Goal: Task Accomplishment & Management: Manage account settings

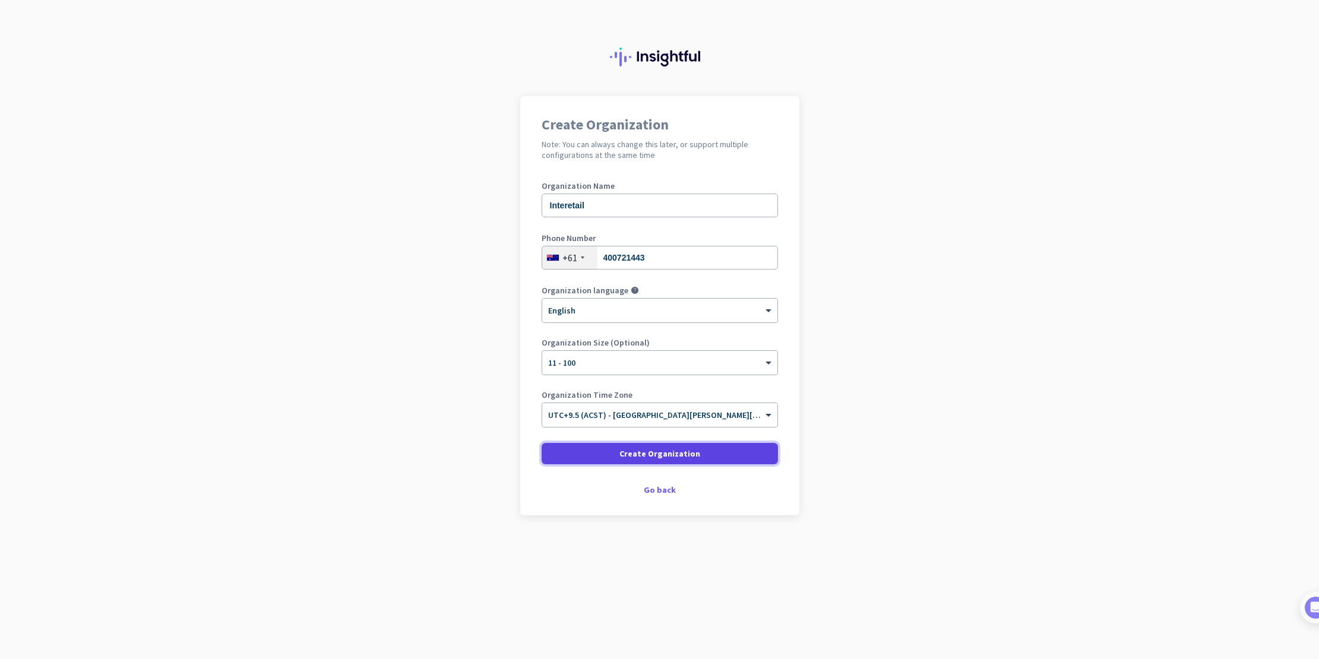
click at [676, 451] on span "Create Organization" at bounding box center [660, 454] width 81 height 12
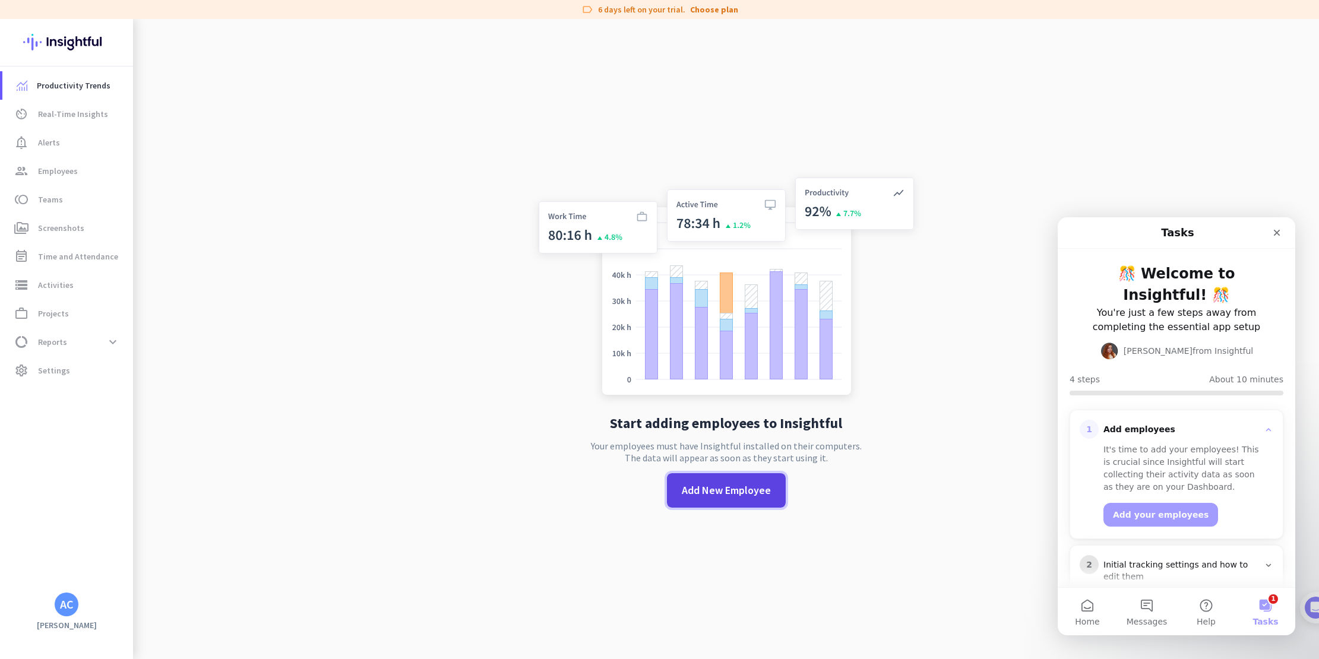
click at [743, 491] on span "Add New Employee" at bounding box center [726, 490] width 89 height 15
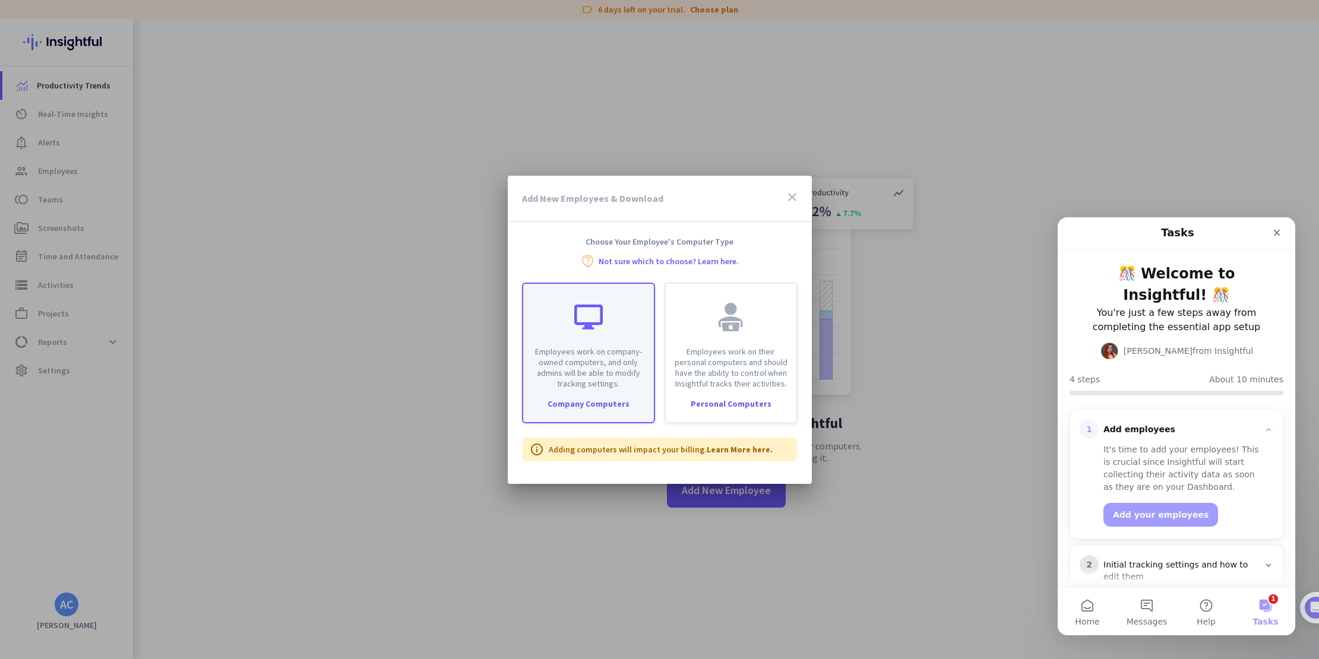
click at [568, 333] on div "Employees work on company-owned computers, and only admins will be able to modi…" at bounding box center [588, 336] width 131 height 105
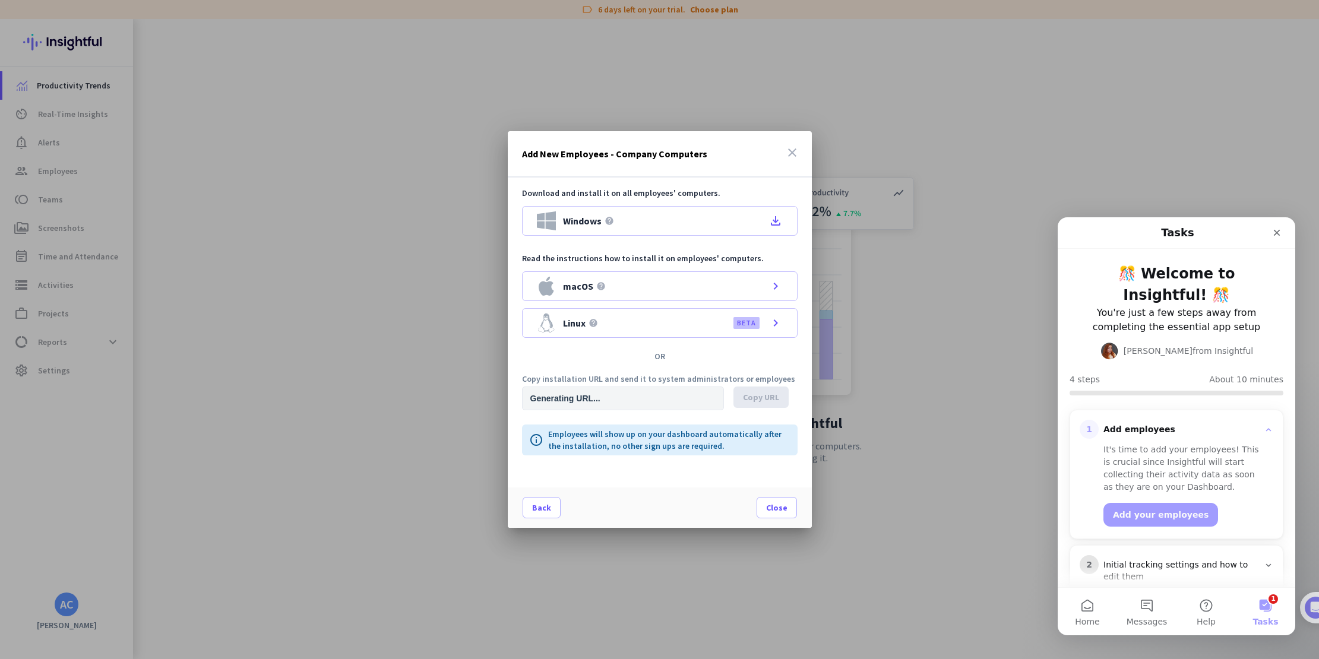
type input "[URL][DOMAIN_NAME]"
click at [532, 510] on span at bounding box center [541, 508] width 37 height 29
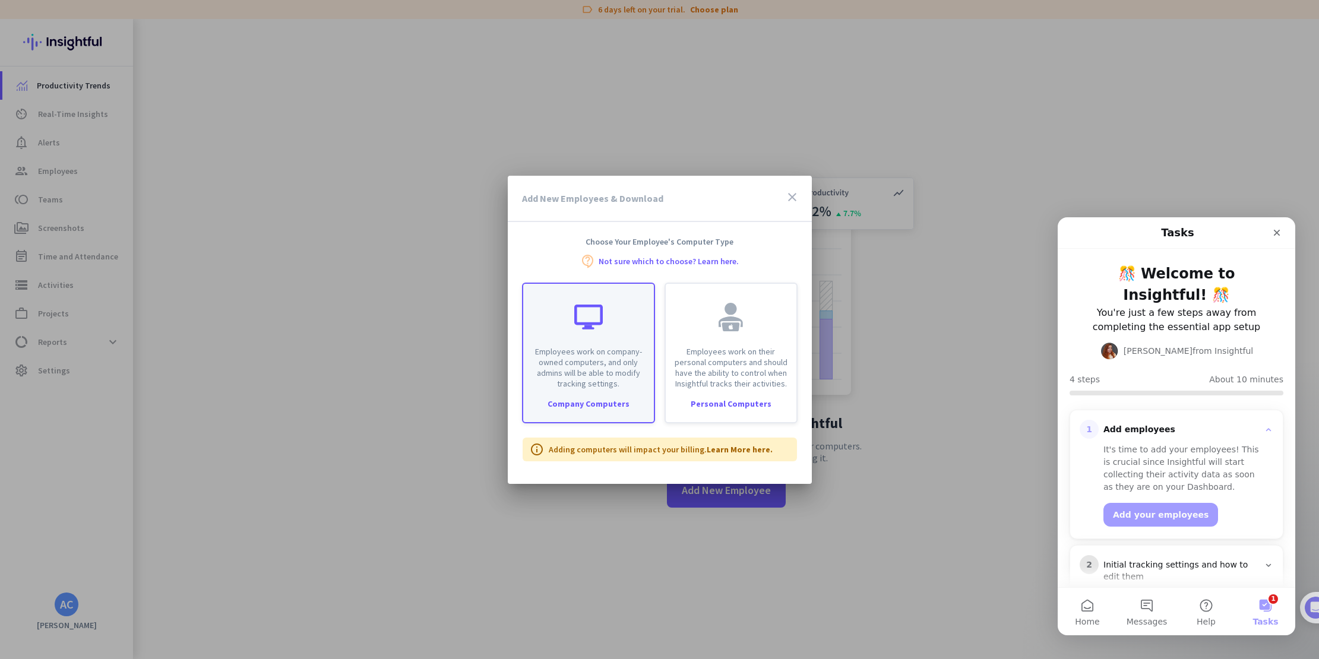
click at [551, 352] on p "Employees work on company-owned computers, and only admins will be able to modi…" at bounding box center [588, 367] width 116 height 43
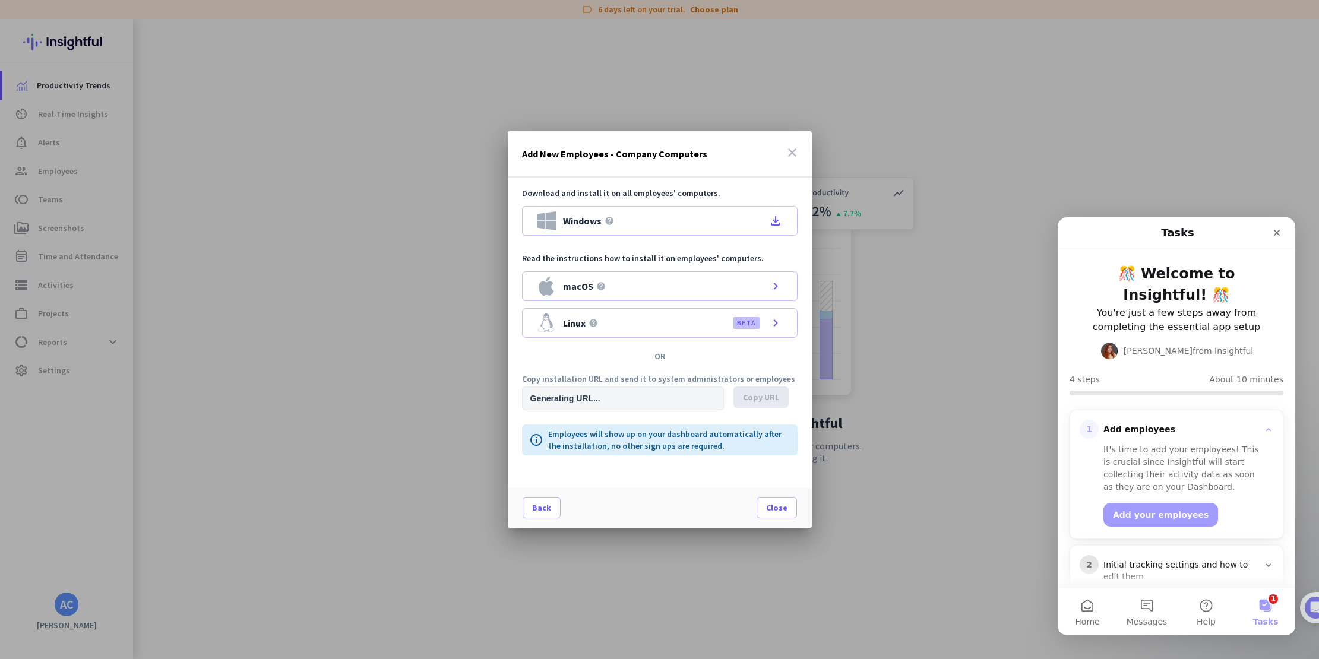
type input "[URL][DOMAIN_NAME]"
click at [762, 399] on span "Copy URL" at bounding box center [761, 397] width 36 height 12
click at [779, 513] on span "Close" at bounding box center [776, 508] width 21 height 12
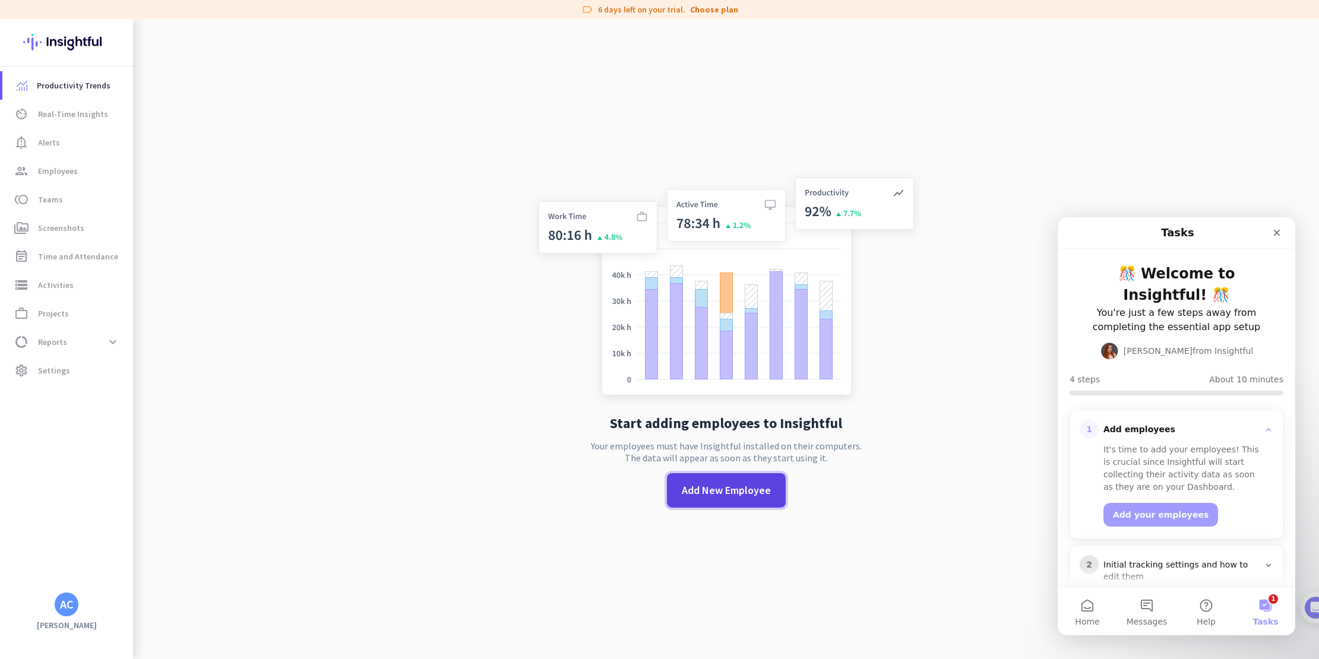
click at [729, 492] on span "Add New Employee" at bounding box center [726, 490] width 89 height 15
click at [316, 214] on app-no-employees "Start adding employees to Insightful Your employees must have Insightful instal…" at bounding box center [726, 348] width 1186 height 659
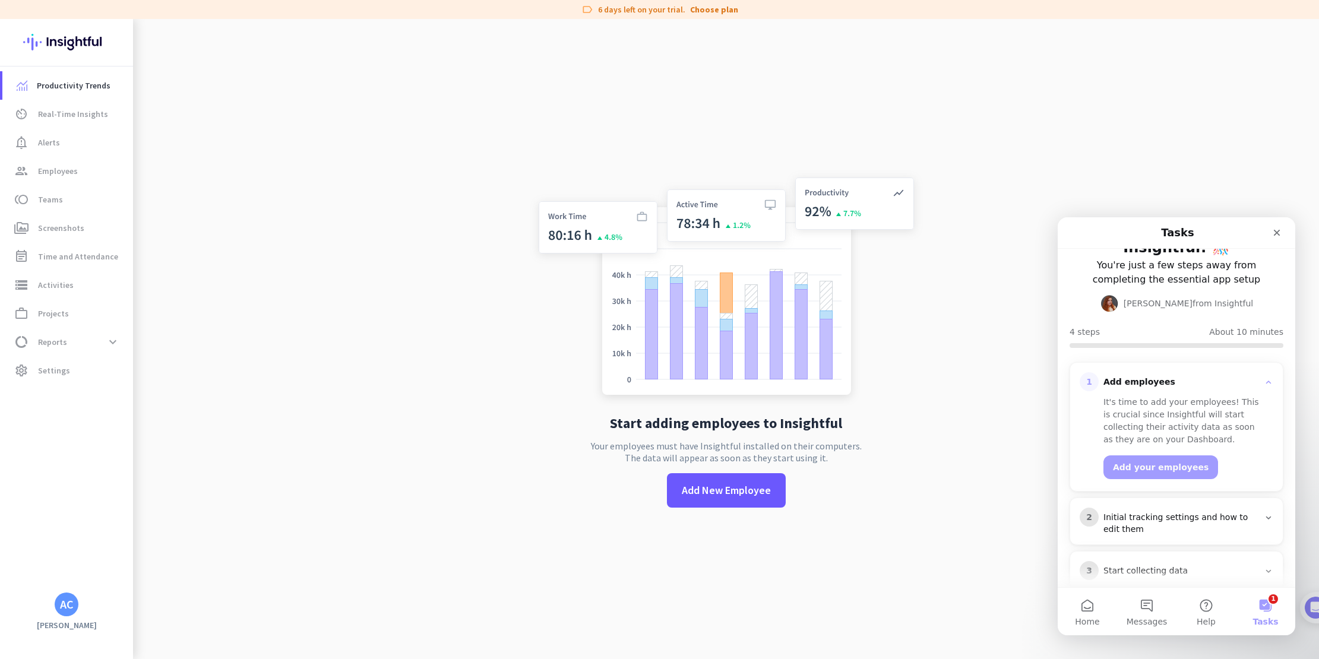
scroll to position [92, 0]
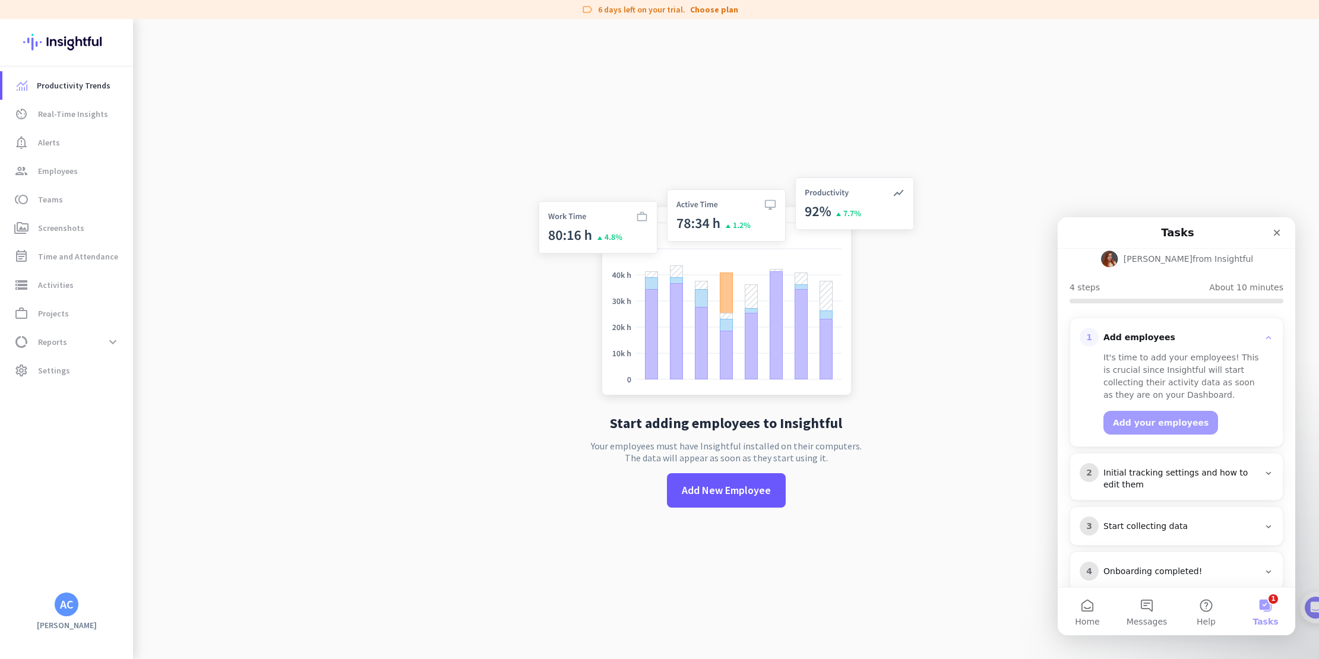
click at [1159, 467] on div "Initial tracking settings and how to edit them" at bounding box center [1182, 479] width 156 height 24
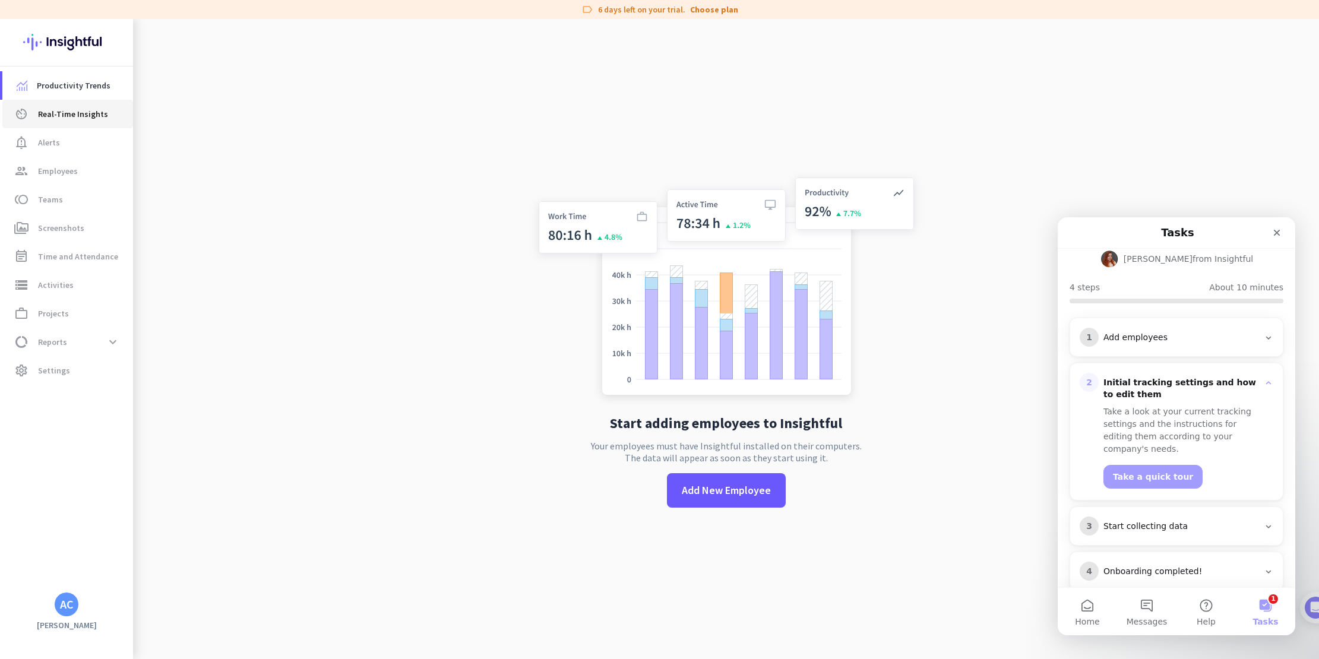
click at [72, 113] on span "Real-Time Insights" at bounding box center [73, 114] width 70 height 14
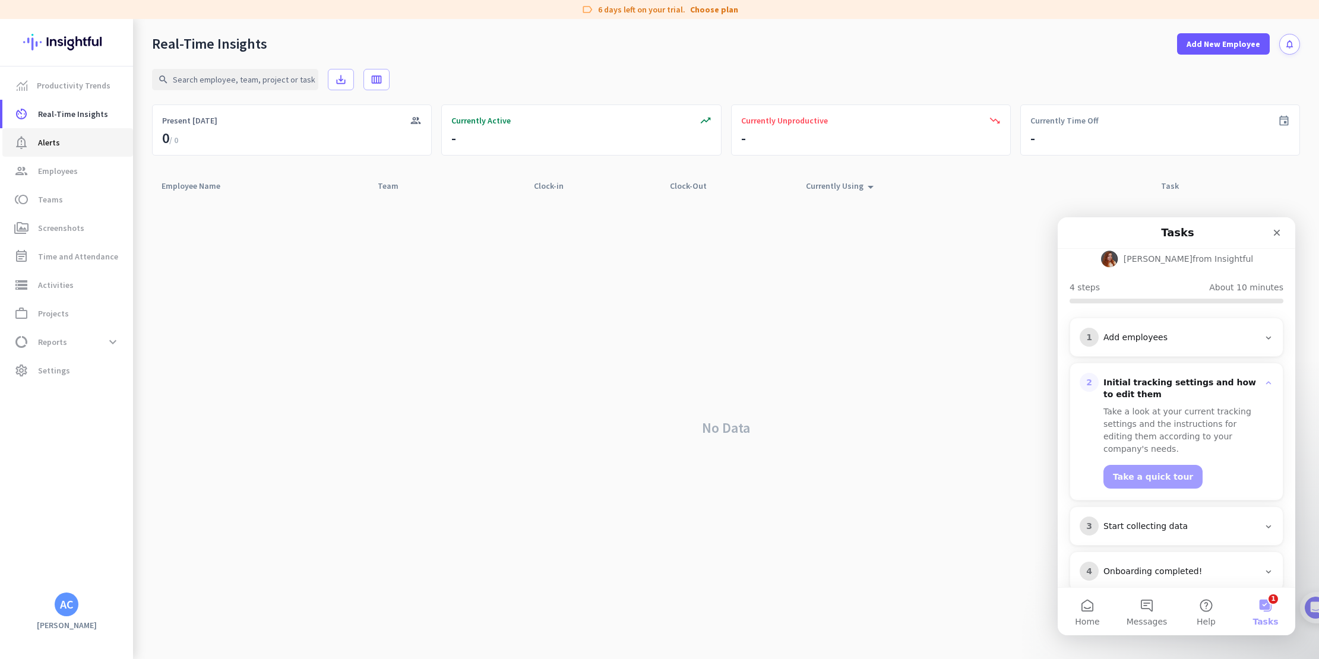
click at [58, 142] on span "Alerts" at bounding box center [49, 142] width 22 height 14
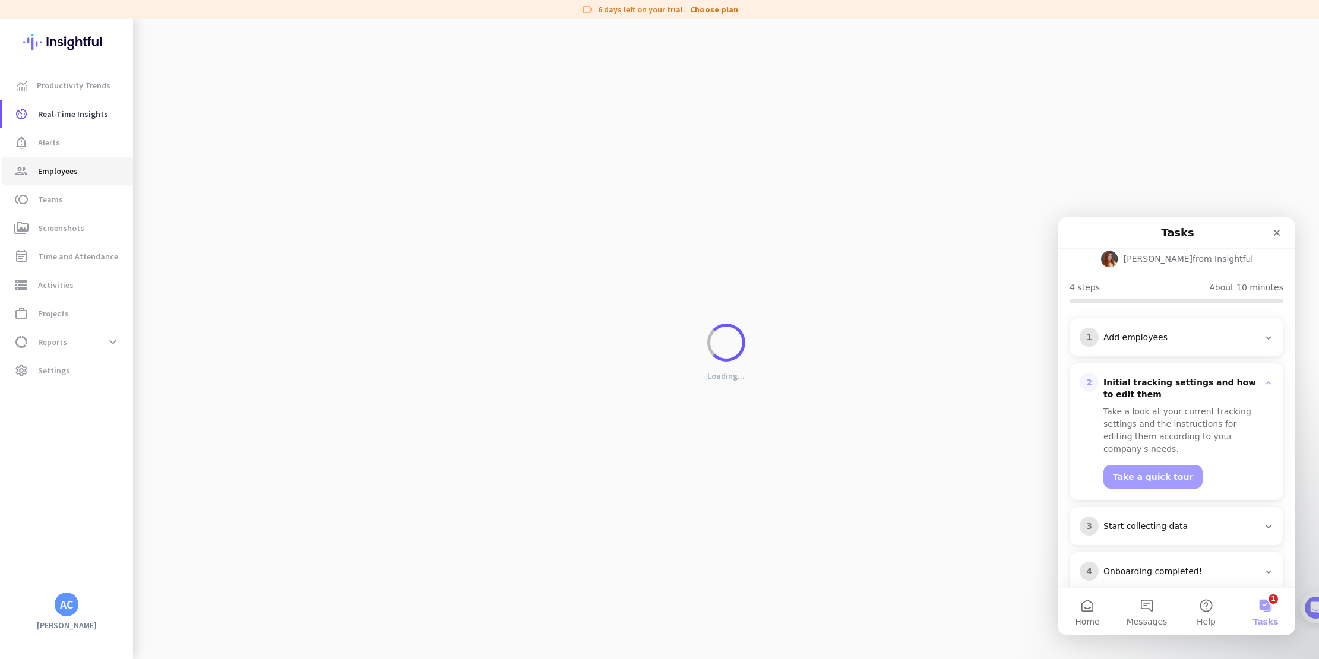
click at [60, 170] on span "Employees" at bounding box center [58, 171] width 40 height 14
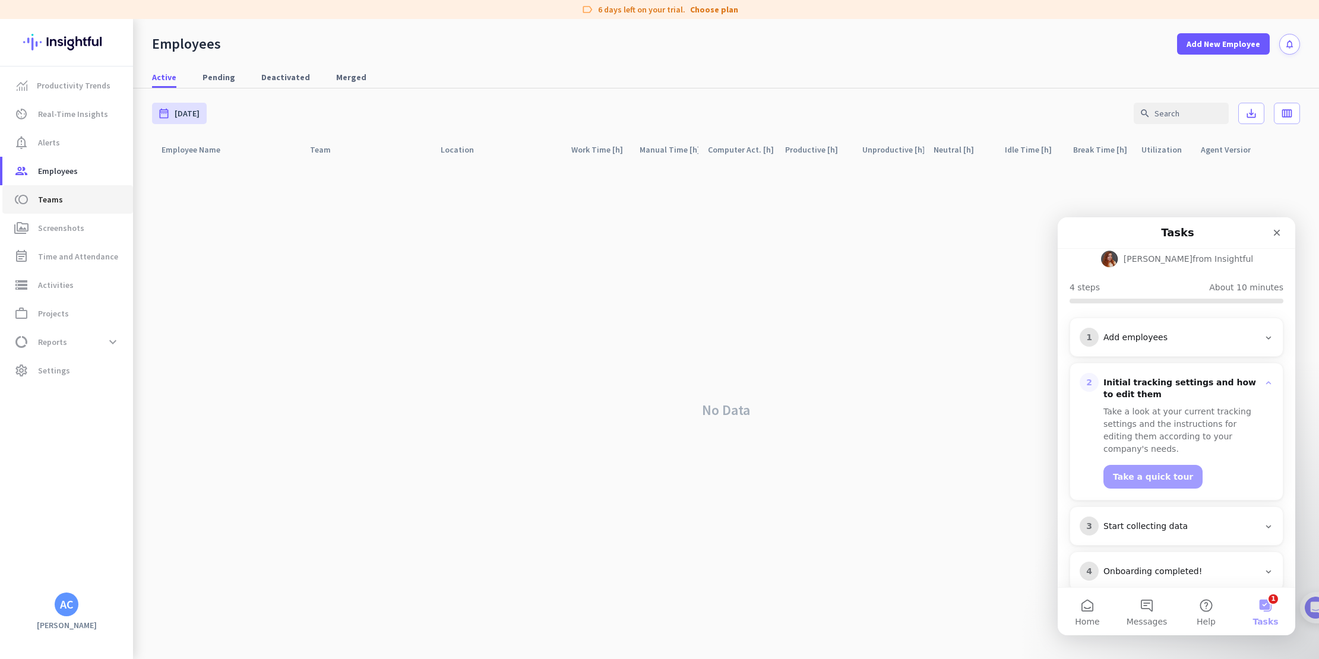
click at [69, 200] on span "toll Teams" at bounding box center [68, 199] width 112 height 14
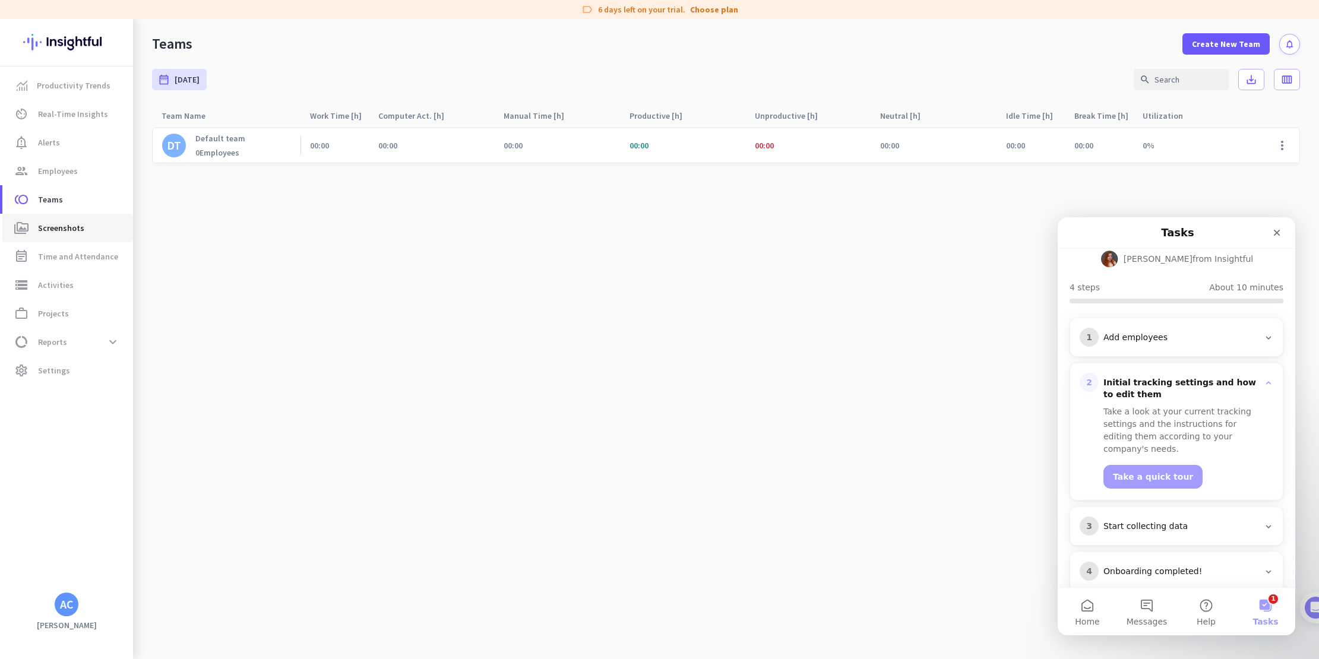
click at [75, 231] on span "Screenshots" at bounding box center [61, 228] width 46 height 14
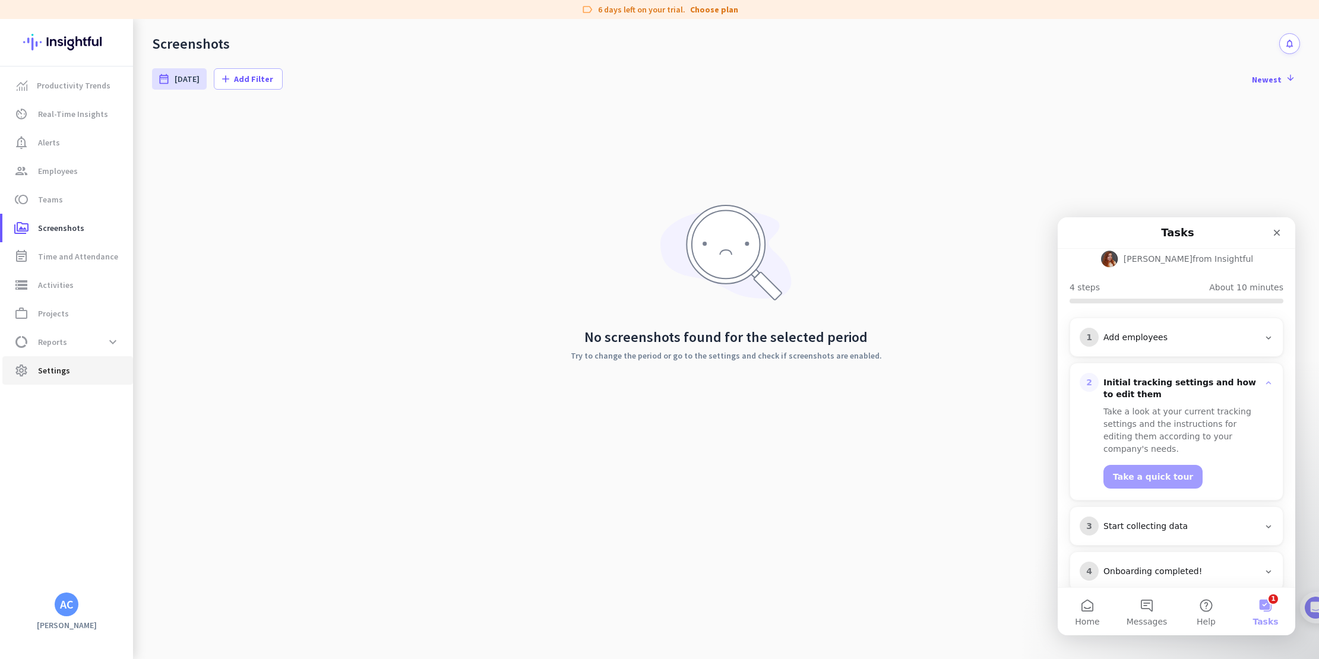
click at [67, 372] on span "Settings" at bounding box center [54, 371] width 32 height 14
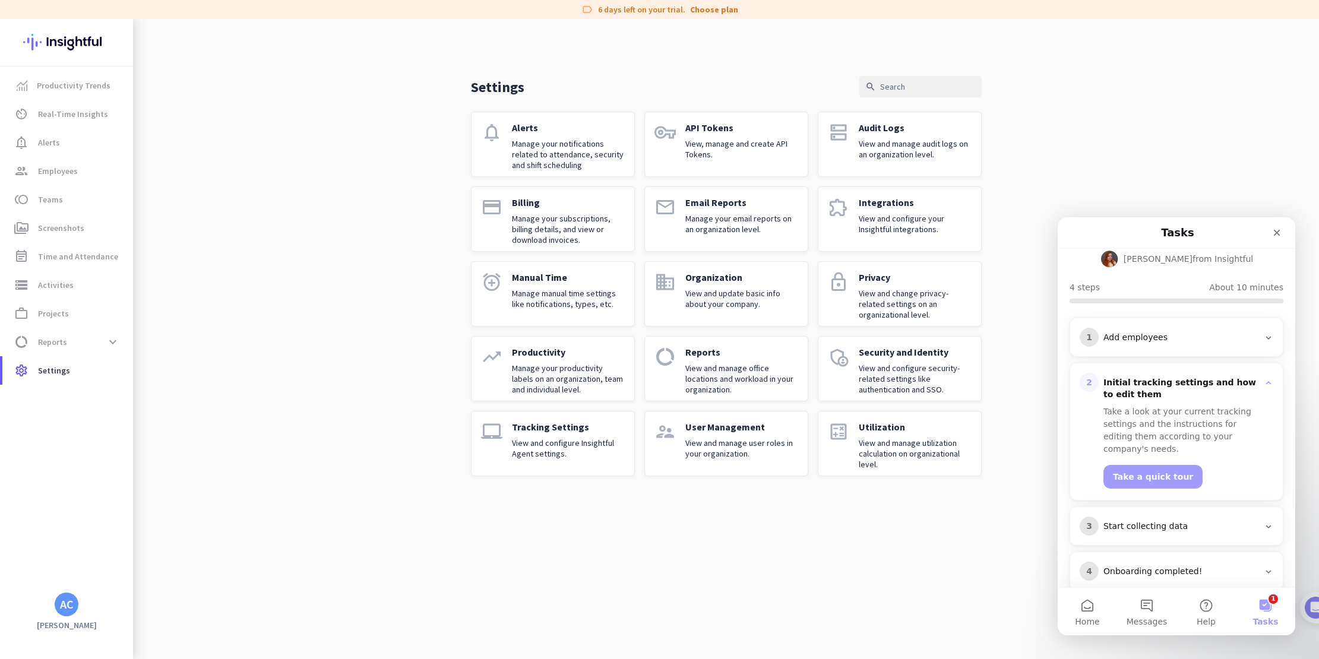
click at [555, 143] on p "Manage your notifications related to attendance, security and shift scheduling" at bounding box center [568, 154] width 113 height 32
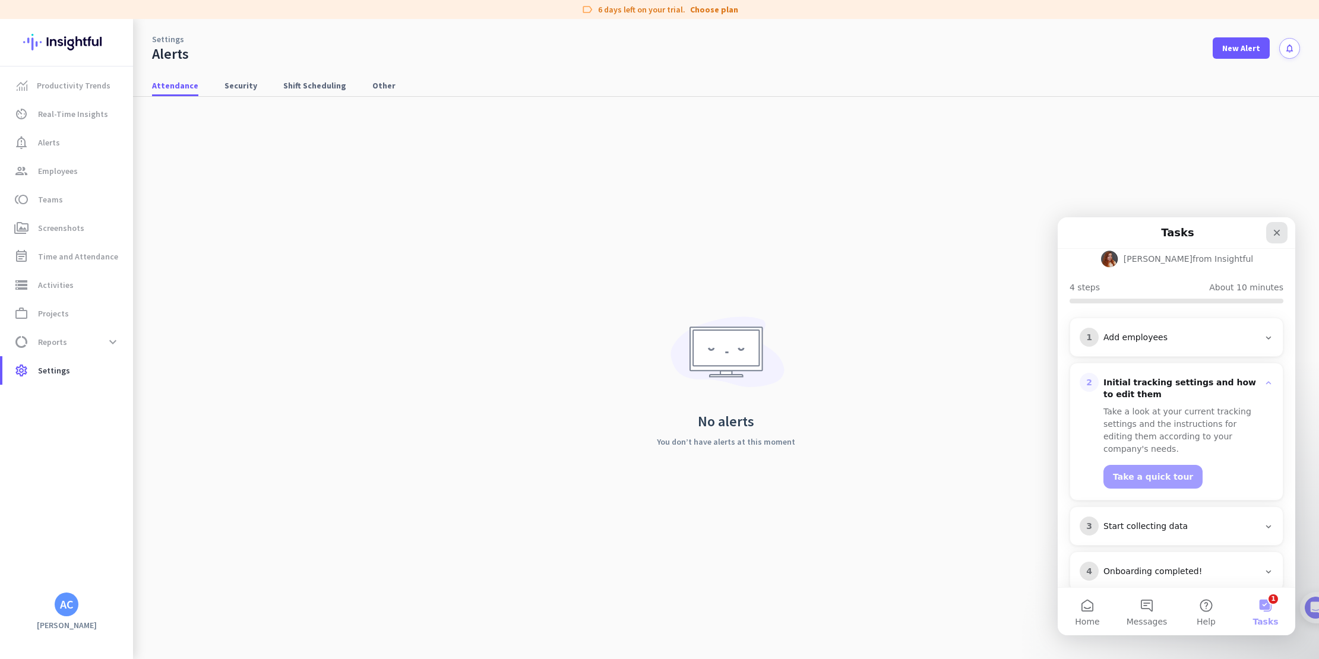
click at [1275, 235] on icon "Close" at bounding box center [1277, 233] width 10 height 10
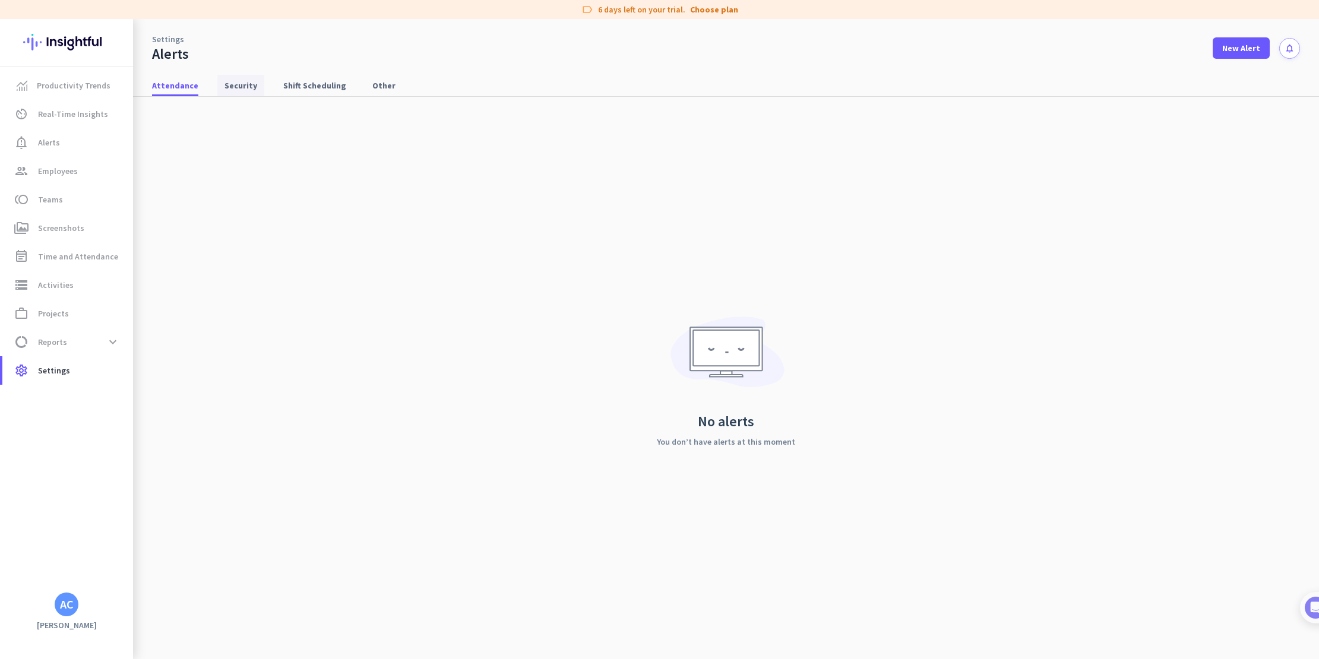
click at [239, 89] on span "Security" at bounding box center [241, 86] width 33 height 12
click at [58, 372] on span "Settings" at bounding box center [54, 371] width 32 height 14
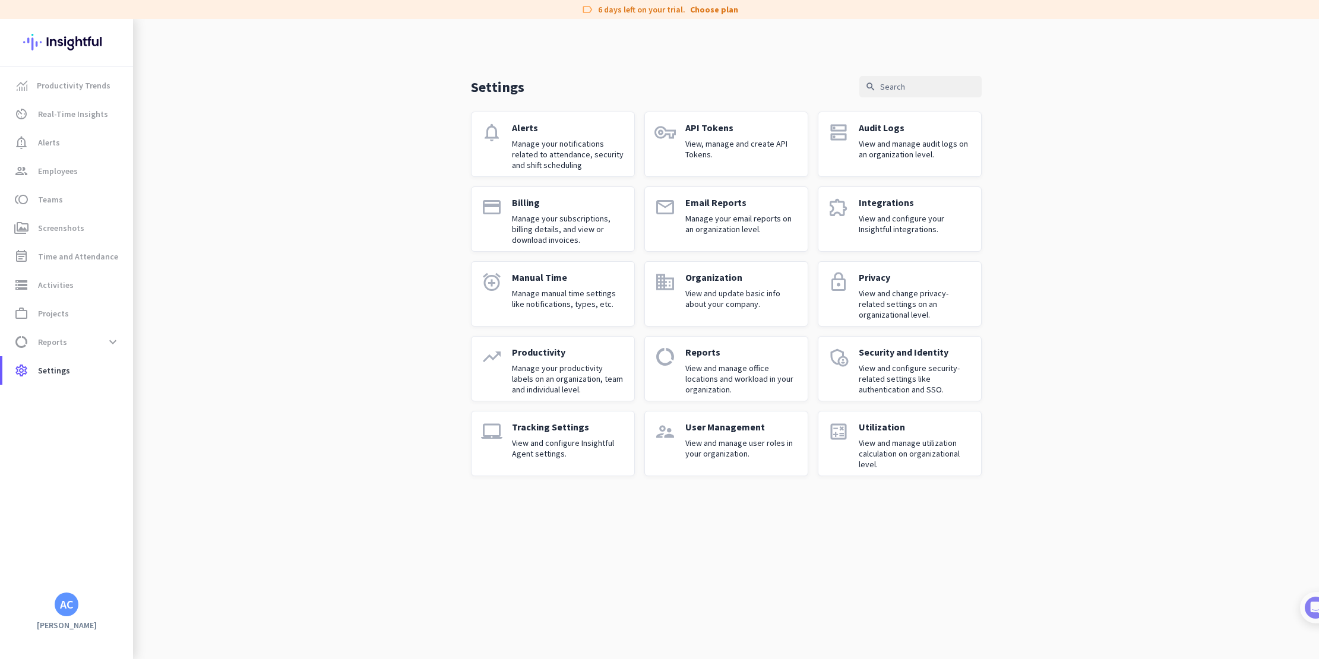
click at [551, 371] on p "Manage your productivity labels on an organization, team and individual level." at bounding box center [568, 379] width 113 height 32
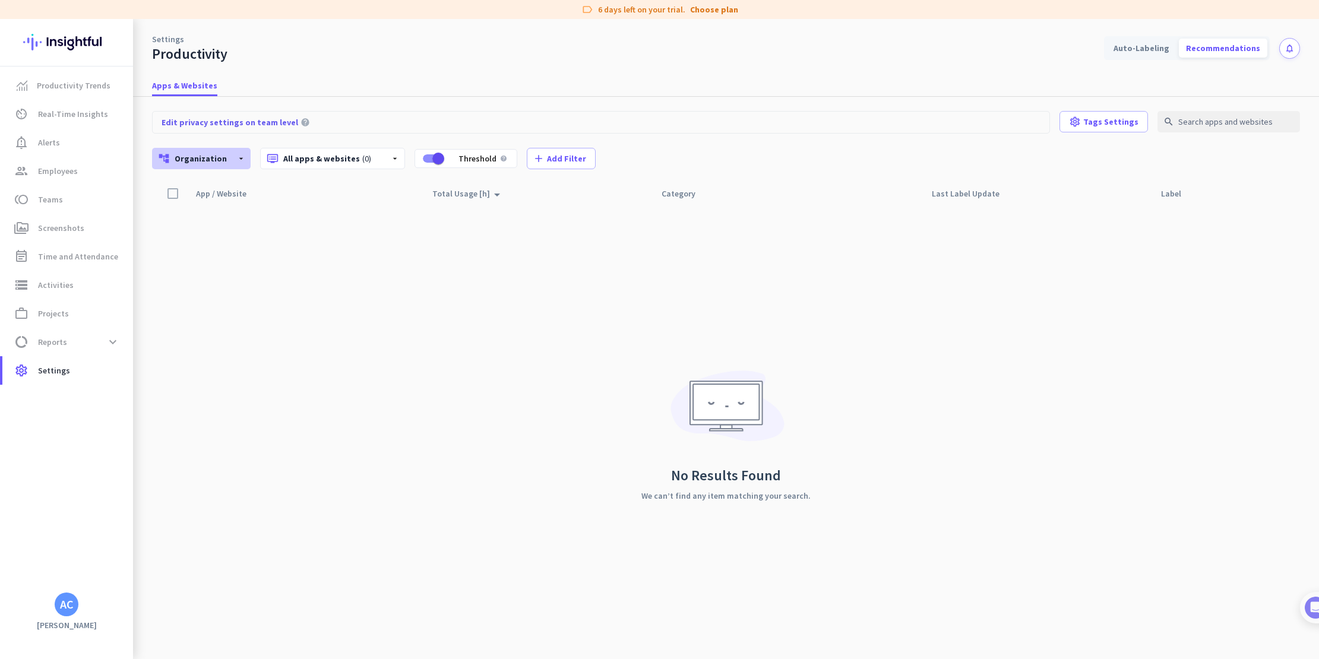
click at [229, 156] on div "account_tree Organization arrow_drop_down" at bounding box center [201, 158] width 99 height 21
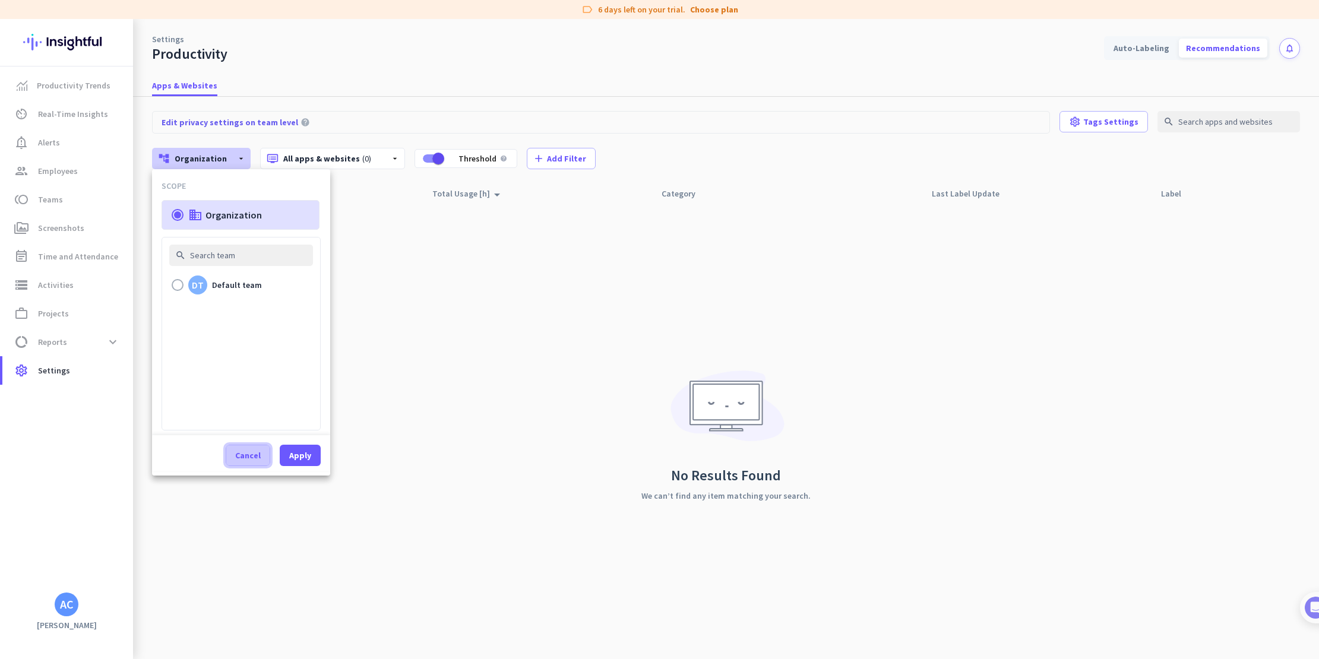
click at [247, 459] on span "Cancel" at bounding box center [248, 456] width 26 height 12
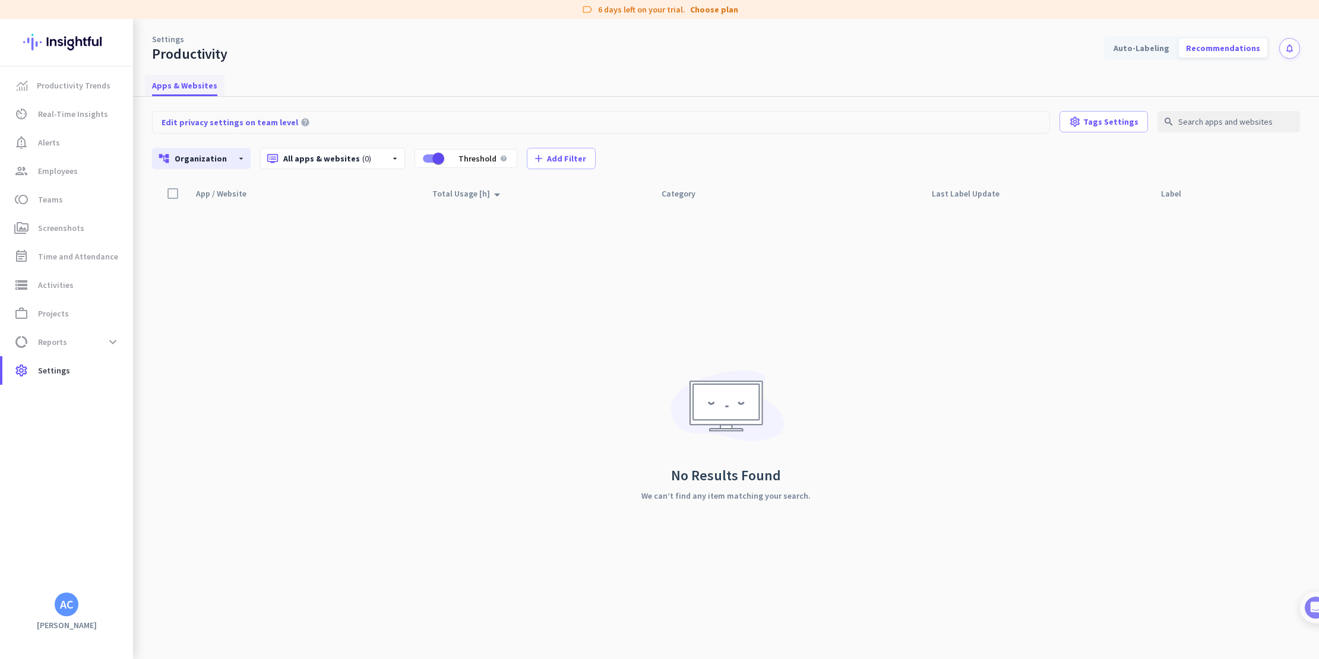
click at [170, 85] on span "Apps & Websites" at bounding box center [184, 86] width 65 height 12
drag, startPoint x: 55, startPoint y: 368, endPoint x: 106, endPoint y: 374, distance: 50.8
click at [55, 368] on span "Settings" at bounding box center [54, 371] width 32 height 14
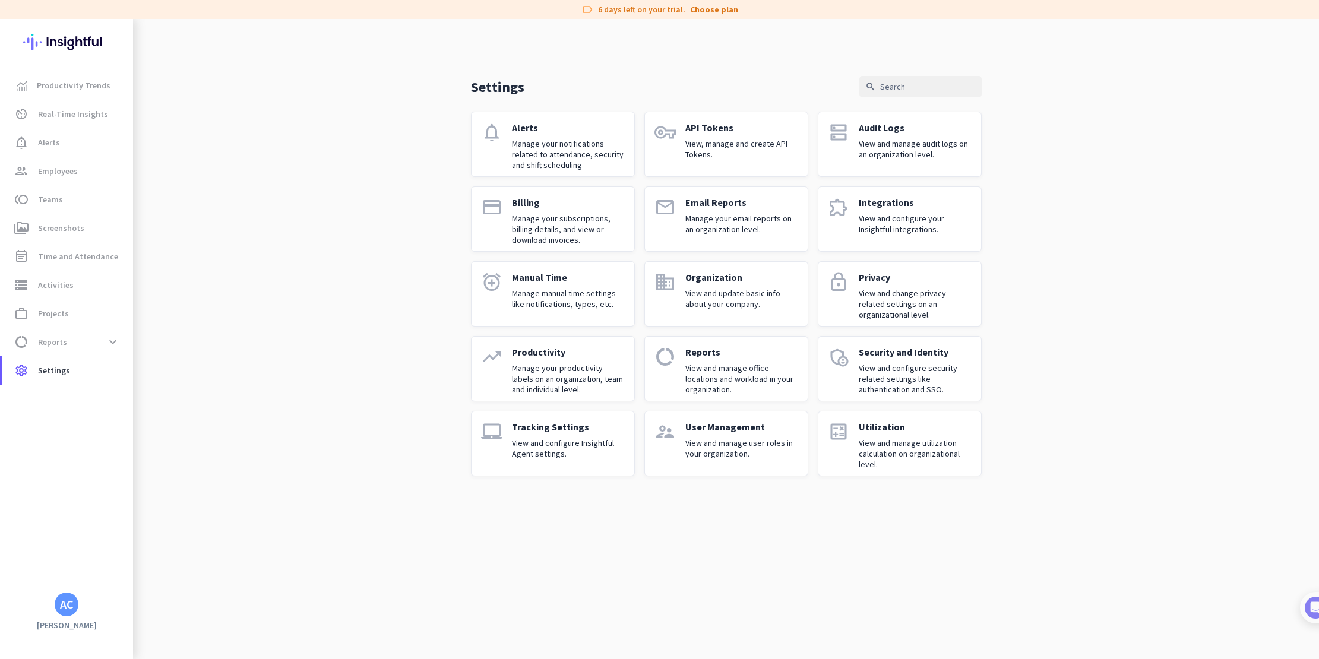
click at [714, 302] on p "View and update basic info about your company." at bounding box center [741, 298] width 113 height 21
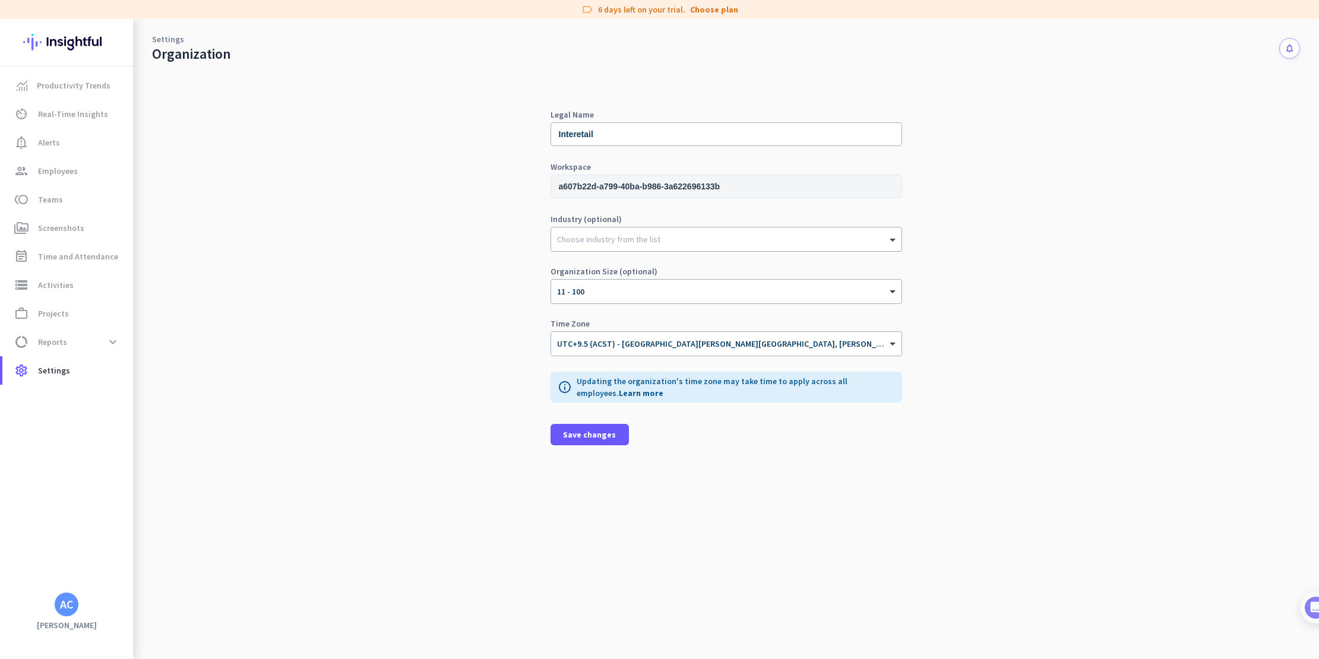
click at [662, 237] on div at bounding box center [726, 236] width 350 height 12
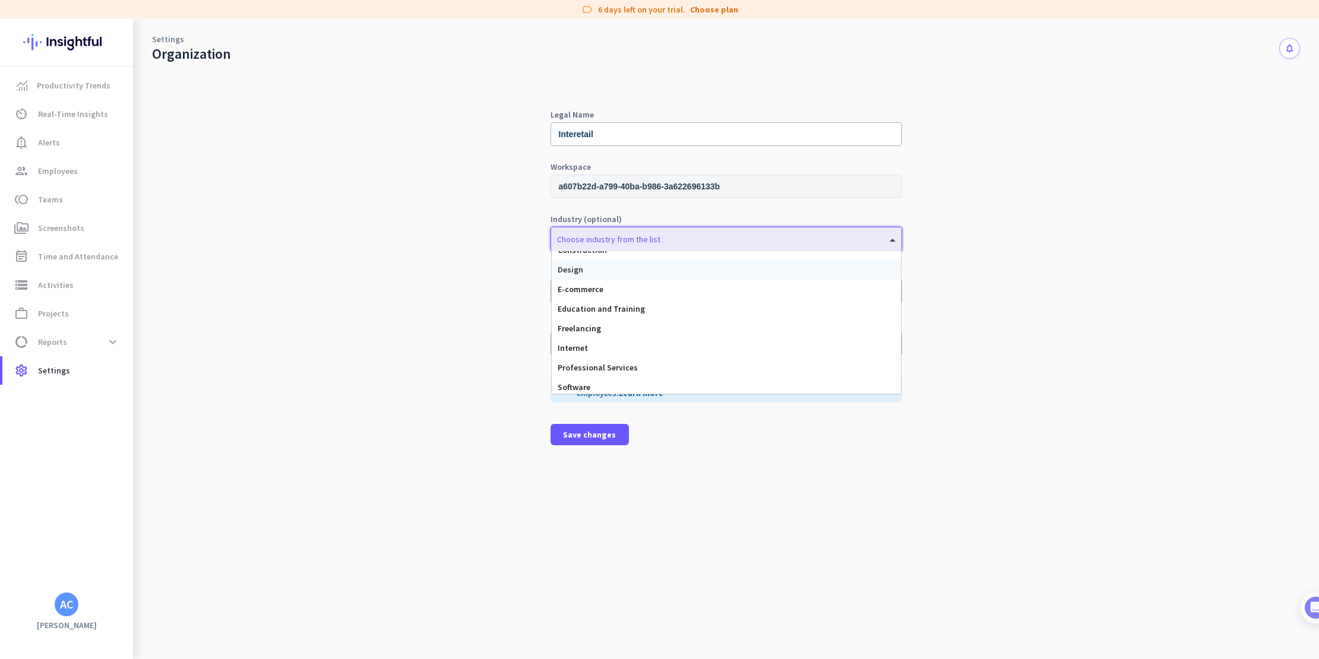
scroll to position [78, 0]
click at [661, 358] on div "Professional Services" at bounding box center [726, 359] width 349 height 20
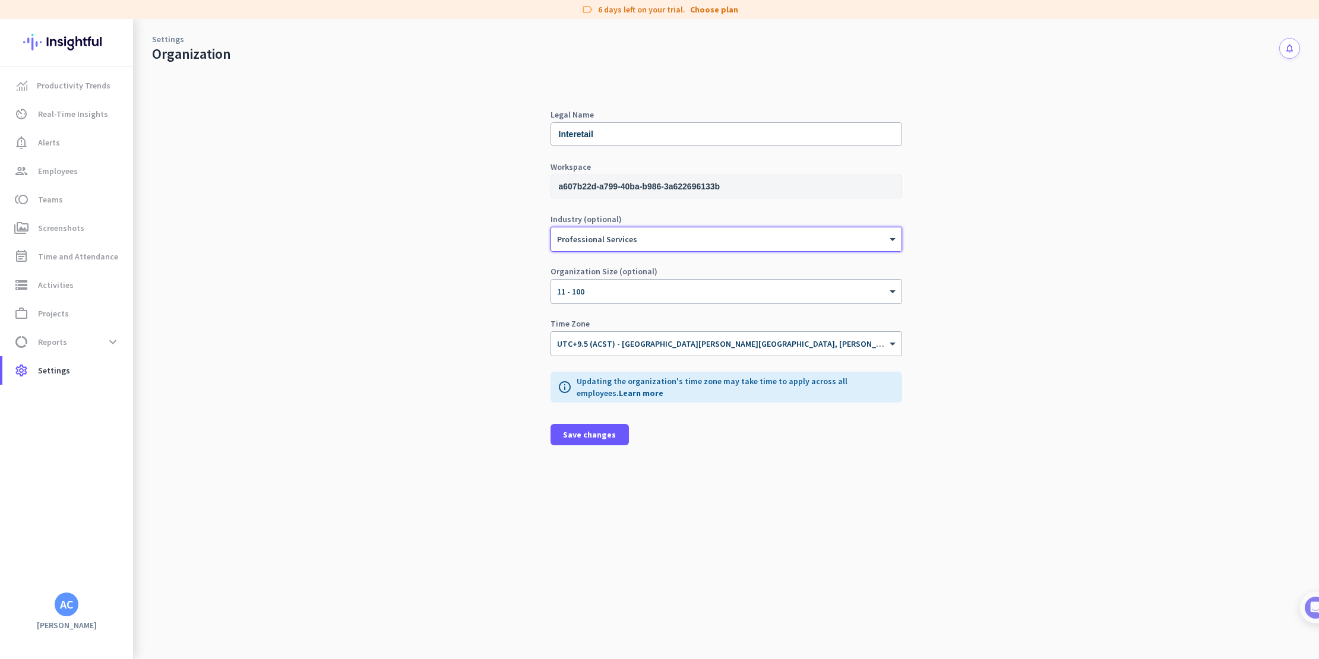
click at [685, 470] on div "Legal Name Interetail Workspace a607b22d-a799-40ba-b986-3a622696133b Industry (…" at bounding box center [727, 377] width 352 height 535
click at [583, 438] on span "Save changes" at bounding box center [589, 435] width 53 height 12
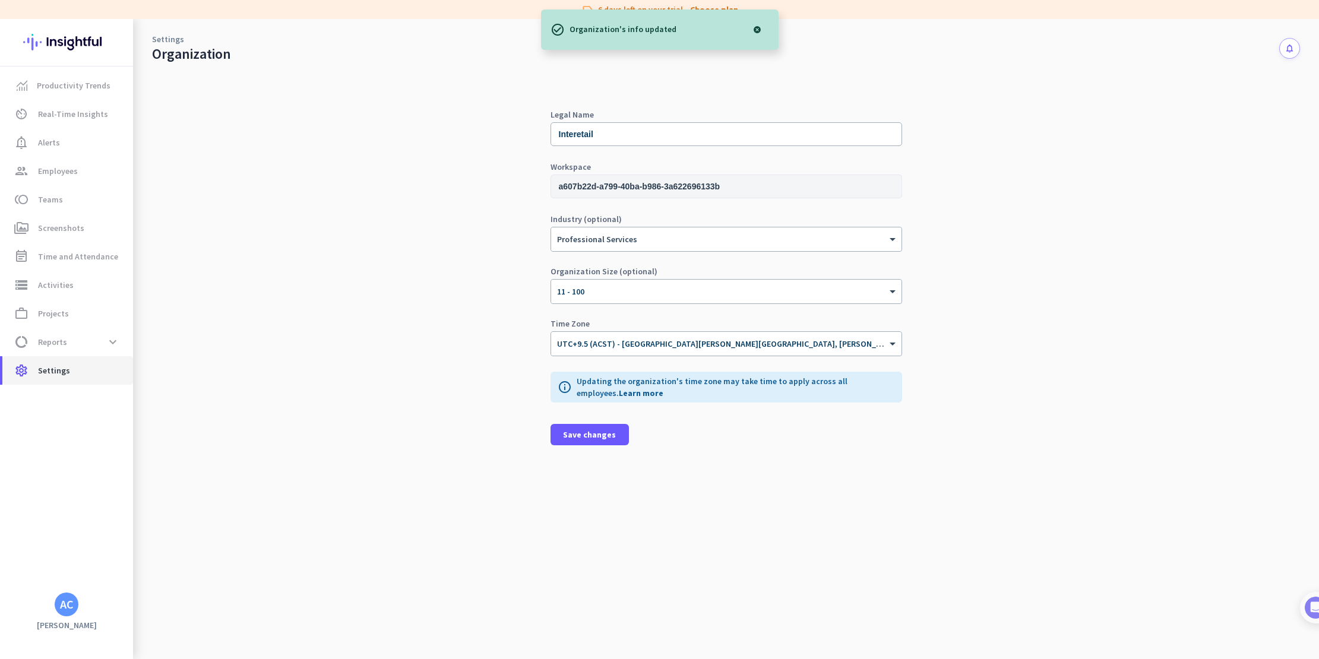
click at [49, 374] on span "Settings" at bounding box center [54, 371] width 32 height 14
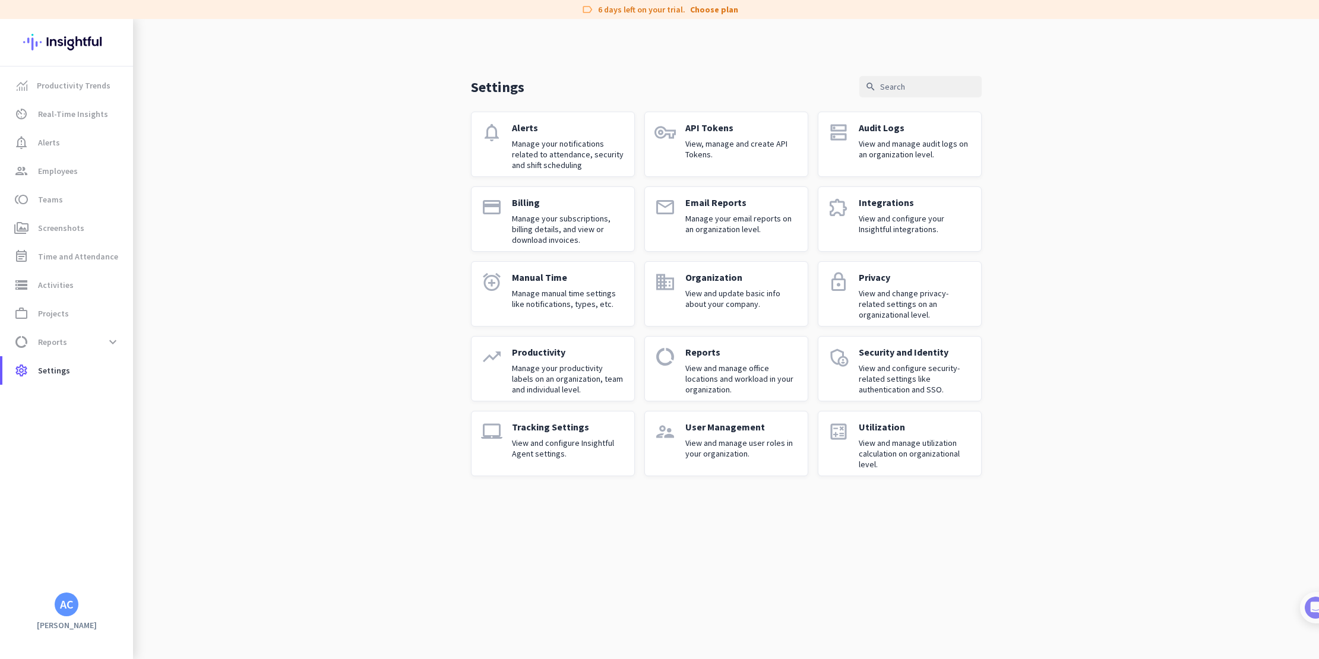
click at [914, 220] on p "View and configure your Insightful integrations." at bounding box center [915, 223] width 113 height 21
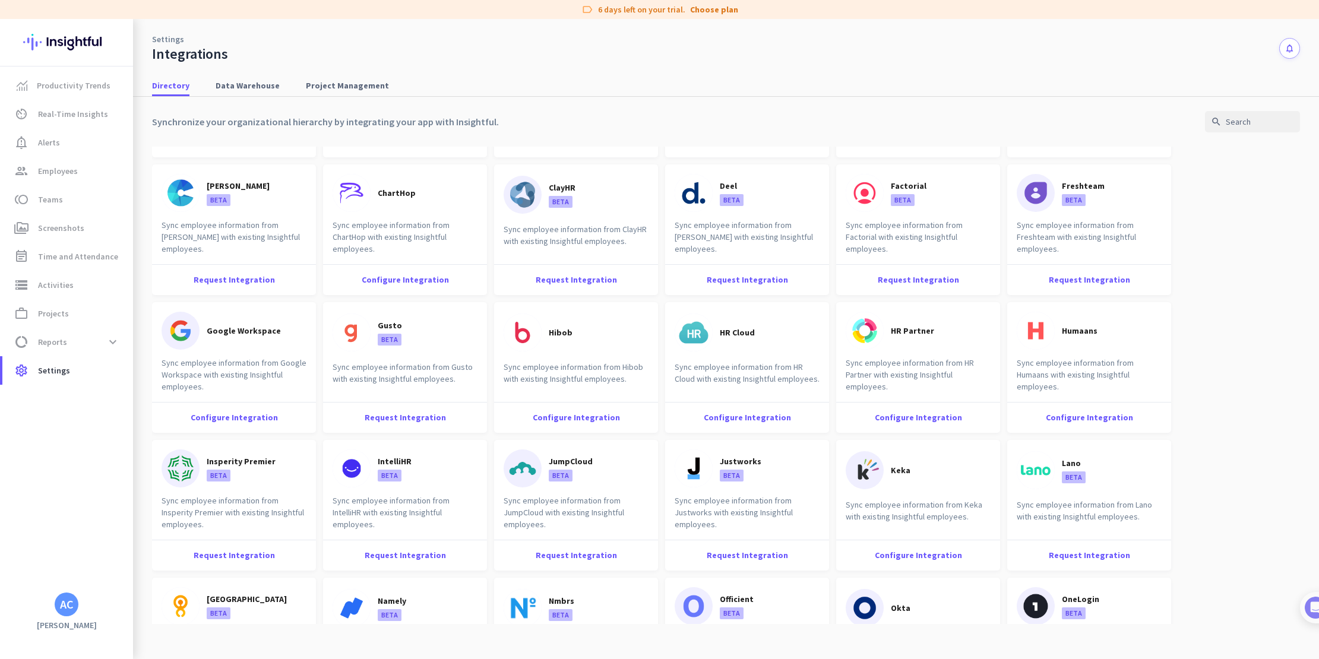
scroll to position [119, 0]
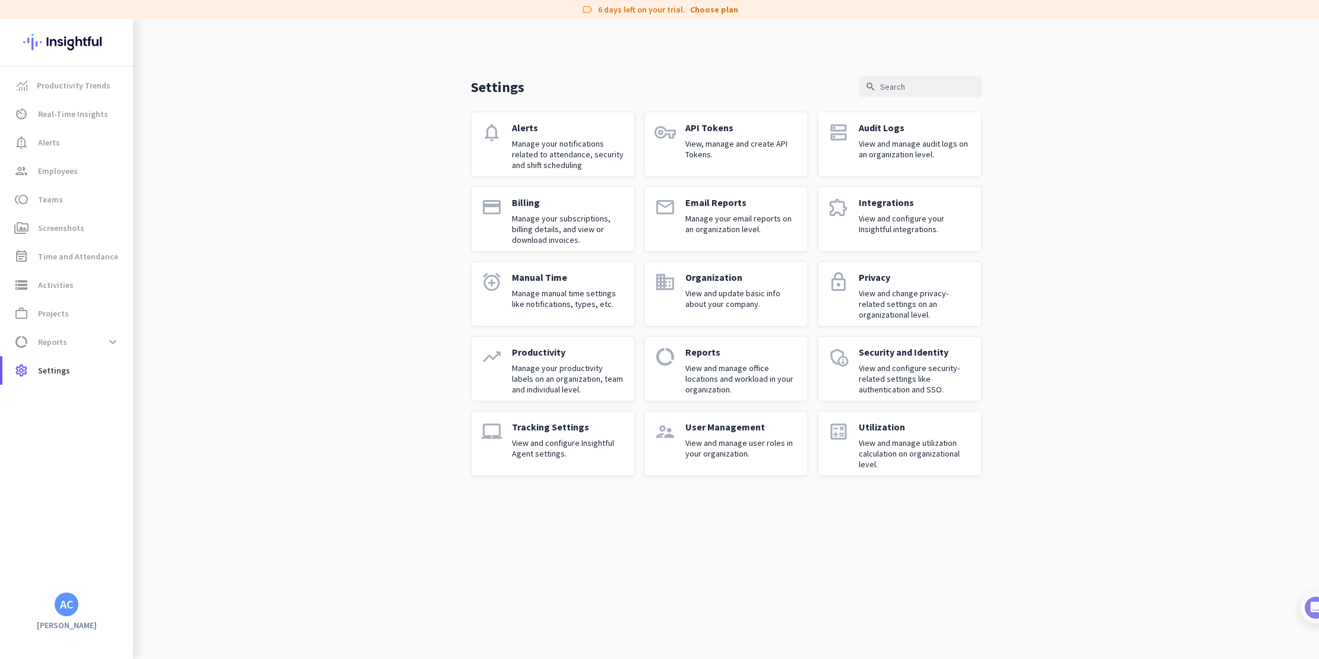
click at [574, 440] on p "View and configure Insightful Agent settings." at bounding box center [568, 448] width 113 height 21
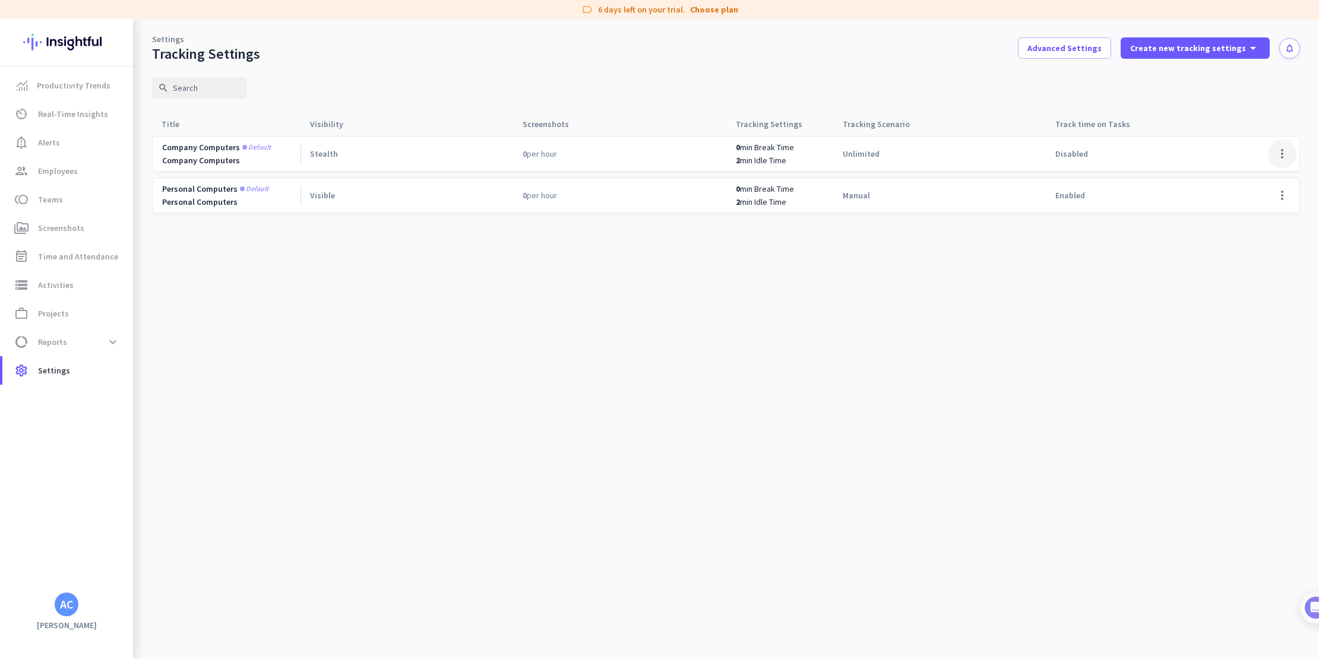
click at [1283, 156] on span at bounding box center [1282, 154] width 29 height 29
click at [1261, 179] on span "Edit" at bounding box center [1258, 179] width 57 height 12
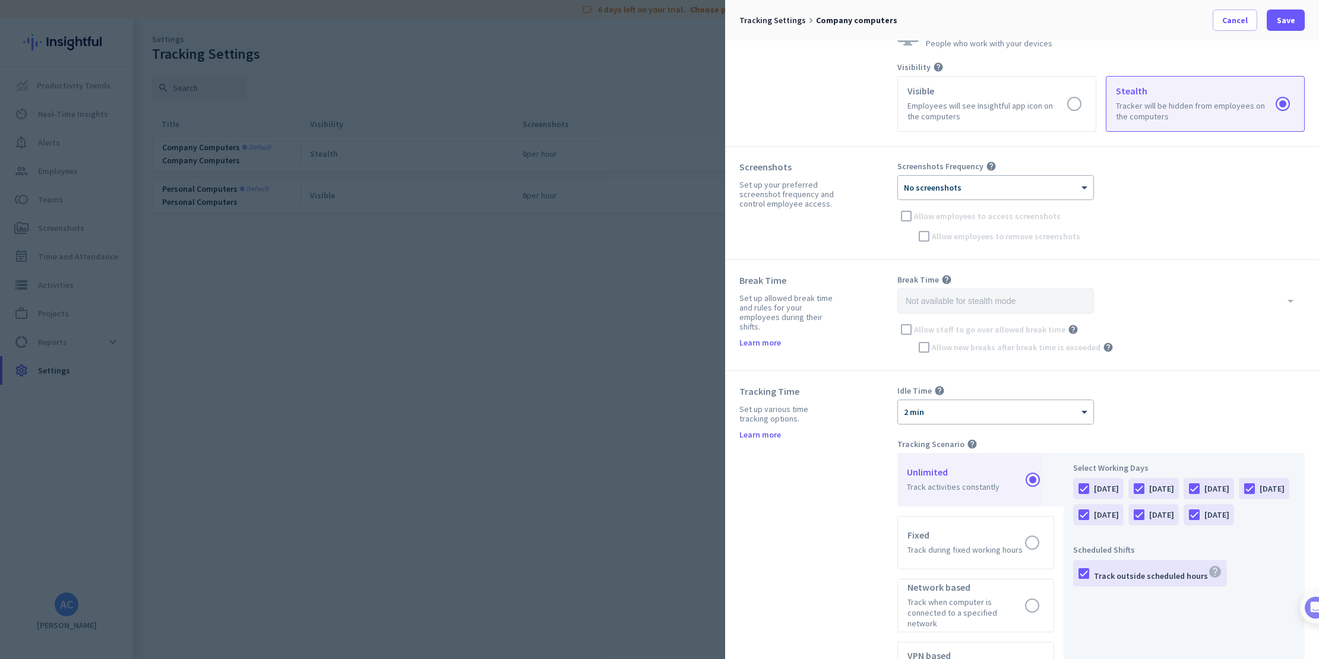
scroll to position [99, 0]
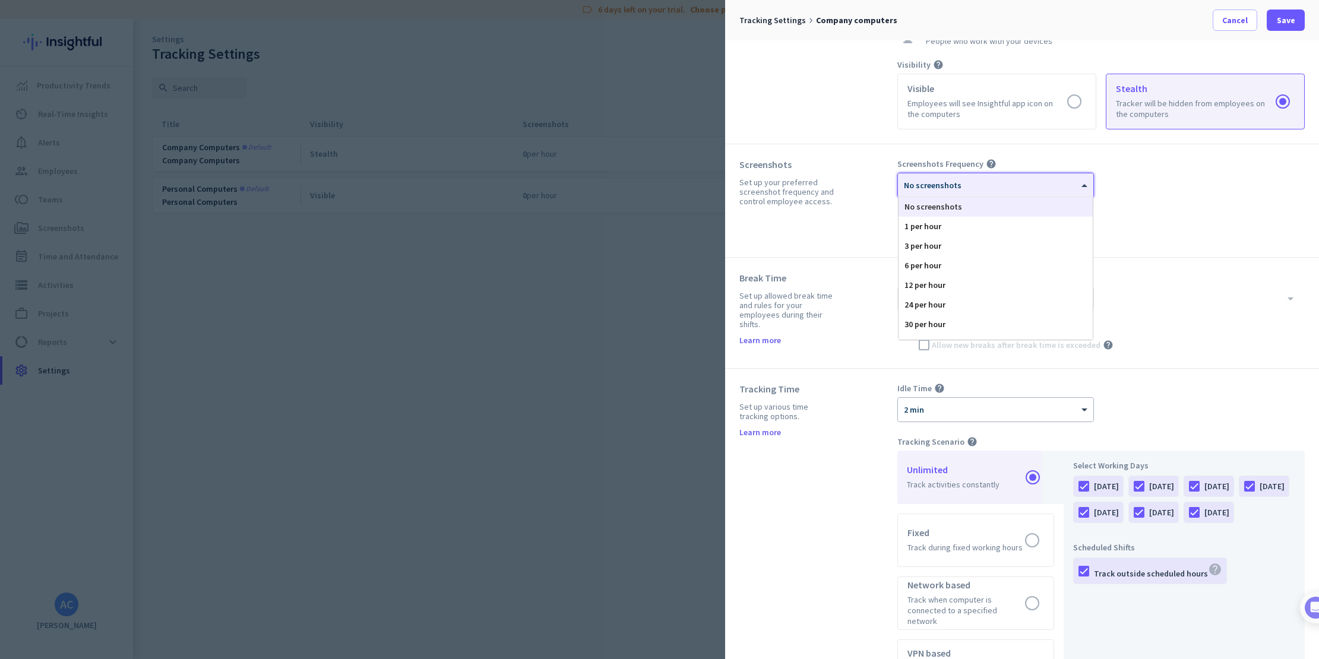
click at [1076, 182] on div at bounding box center [995, 181] width 195 height 10
click at [1044, 230] on div "1 per hour" at bounding box center [996, 227] width 194 height 20
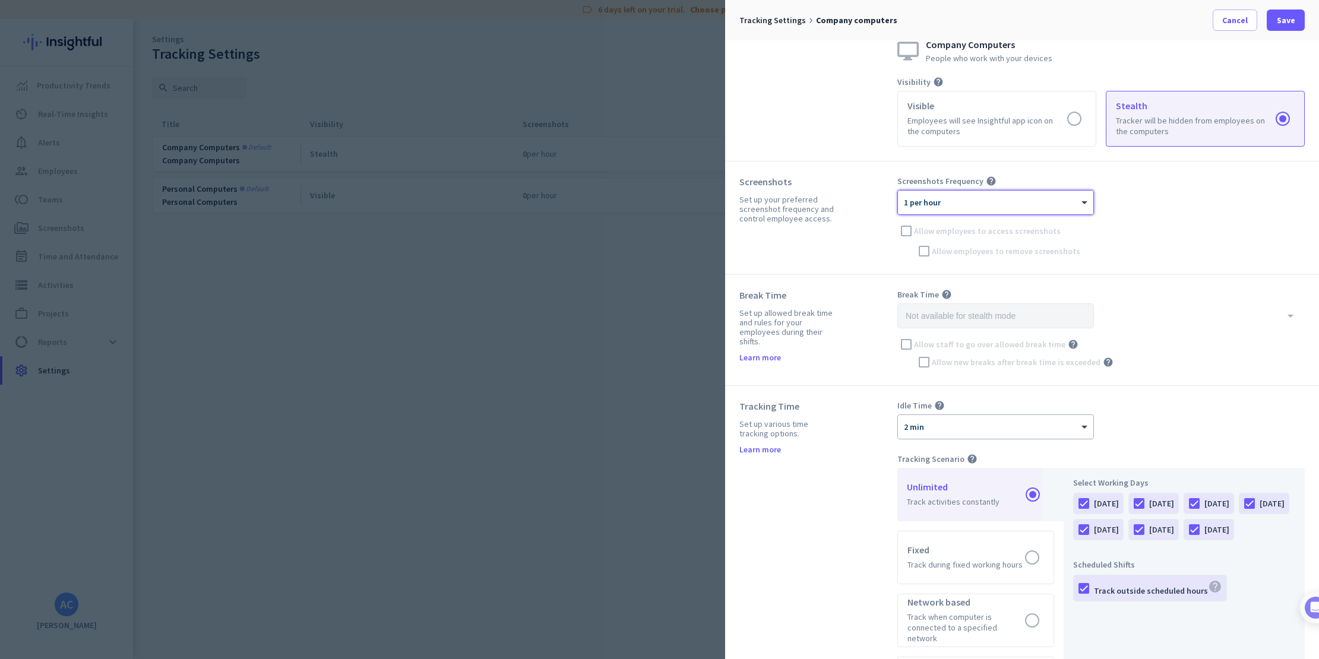
scroll to position [0, 0]
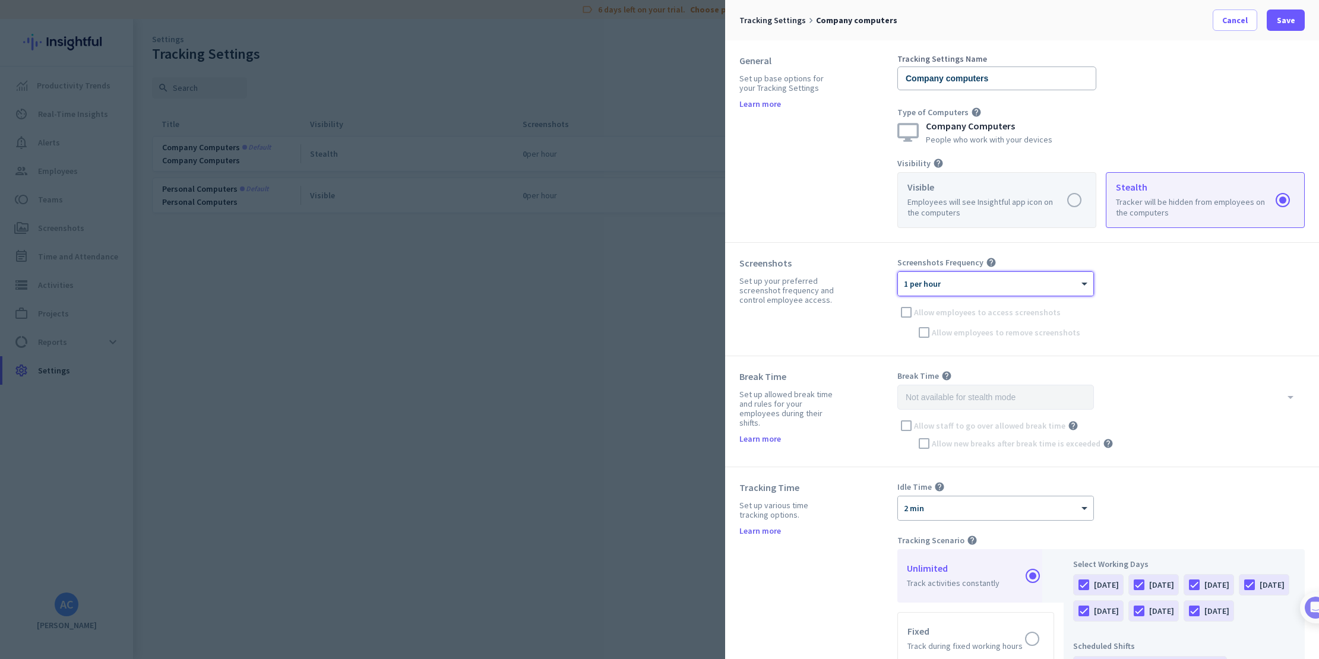
click at [1053, 203] on label at bounding box center [997, 200] width 198 height 55
click at [0, 0] on input "radio" at bounding box center [0, 0] width 0 height 0
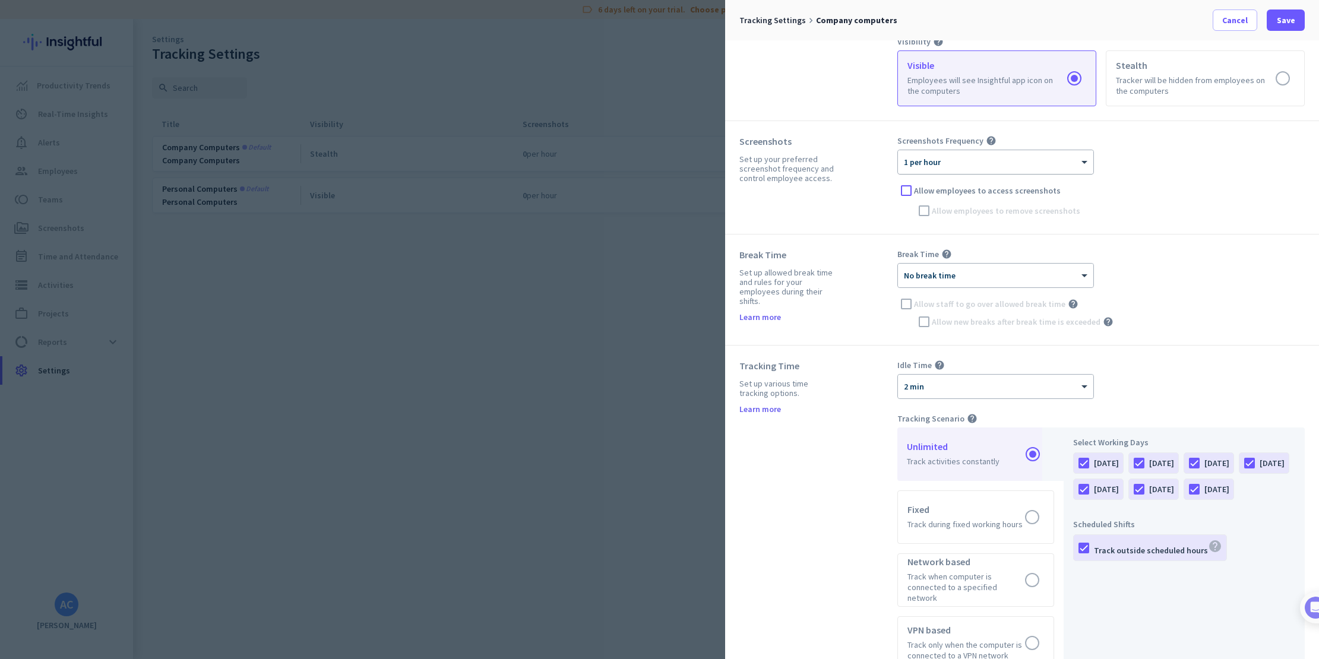
scroll to position [204, 0]
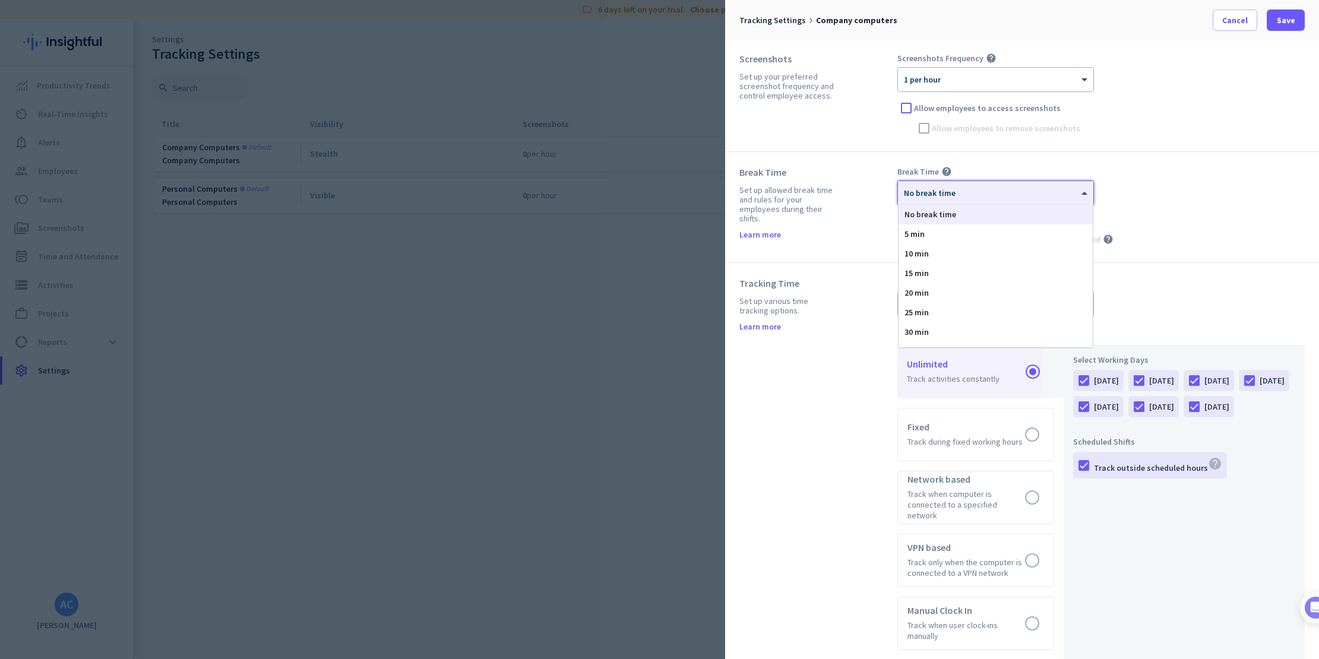
click at [1037, 198] on div "× No break time" at bounding box center [995, 193] width 195 height 24
click at [1148, 176] on div "Break Time help" at bounding box center [1101, 171] width 407 height 11
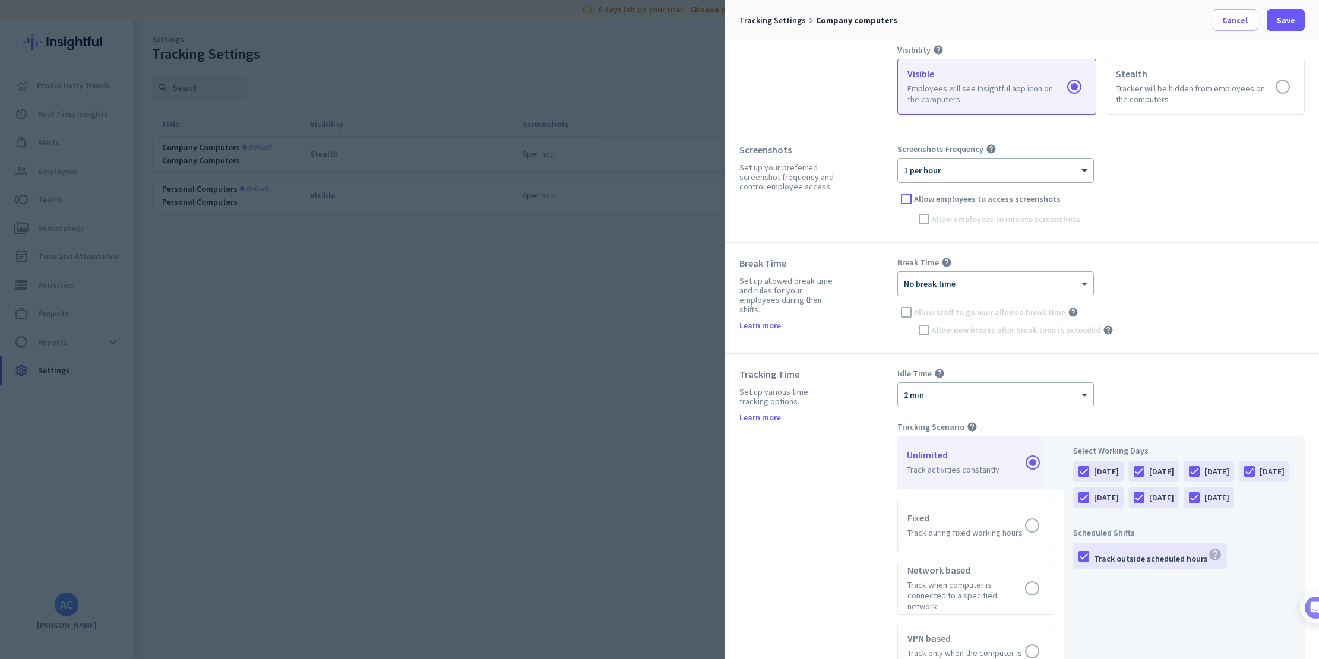
scroll to position [0, 0]
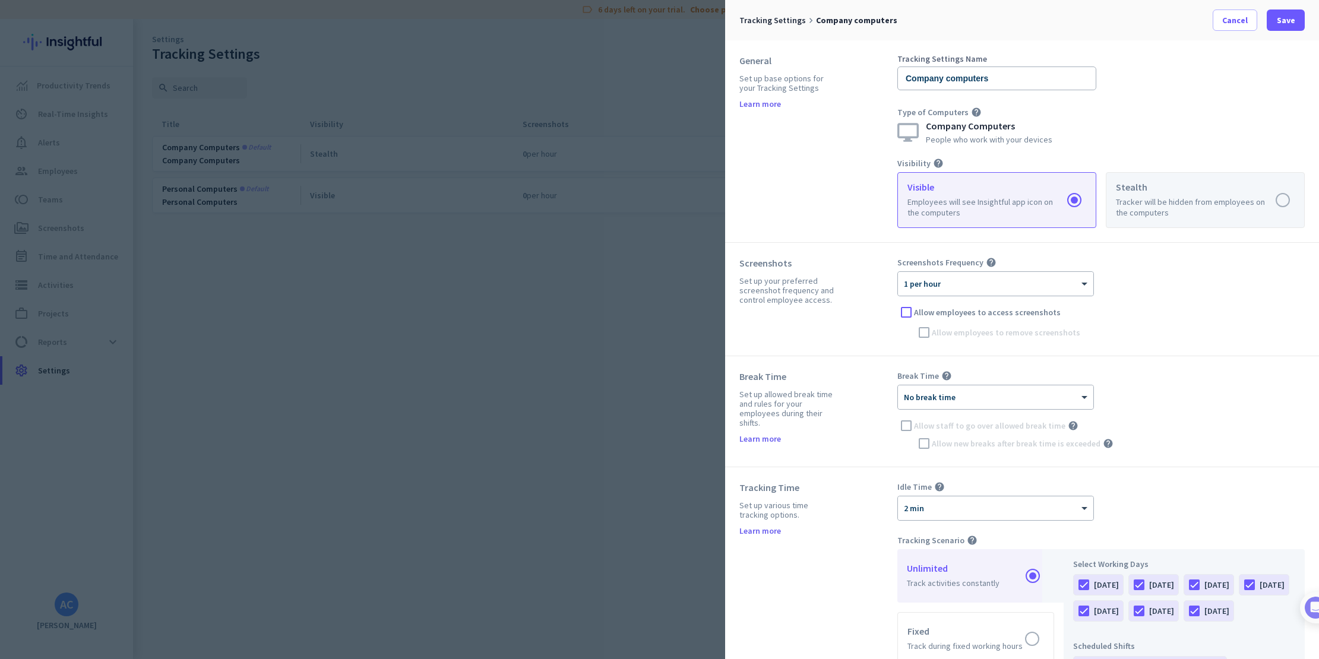
click at [1174, 207] on label at bounding box center [1206, 200] width 198 height 55
click at [0, 0] on input "radio" at bounding box center [0, 0] width 0 height 0
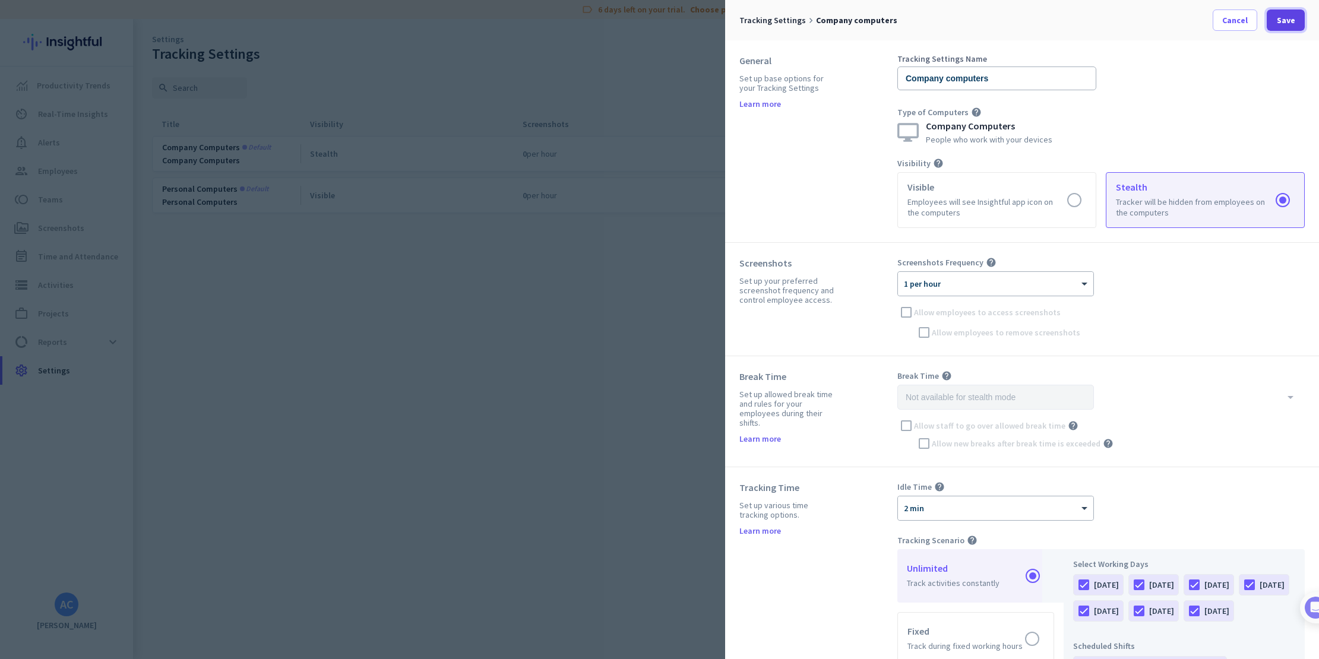
click at [1288, 24] on span "Save" at bounding box center [1286, 20] width 18 height 12
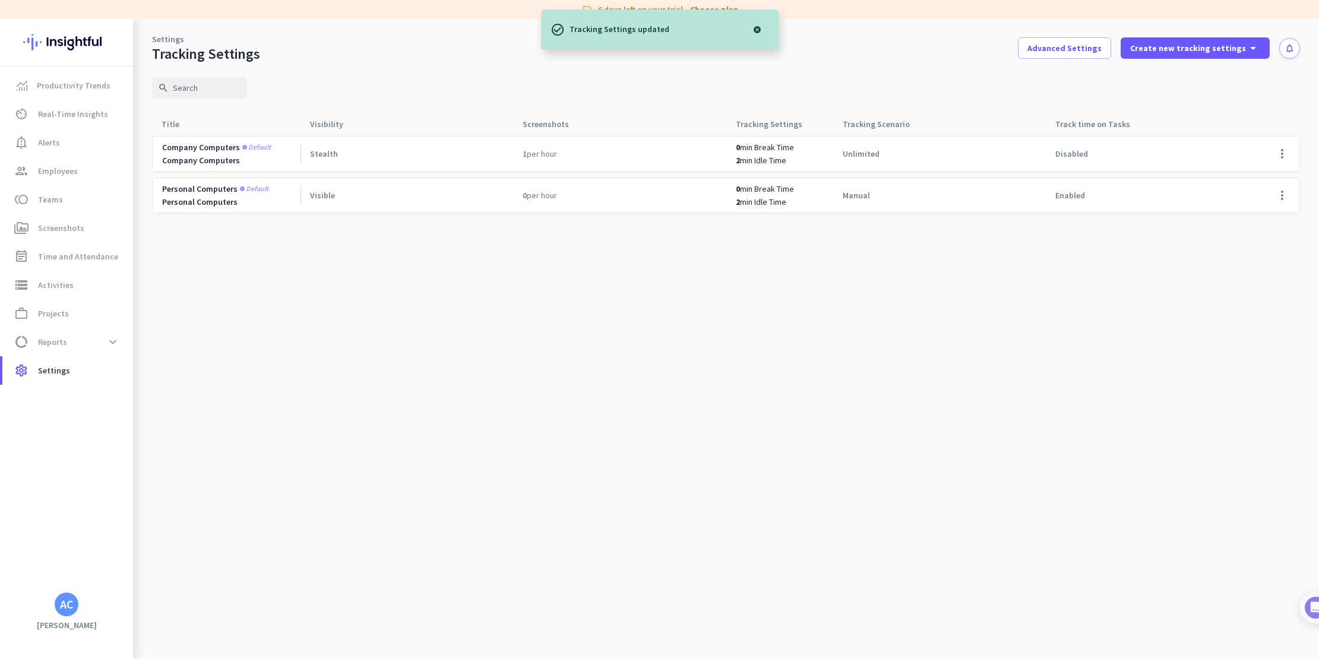
drag, startPoint x: 352, startPoint y: 349, endPoint x: 264, endPoint y: 266, distance: 121.0
click at [352, 349] on cdk-virtual-scroll-viewport "Company computers Default Company Computers Stealth 1 per hour 0 min Break Time…" at bounding box center [726, 397] width 1148 height 524
click at [72, 169] on span "Employees" at bounding box center [58, 171] width 40 height 14
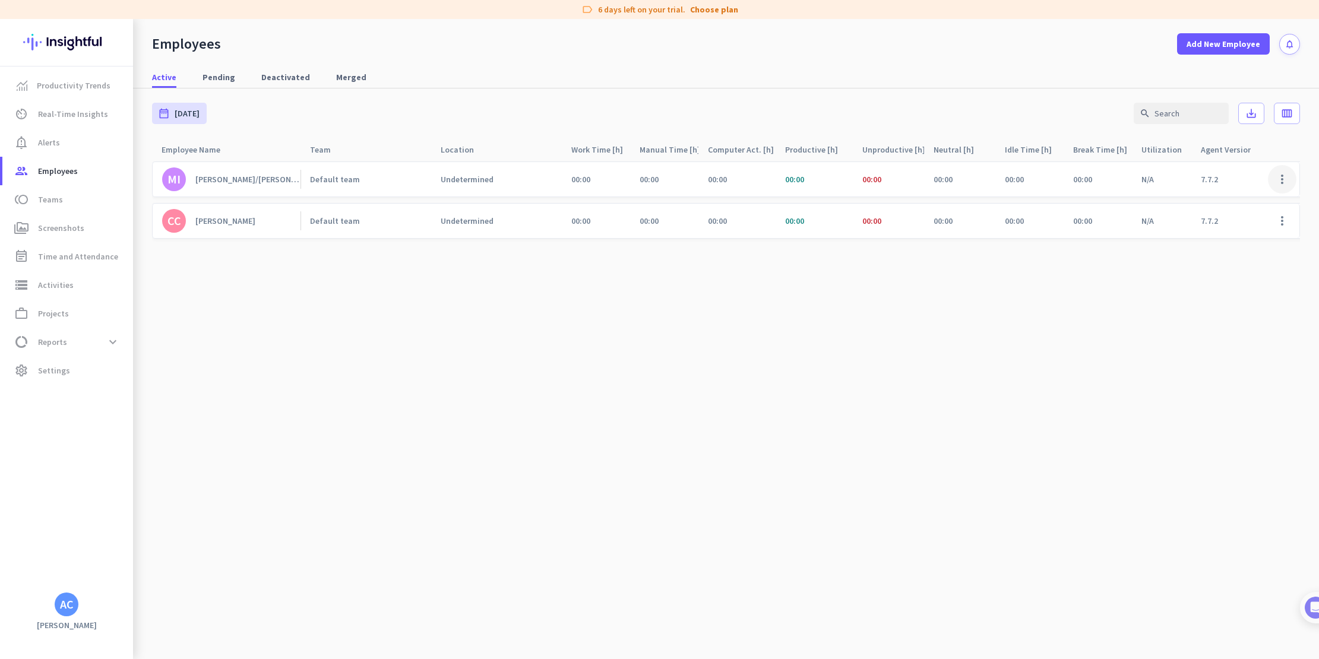
click at [1290, 176] on span at bounding box center [1282, 179] width 29 height 29
click at [893, 283] on div at bounding box center [659, 329] width 1319 height 659
click at [84, 208] on link "toll Teams" at bounding box center [67, 199] width 131 height 29
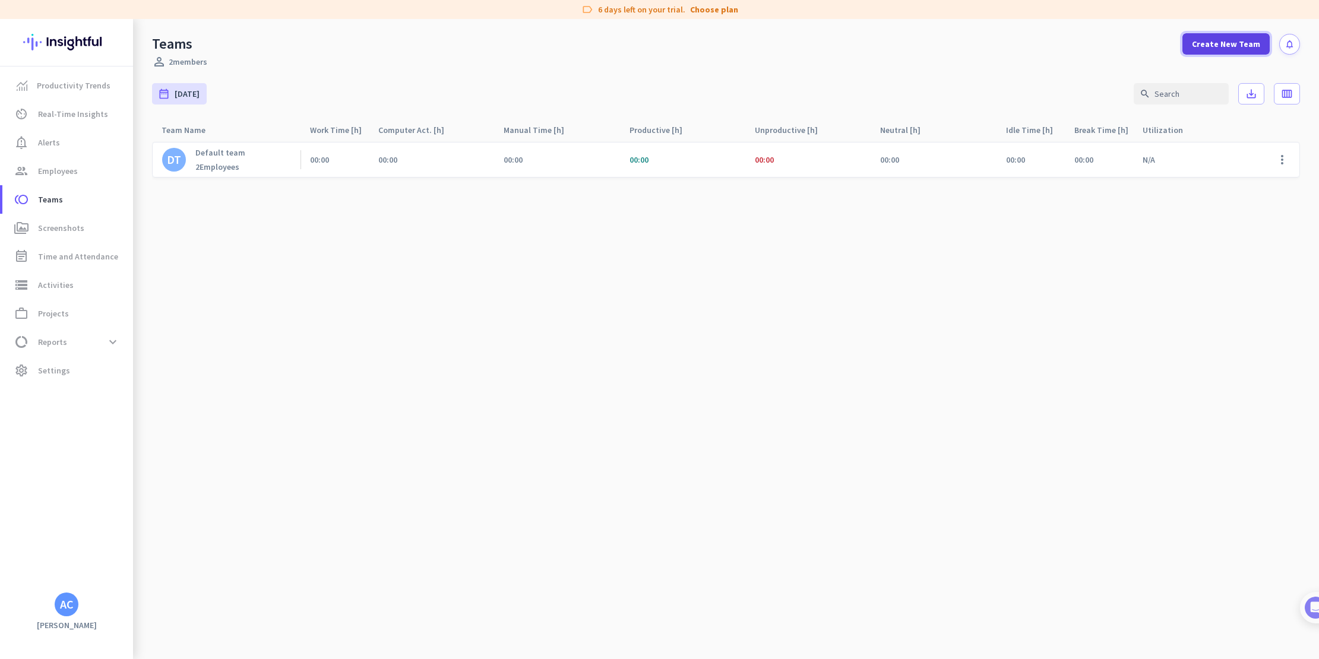
click at [1227, 39] on span "Create New Team" at bounding box center [1226, 44] width 68 height 12
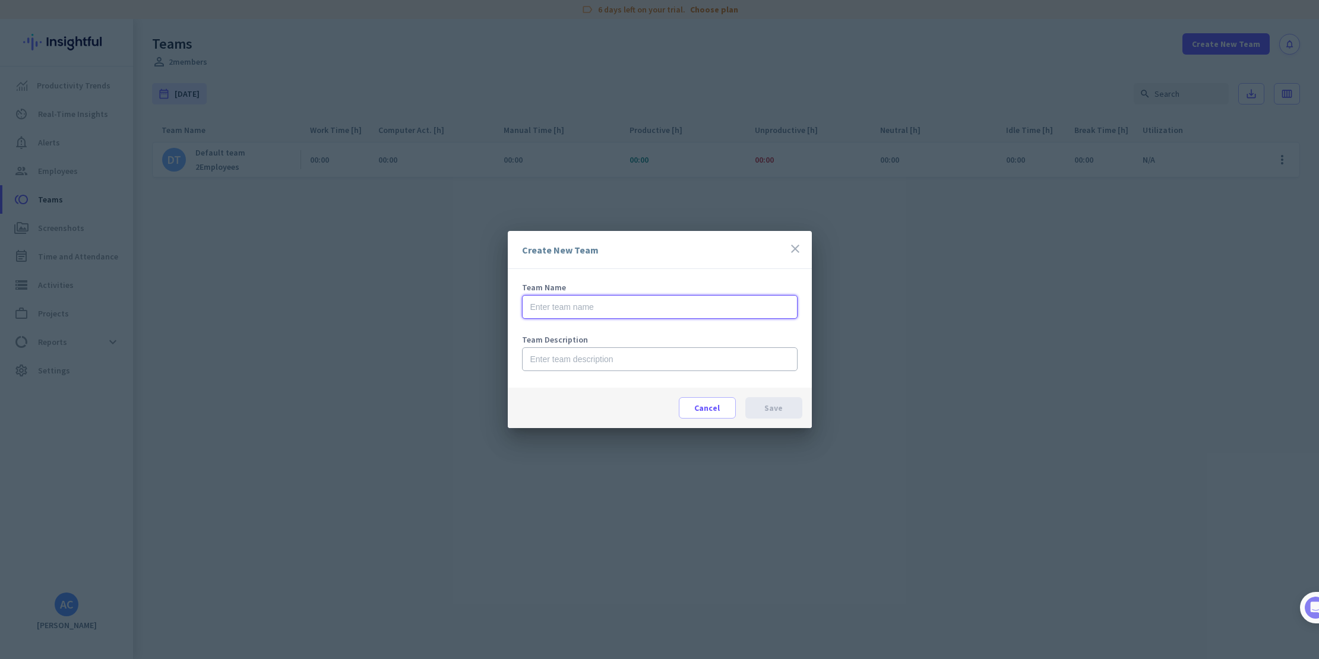
click at [579, 304] on input "text" at bounding box center [660, 307] width 276 height 24
type input "NTDG"
click at [602, 362] on input "text" at bounding box center [660, 359] width 276 height 24
type input "Marketing"
drag, startPoint x: 787, startPoint y: 407, endPoint x: 795, endPoint y: 406, distance: 7.9
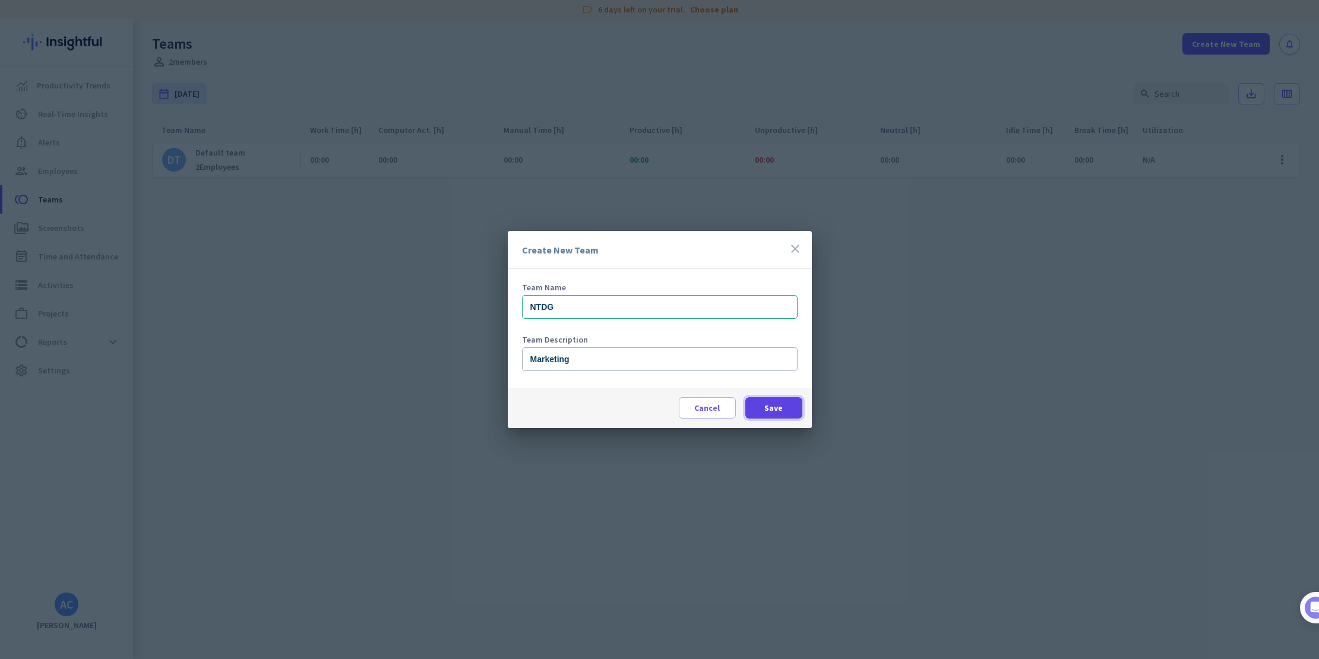
click at [787, 407] on span at bounding box center [773, 408] width 57 height 29
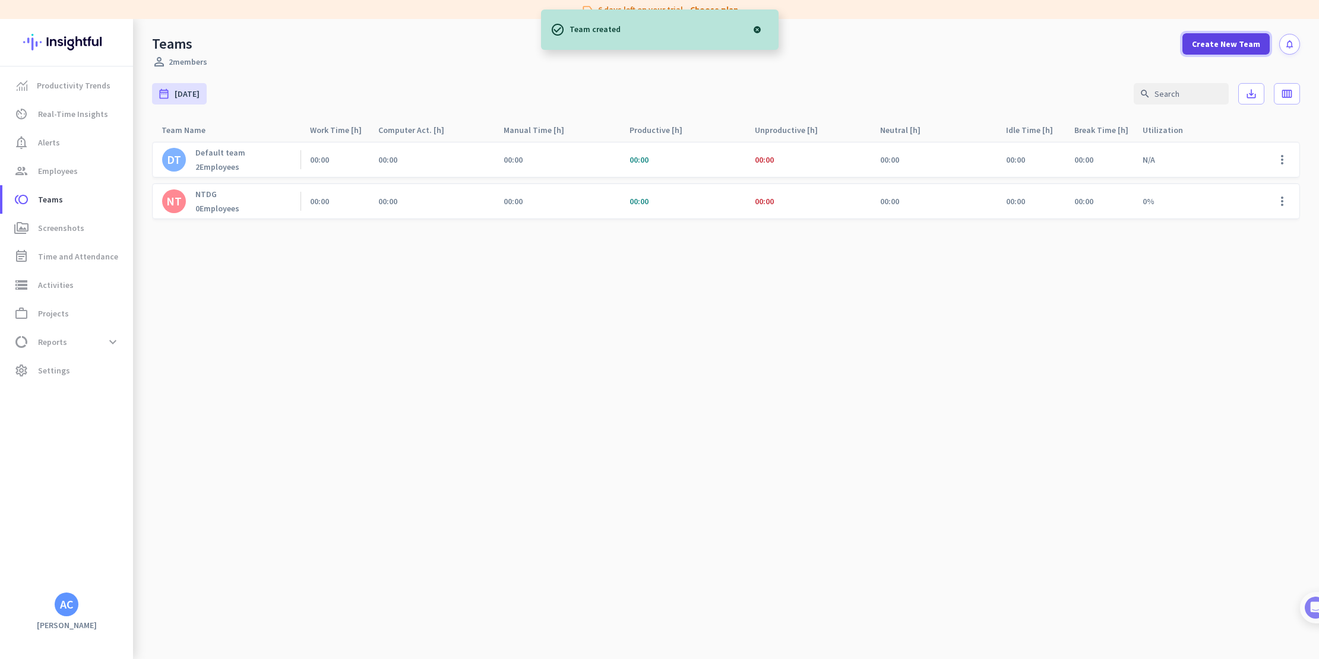
click at [1231, 48] on span "Create New Team" at bounding box center [1226, 44] width 68 height 12
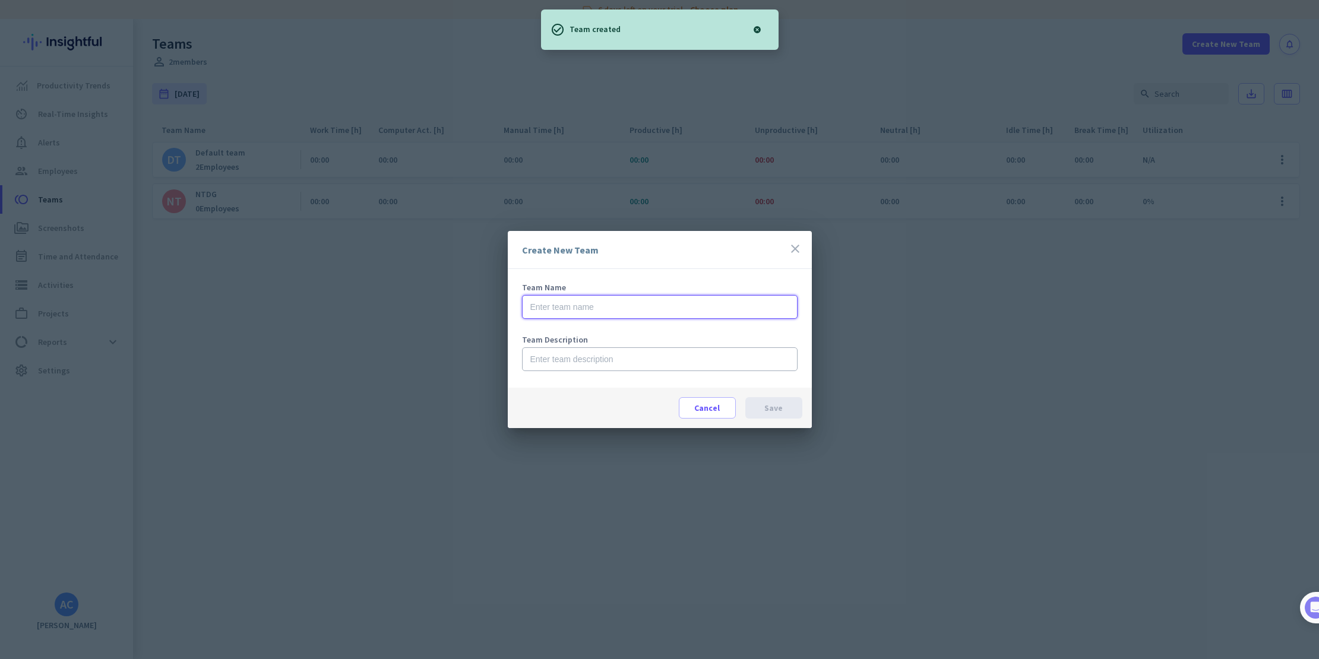
click at [638, 303] on input "text" at bounding box center [660, 307] width 276 height 24
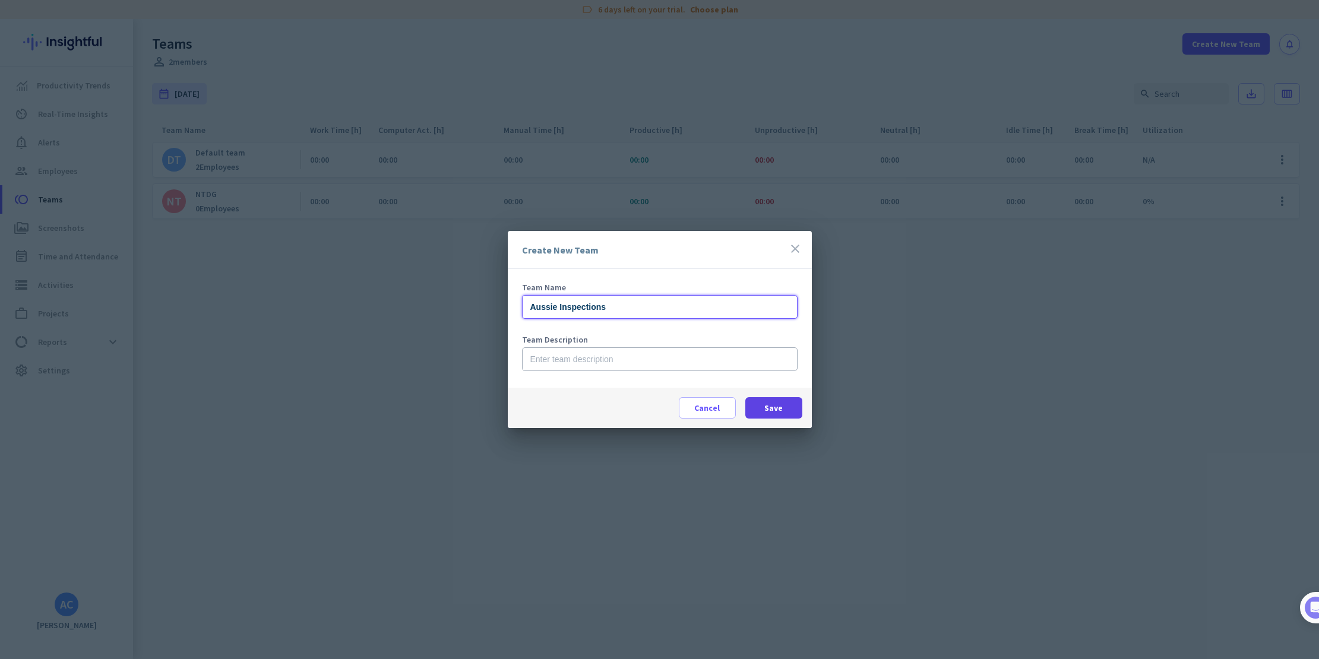
type input "Aussie Inspections"
click at [788, 409] on span at bounding box center [773, 408] width 57 height 29
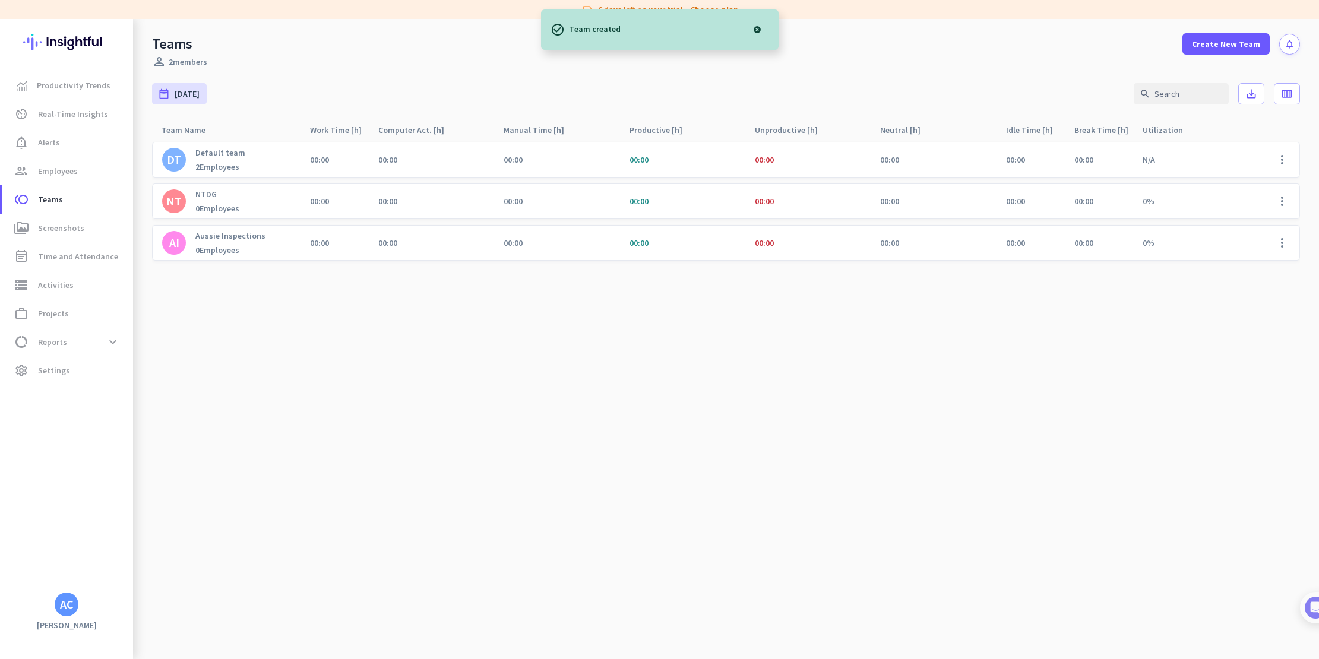
click at [603, 296] on cdk-virtual-scroll-viewport "DT Default team 2 Employees 00:00 00:00 00:00 00:00 00:00 00:00 00:00 00:00 N/A…" at bounding box center [726, 400] width 1148 height 518
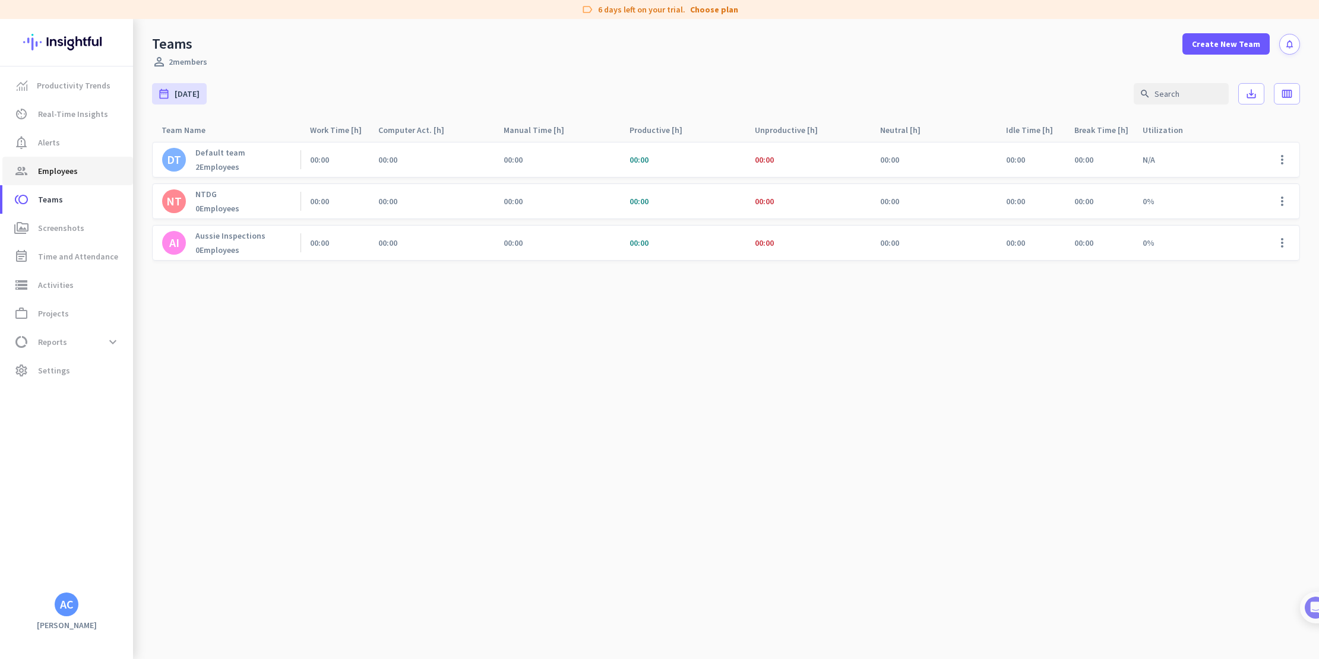
click at [49, 170] on span "Employees" at bounding box center [58, 171] width 40 height 14
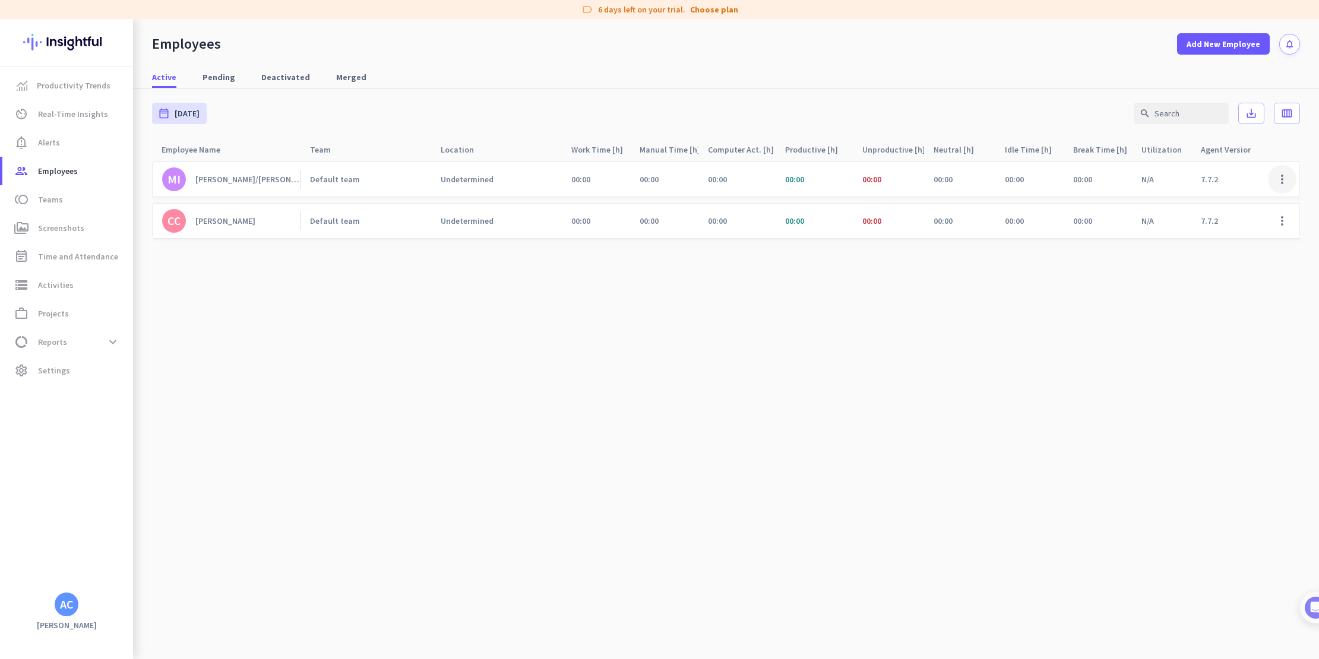
click at [1285, 179] on span at bounding box center [1282, 179] width 29 height 29
click at [1253, 203] on span "Edit" at bounding box center [1248, 204] width 78 height 12
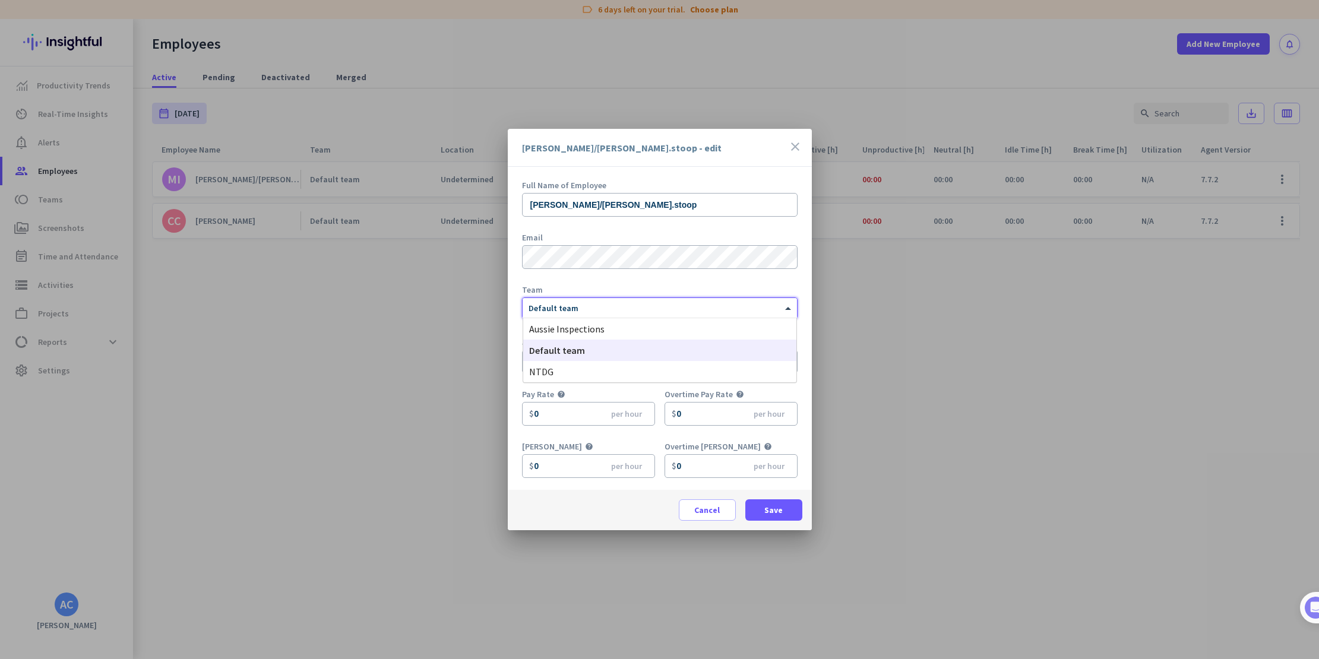
click at [637, 312] on div "× Default team" at bounding box center [653, 309] width 260 height 10
click at [617, 371] on div "NTDG" at bounding box center [659, 371] width 273 height 21
click at [586, 358] on input "text" at bounding box center [660, 362] width 276 height 24
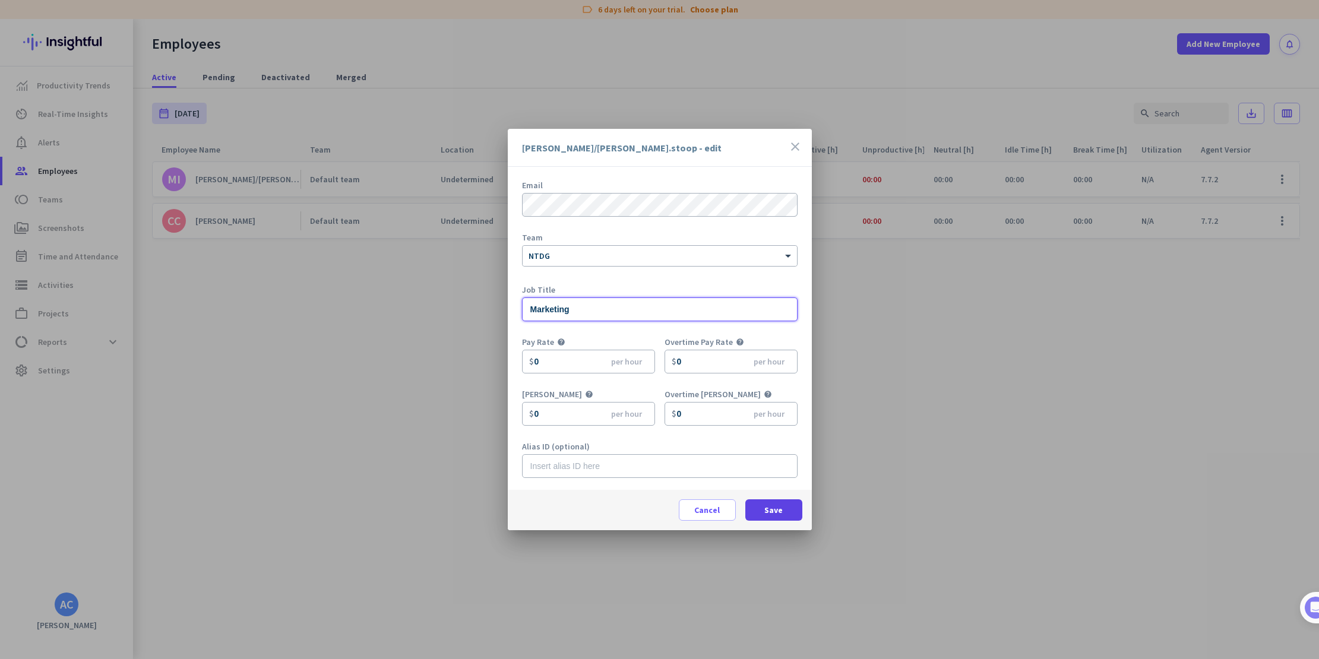
type input "Marketing"
click at [781, 512] on span "Save" at bounding box center [773, 510] width 18 height 12
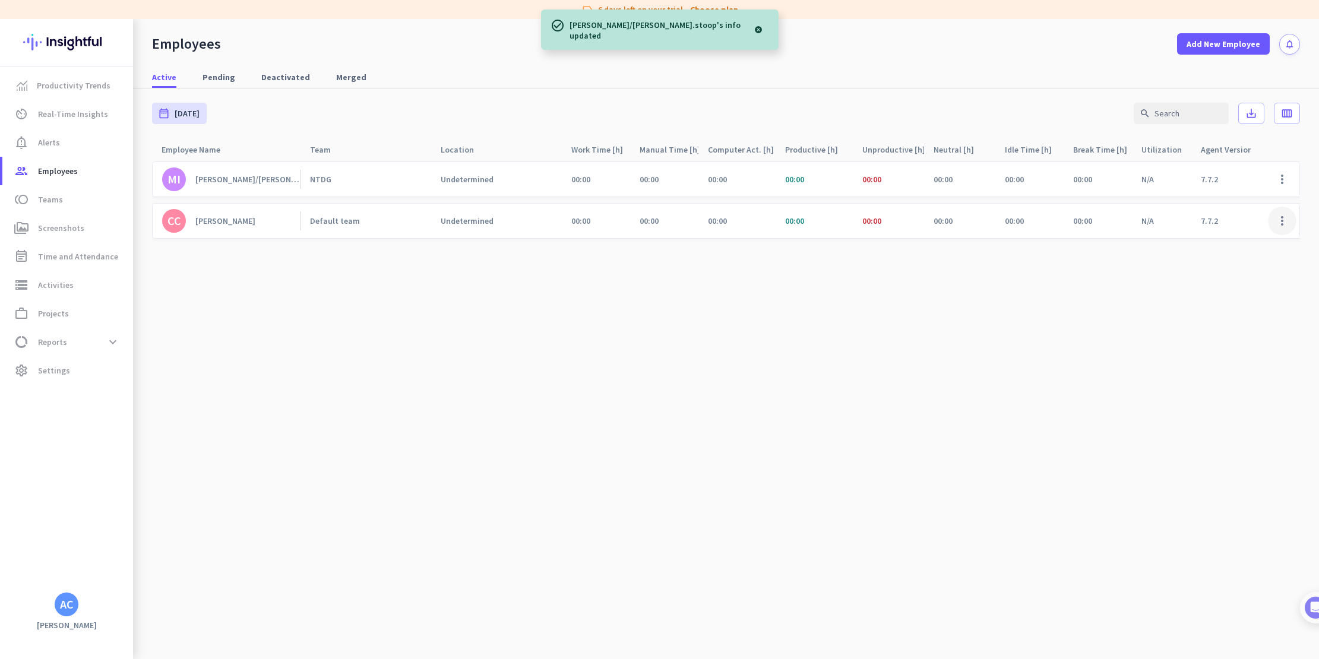
click at [1287, 219] on span at bounding box center [1282, 221] width 29 height 29
drag, startPoint x: 1231, startPoint y: 246, endPoint x: 1057, endPoint y: 295, distance: 180.7
click at [1231, 246] on span "Edit" at bounding box center [1248, 246] width 78 height 12
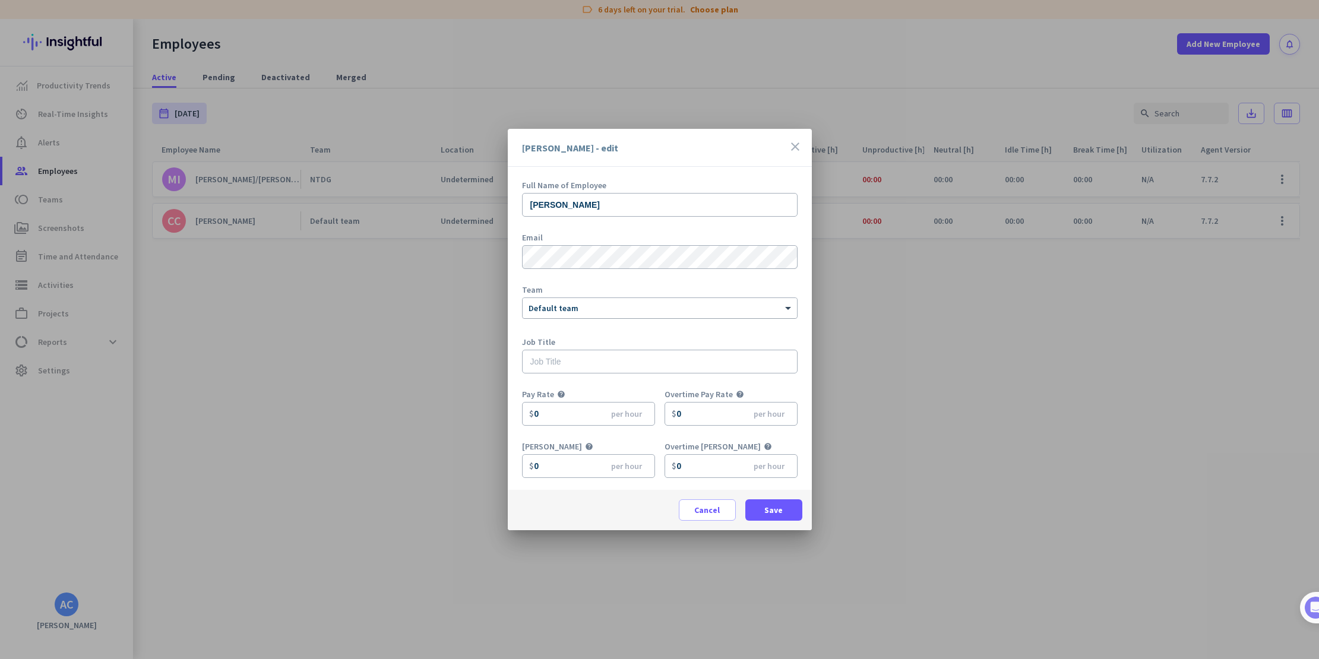
click at [600, 303] on div at bounding box center [660, 306] width 274 height 10
click at [582, 333] on span "Aussie Inspections" at bounding box center [566, 329] width 75 height 12
click at [777, 513] on span "Save" at bounding box center [773, 510] width 18 height 12
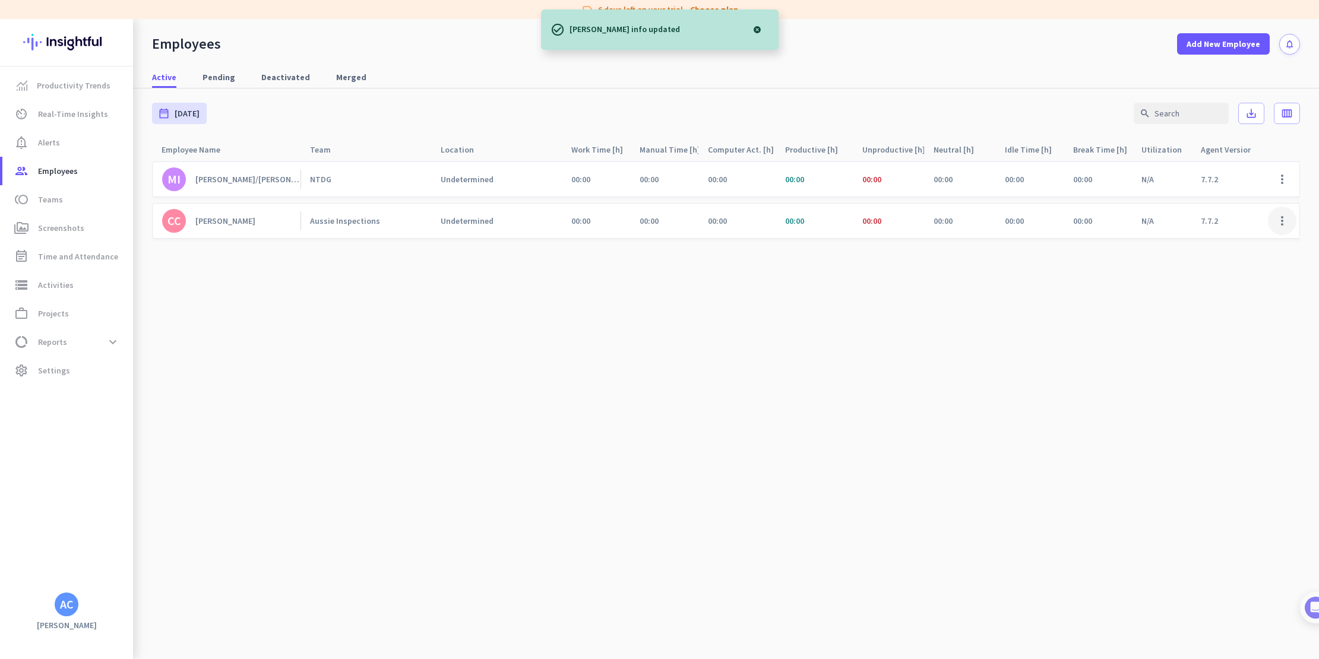
click at [1280, 222] on span at bounding box center [1282, 221] width 29 height 29
click at [1246, 247] on span "Edit" at bounding box center [1248, 246] width 78 height 12
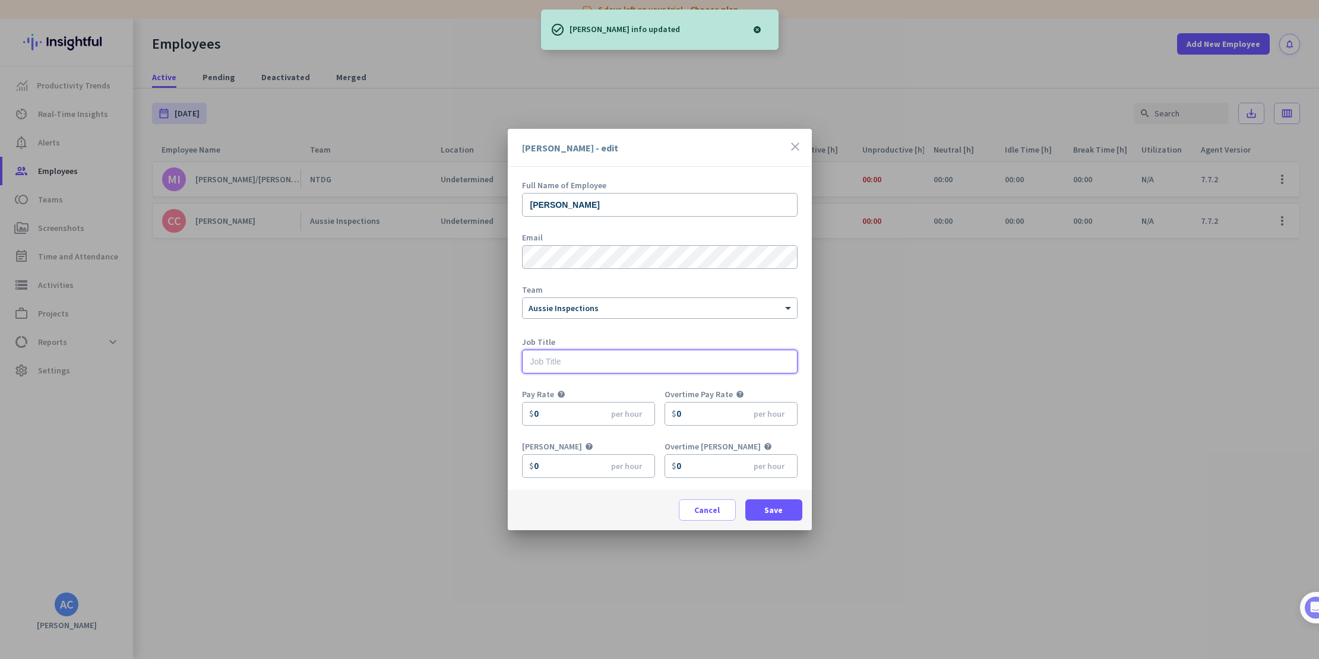
click at [547, 365] on input "text" at bounding box center [660, 362] width 276 height 24
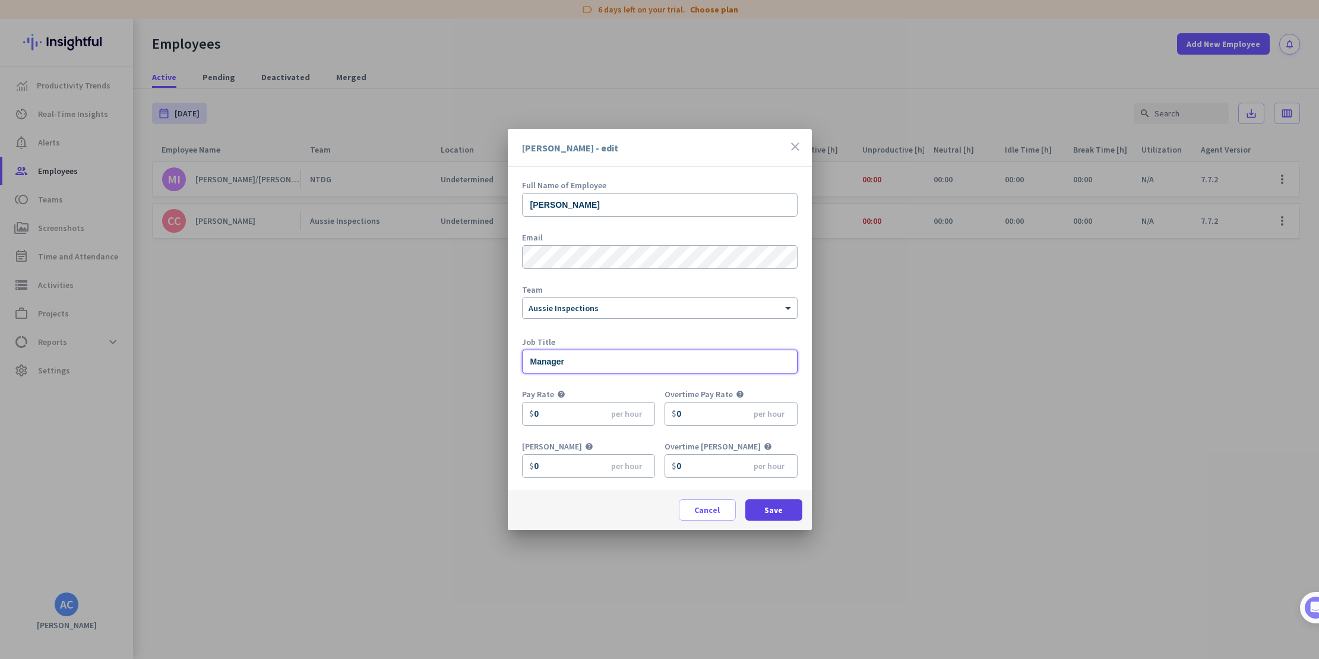
type input "Manager"
click at [776, 511] on span "Save" at bounding box center [773, 510] width 18 height 12
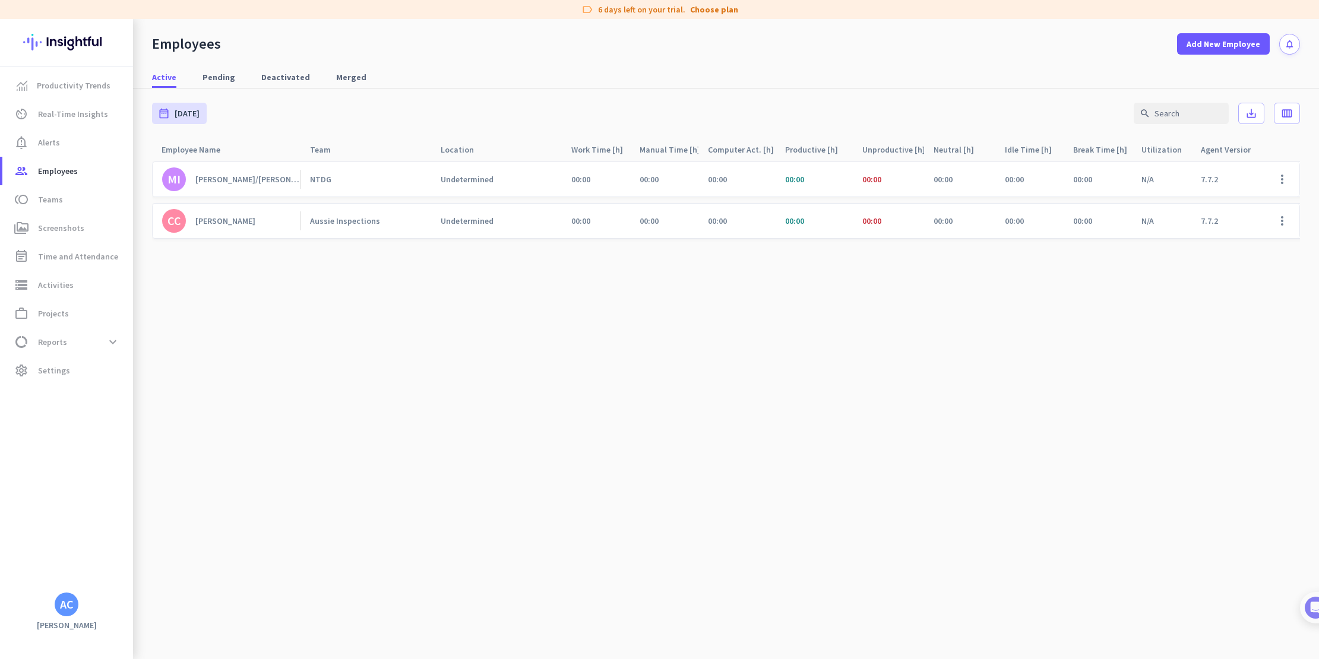
click at [218, 346] on cdk-virtual-scroll-viewport "MI [PERSON_NAME]/[PERSON_NAME].stoop NTDG Undetermined 00:00 00:00 00:00 00:00 …" at bounding box center [726, 410] width 1148 height 498
click at [623, 279] on cdk-virtual-scroll-viewport "MI [PERSON_NAME]/[PERSON_NAME].stoop NTDG Undetermined 00:00 00:00 00:00 00:00 …" at bounding box center [726, 410] width 1148 height 498
click at [388, 69] on div "Active Pending Deactivated Merged" at bounding box center [726, 78] width 1186 height 22
click at [52, 298] on link "storage Activities" at bounding box center [67, 285] width 131 height 29
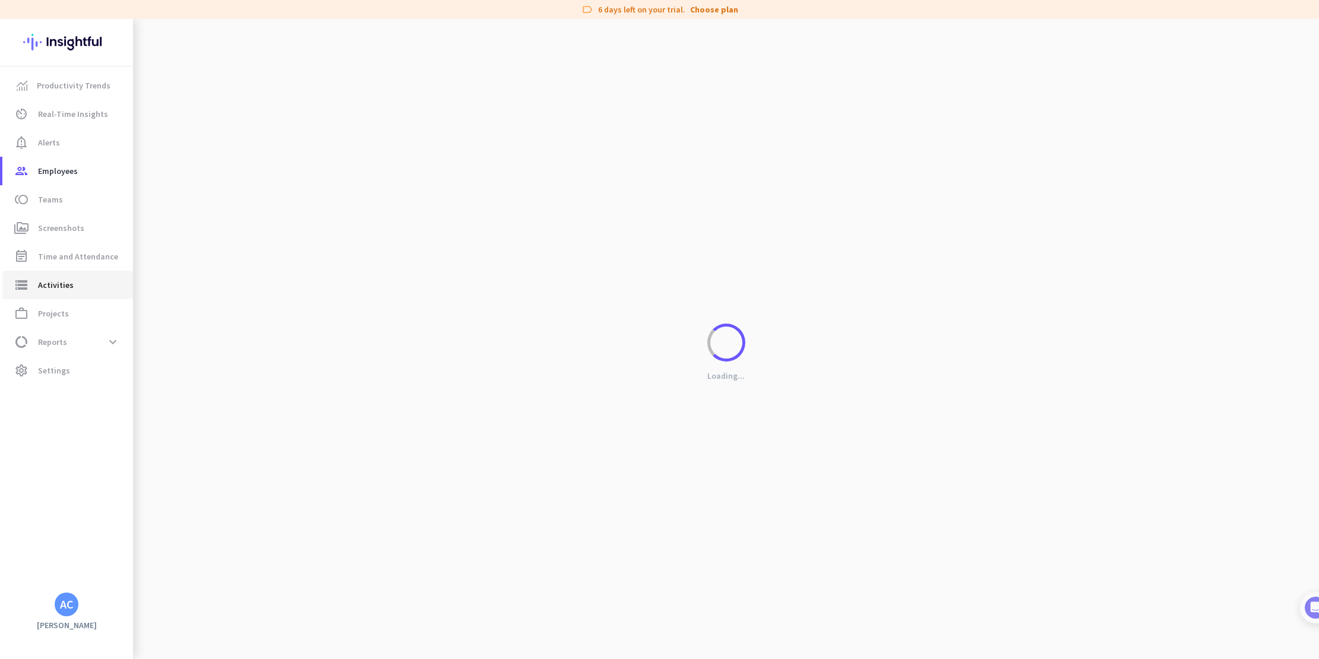
type input "[DATE]"
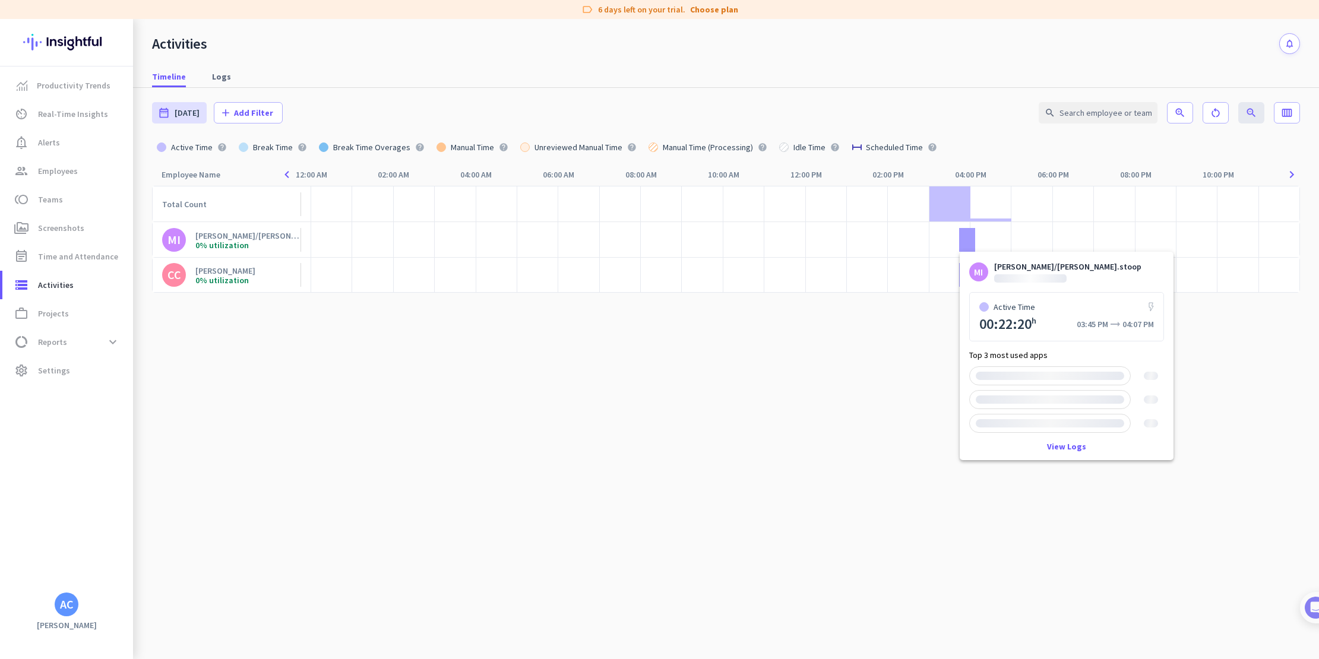
click at [962, 241] on div at bounding box center [967, 240] width 15 height 24
click at [853, 381] on cdk-virtual-scroll-viewport "Total Count MI [PERSON_NAME]/[PERSON_NAME].stoop 0% utilization CC [PERSON_NAME…" at bounding box center [726, 422] width 1148 height 473
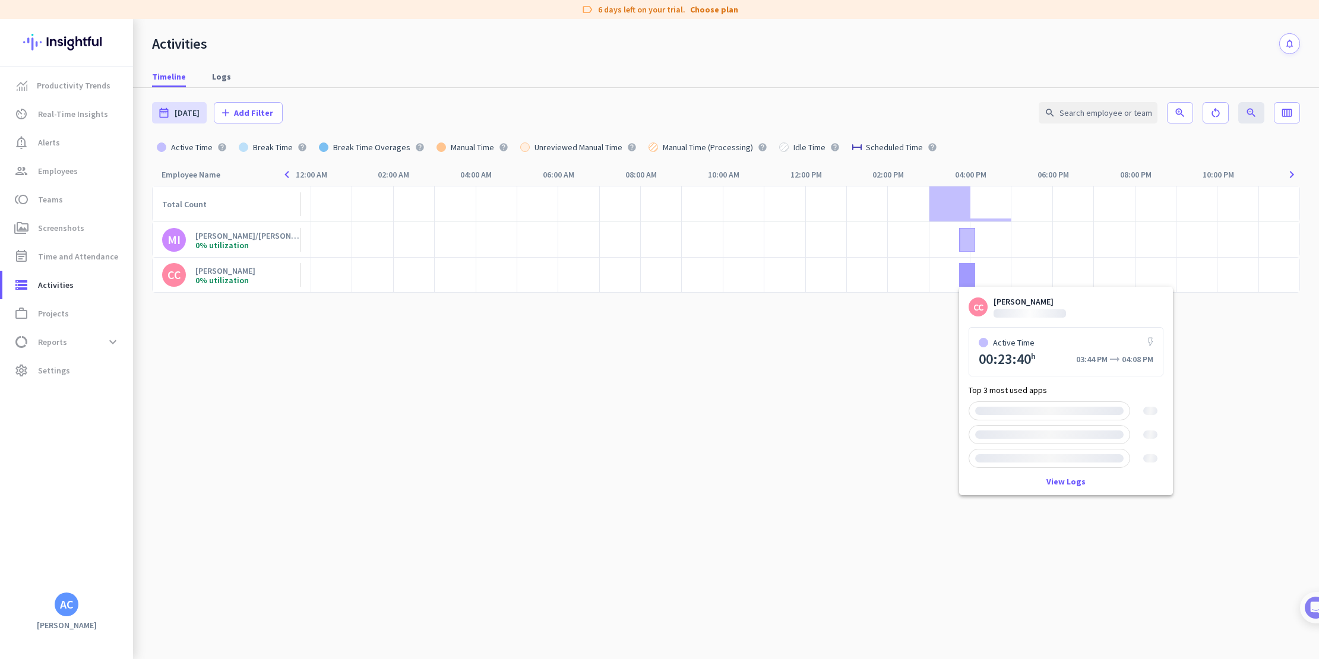
click at [967, 278] on div at bounding box center [967, 275] width 16 height 24
click at [838, 406] on cdk-virtual-scroll-viewport "Total Count MI [PERSON_NAME]/[PERSON_NAME].stoop 0% utilization CC [PERSON_NAME…" at bounding box center [726, 422] width 1148 height 473
click at [65, 260] on span "Time and Attendance" at bounding box center [78, 256] width 80 height 14
type input "[DATE] - [DATE]"
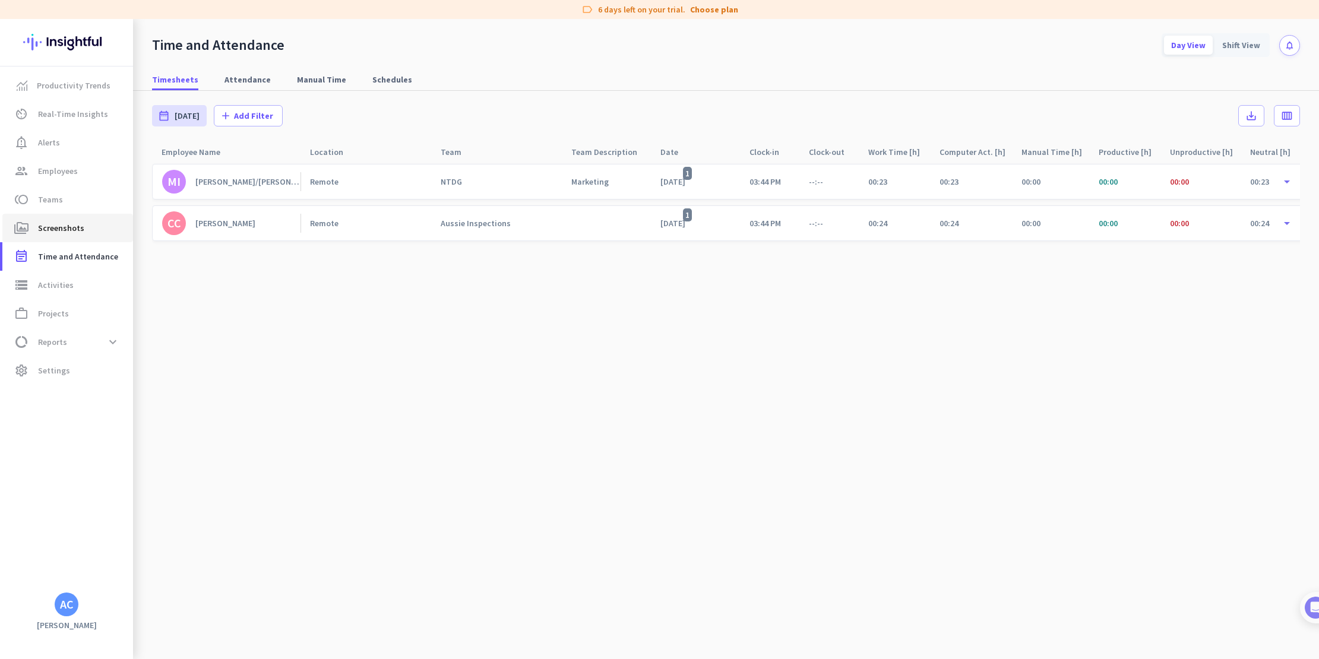
click at [67, 223] on body "label 6 days left on your trial. Choose plan Productivity Trends av_timer Real-…" at bounding box center [659, 329] width 1319 height 659
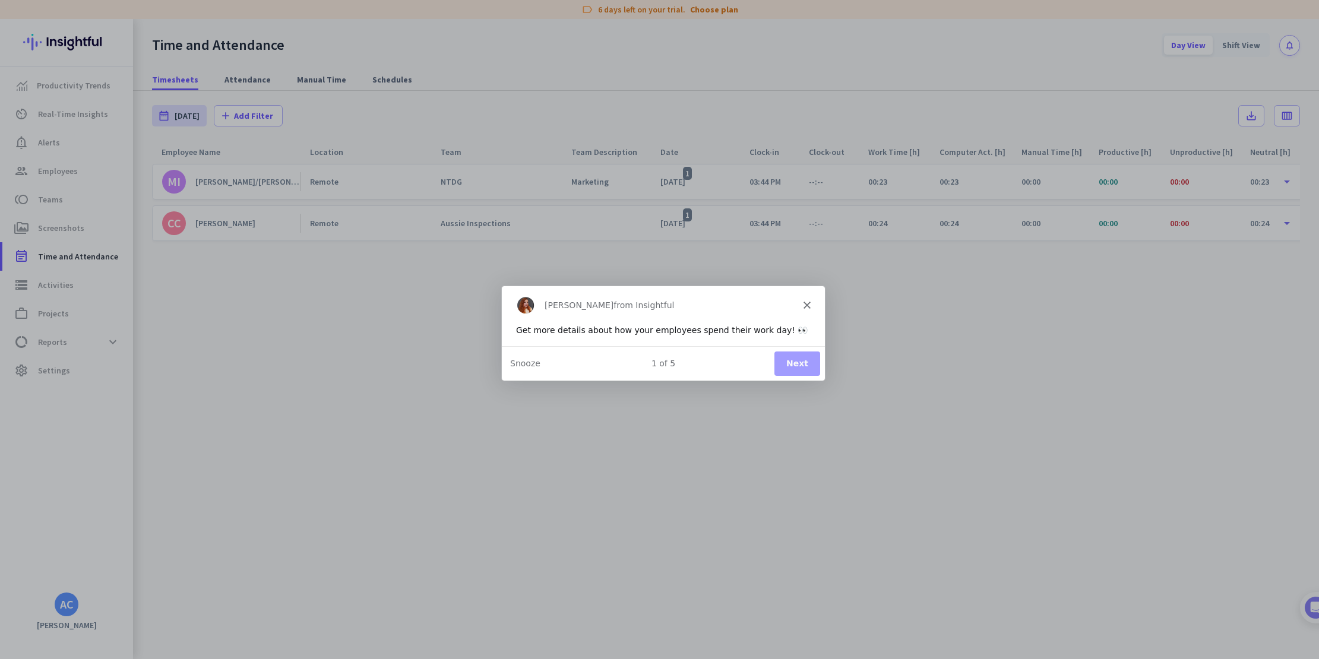
click at [806, 302] on icon "Close" at bounding box center [806, 304] width 7 height 7
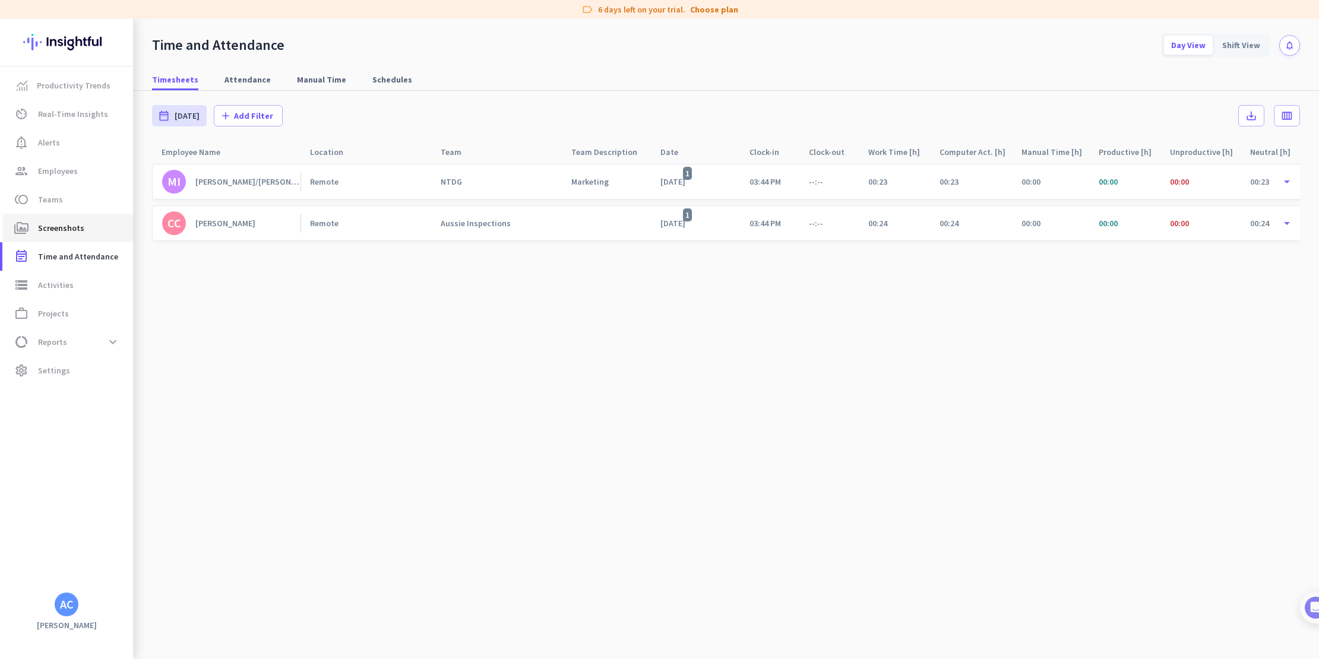
click at [39, 229] on span "Screenshots" at bounding box center [61, 228] width 46 height 14
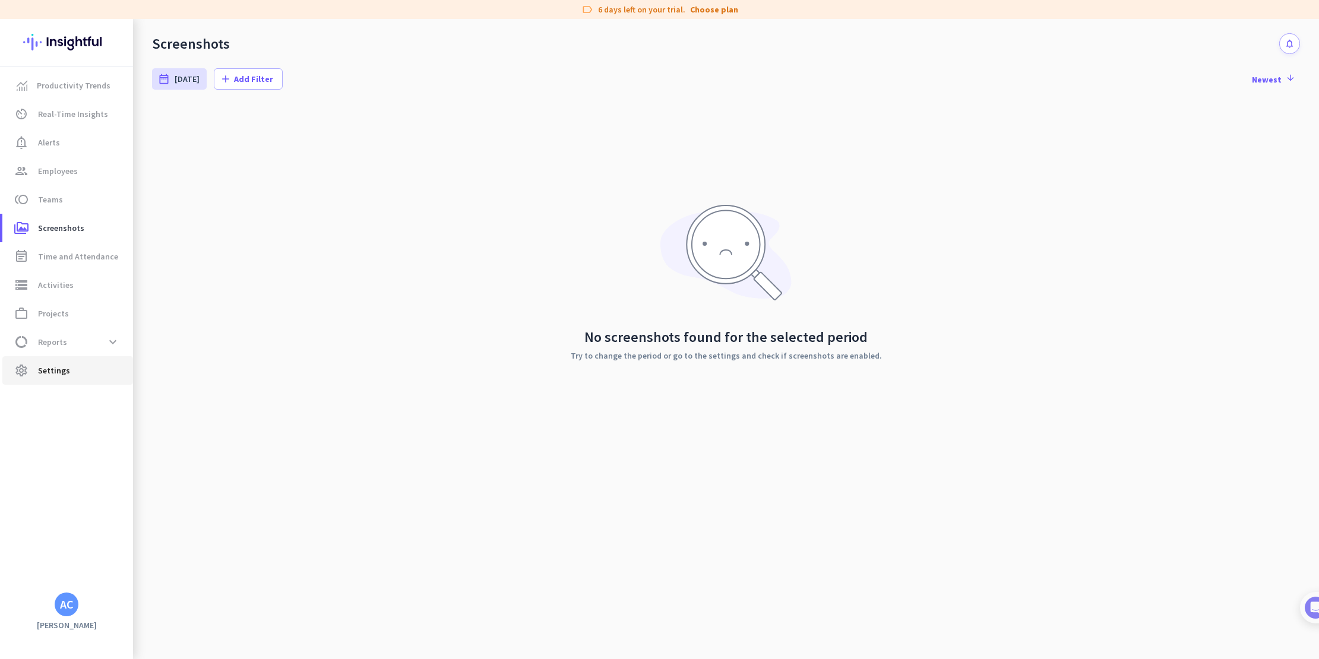
click at [63, 384] on link "settings Settings" at bounding box center [67, 370] width 131 height 29
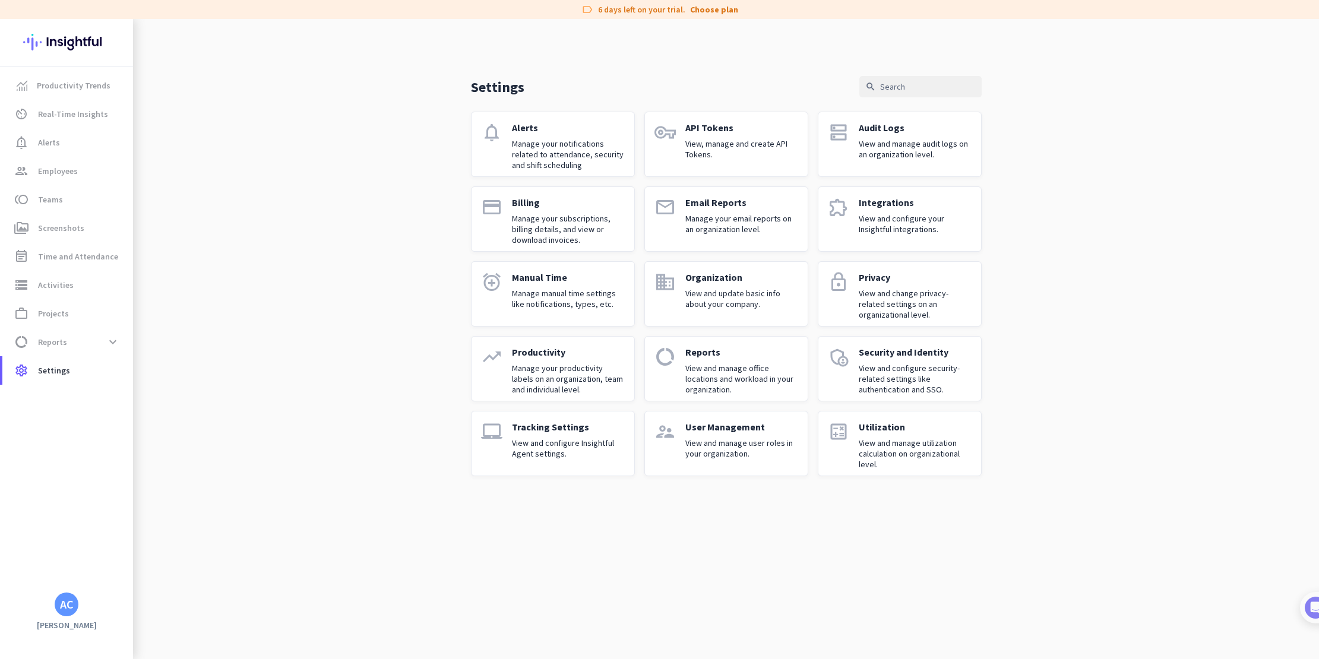
click at [535, 377] on p "Manage your productivity labels on an organization, team and individual level." at bounding box center [568, 379] width 113 height 32
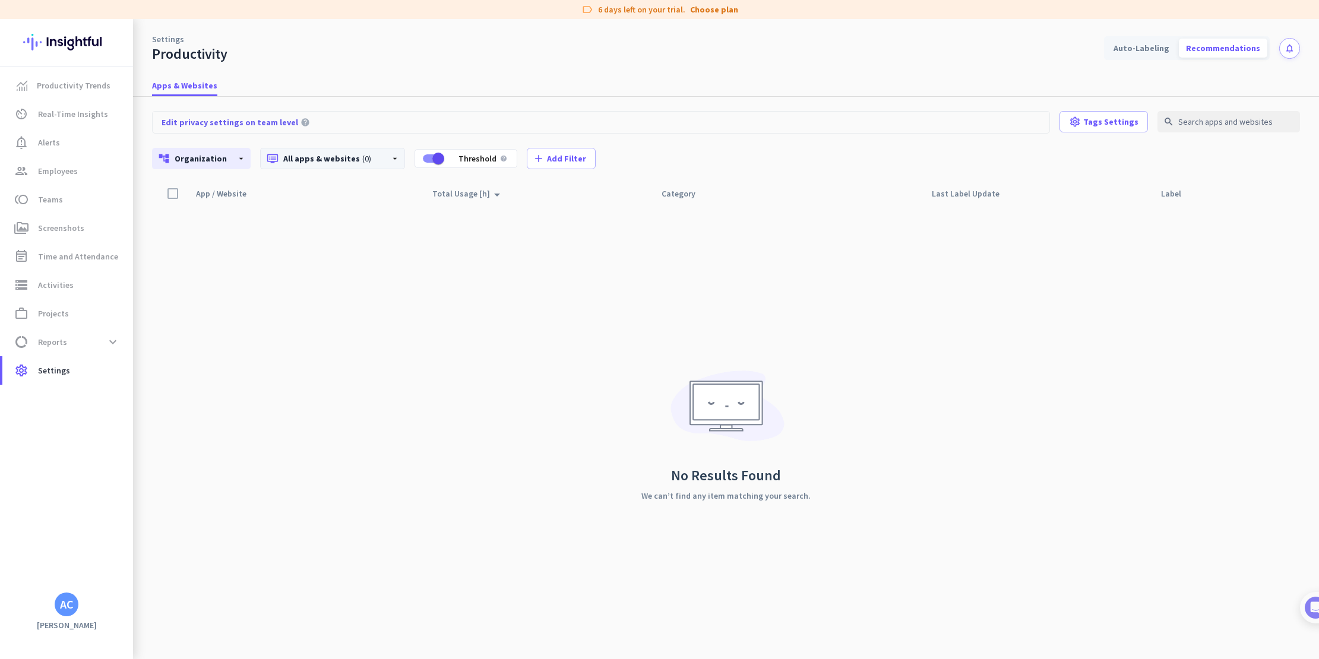
click at [390, 162] on icon "arrow_drop_down" at bounding box center [395, 159] width 10 height 10
click at [434, 62] on div at bounding box center [659, 329] width 1319 height 659
click at [329, 160] on p "dvr All apps & websites (0)" at bounding box center [324, 159] width 114 height 12
drag, startPoint x: 381, startPoint y: 398, endPoint x: 562, endPoint y: 312, distance: 200.4
click at [381, 398] on span at bounding box center [375, 391] width 43 height 29
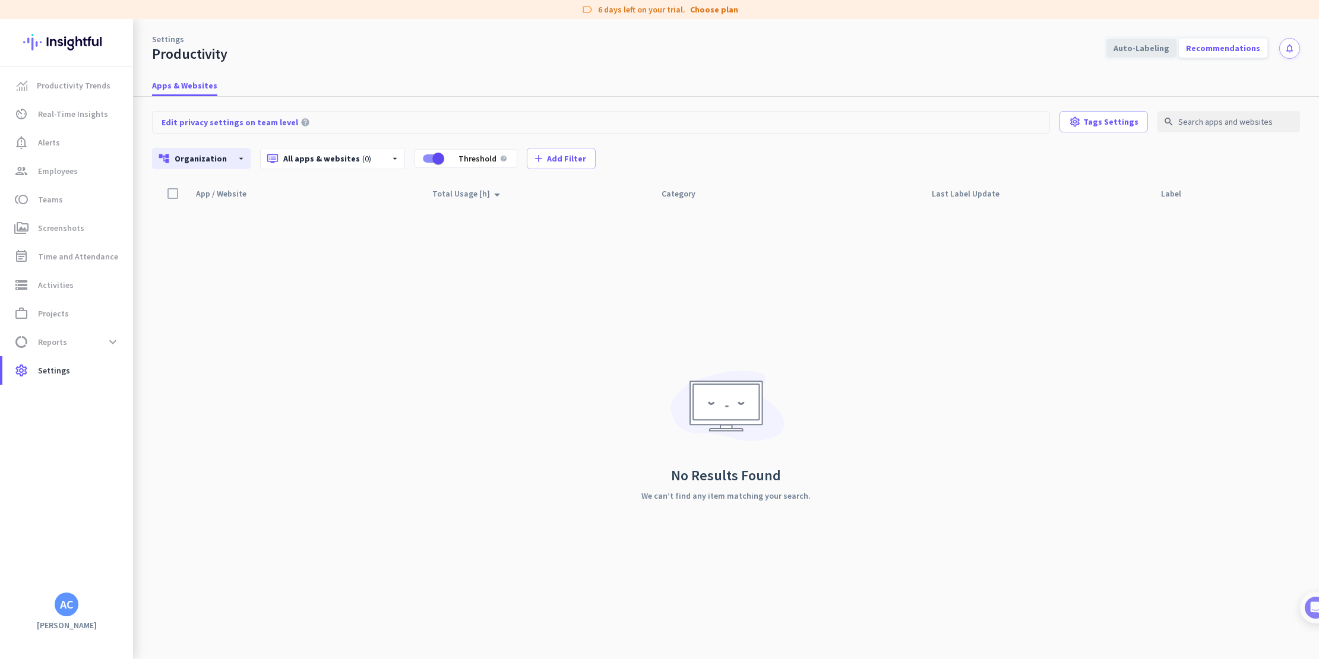
click at [1139, 47] on div "Auto-Labeling" at bounding box center [1142, 48] width 70 height 19
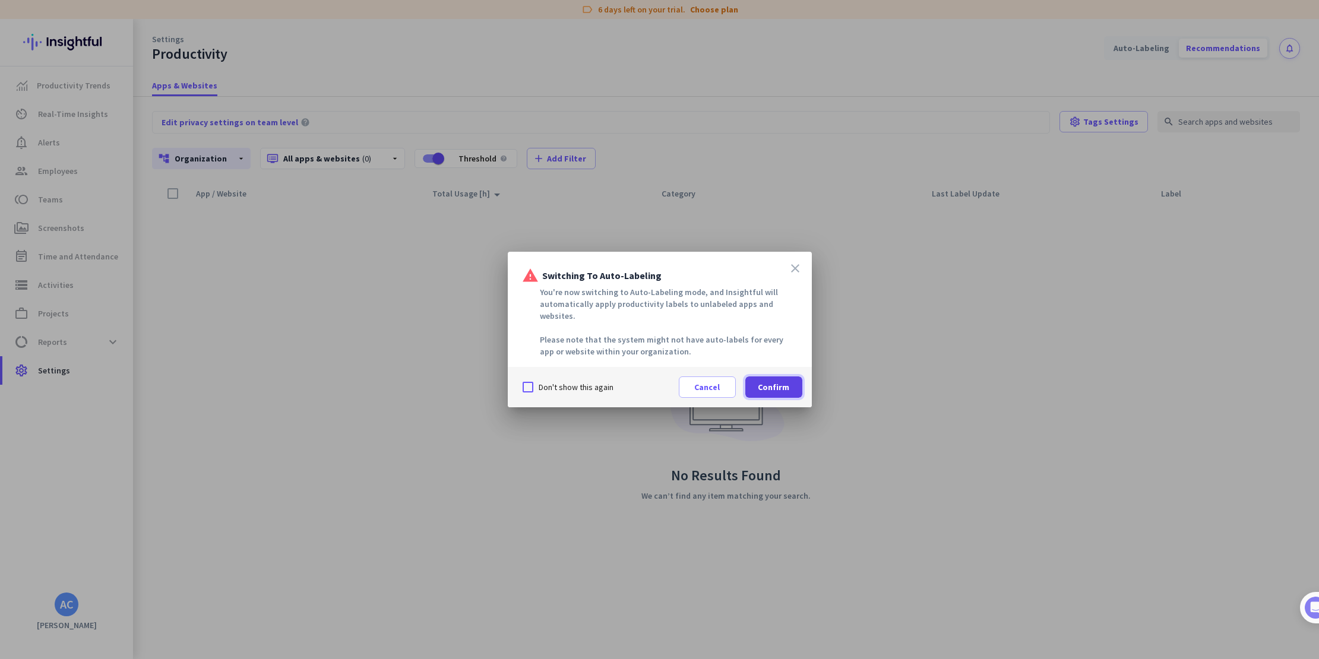
click at [783, 381] on span "Confirm" at bounding box center [773, 387] width 31 height 12
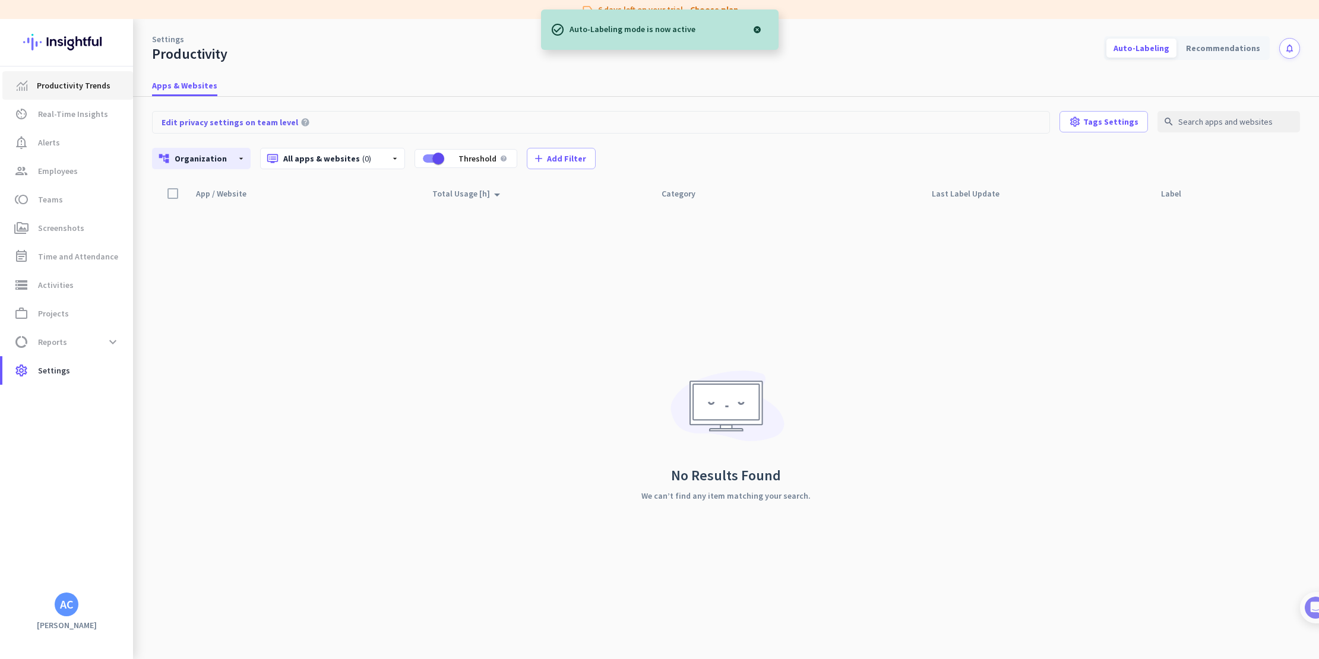
click at [45, 82] on span "Productivity Trends" at bounding box center [74, 85] width 74 height 14
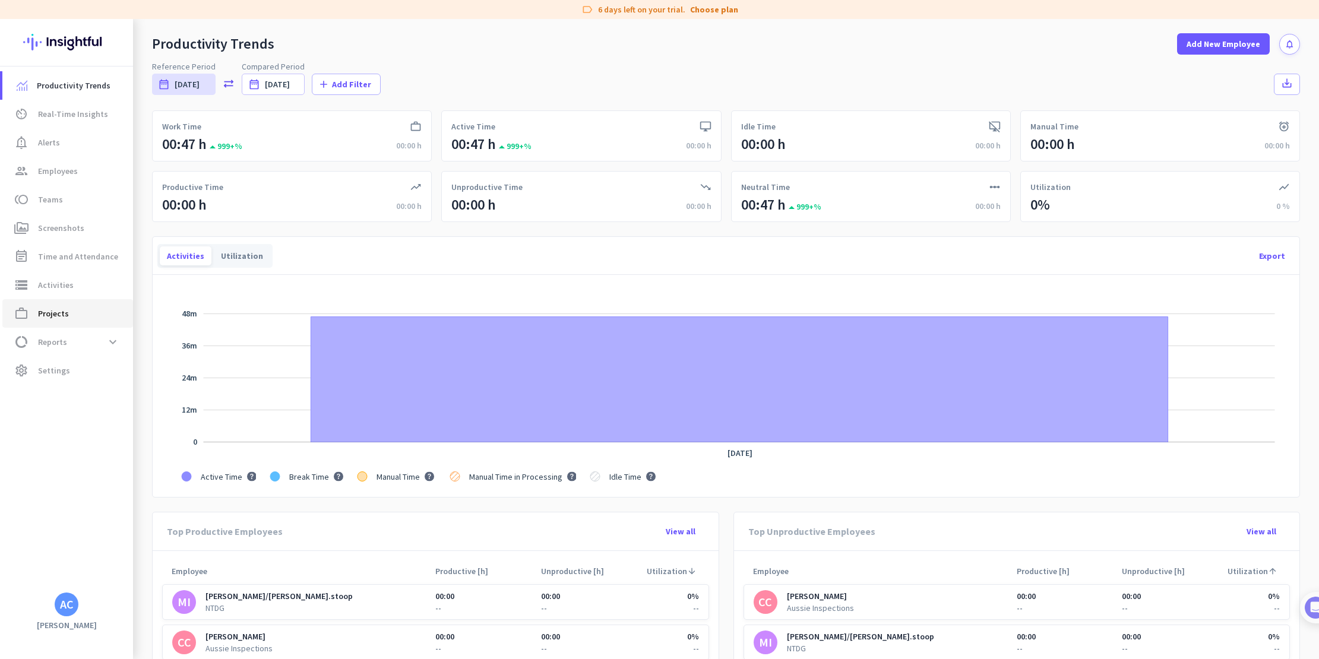
click at [66, 310] on span "Projects" at bounding box center [53, 314] width 31 height 14
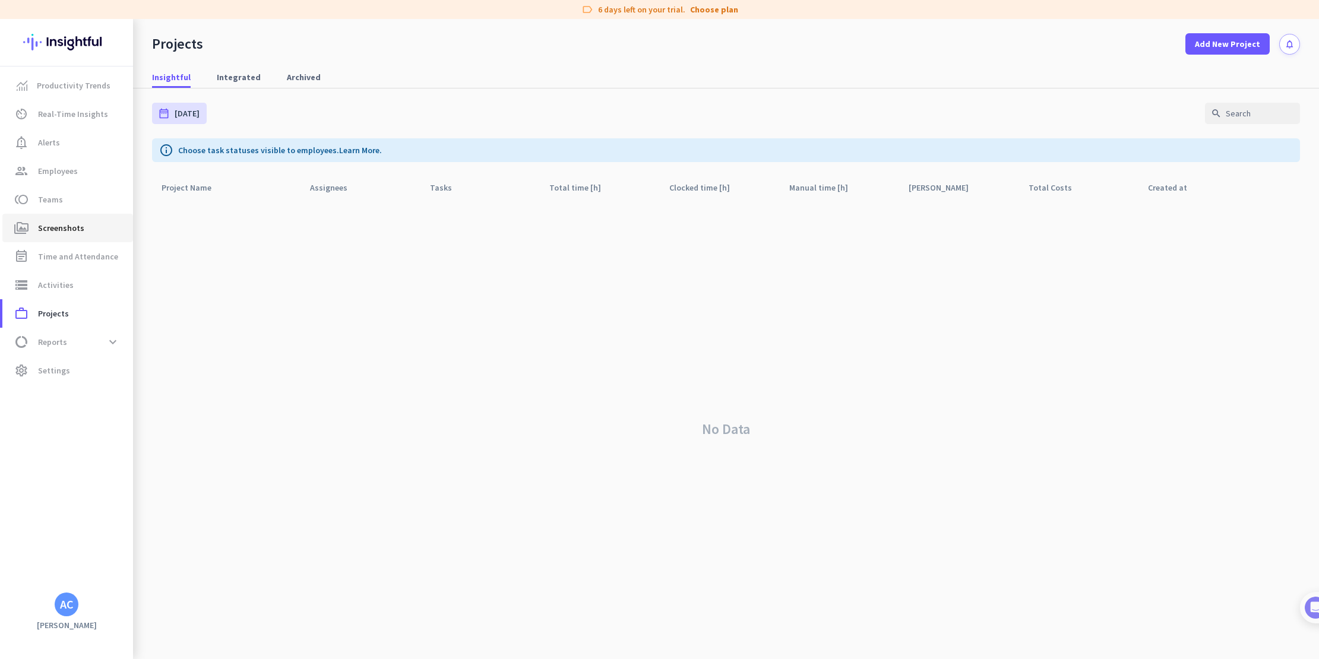
click at [56, 221] on span "Screenshots" at bounding box center [61, 228] width 46 height 14
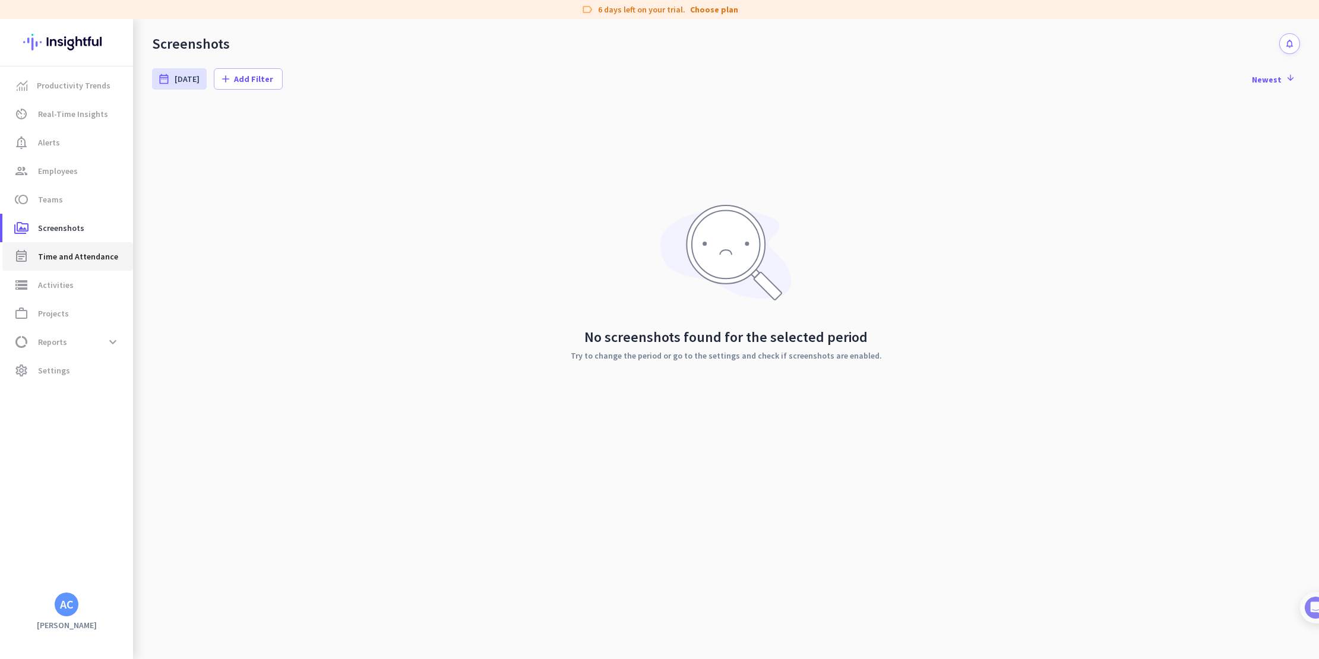
click at [68, 259] on span "Time and Attendance" at bounding box center [78, 256] width 80 height 14
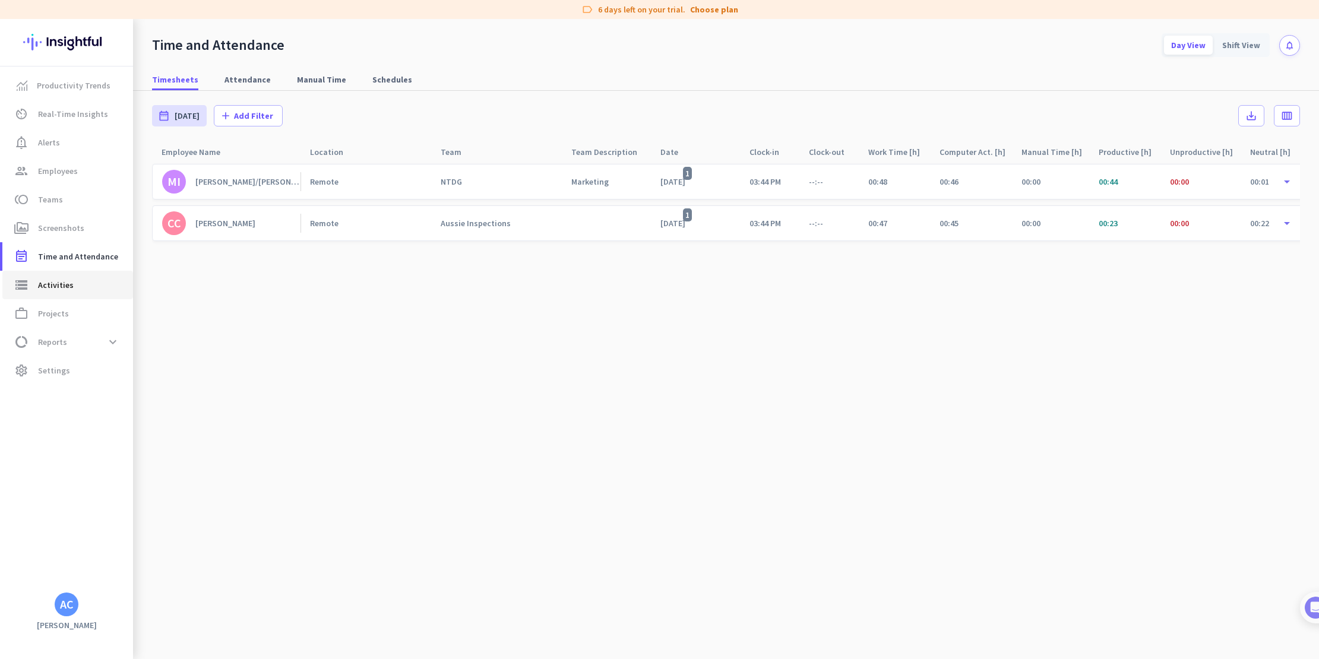
click at [63, 286] on span "Activities" at bounding box center [56, 285] width 36 height 14
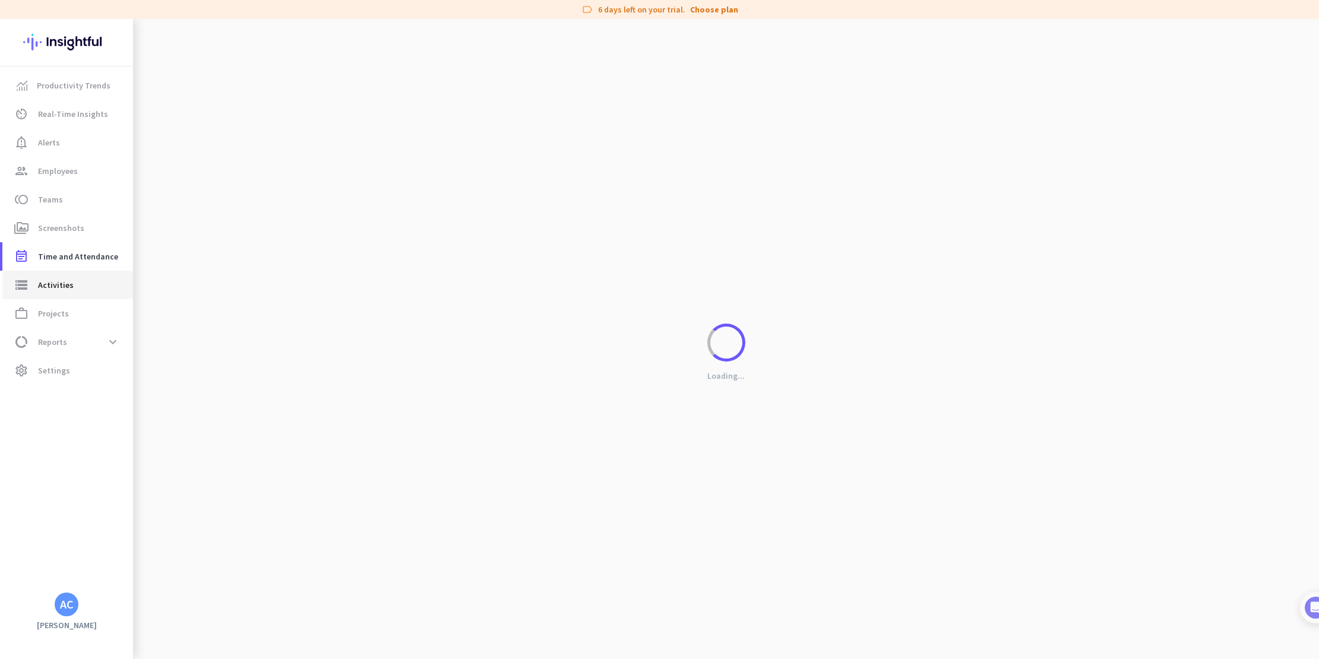
type input "[DATE]"
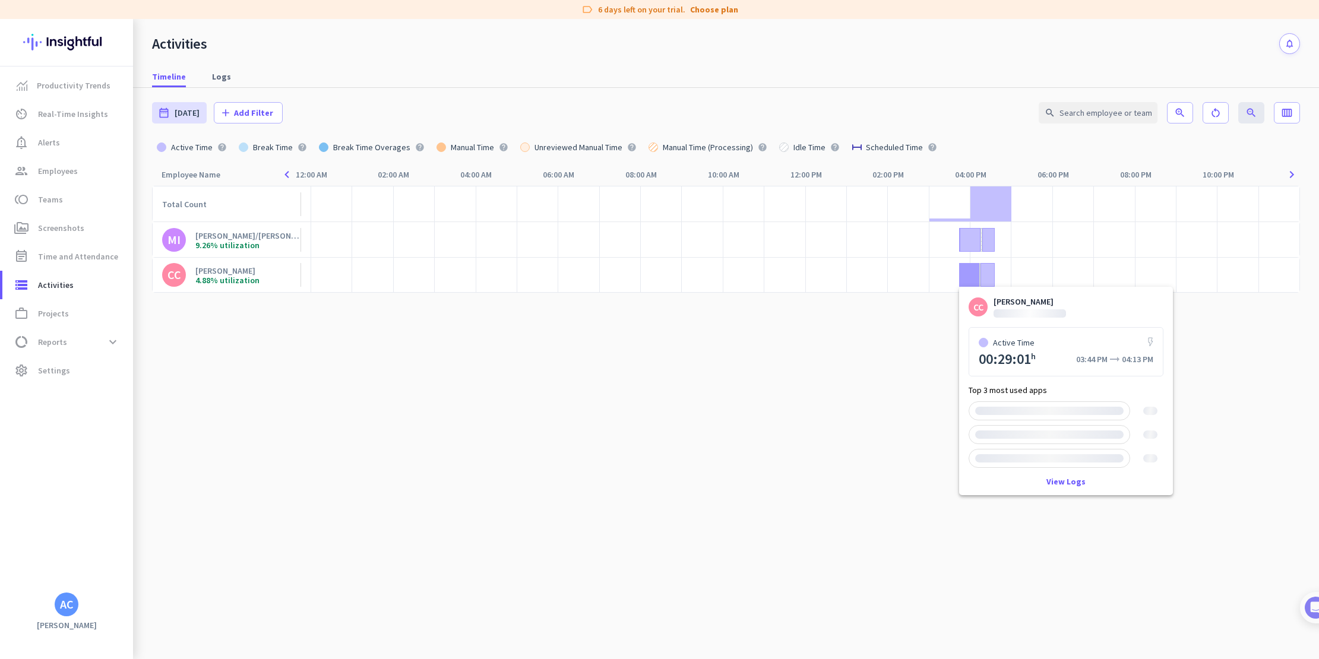
click at [972, 274] on div at bounding box center [969, 275] width 20 height 24
click at [988, 271] on div at bounding box center [988, 275] width 14 height 24
click at [614, 370] on cdk-virtual-scroll-viewport "Total Count MI [PERSON_NAME]/[PERSON_NAME].stoop 9.26% utilization CC [PERSON_N…" at bounding box center [726, 422] width 1148 height 473
click at [79, 256] on span "Time and Attendance" at bounding box center [78, 256] width 80 height 14
type input "[DATE] - [DATE]"
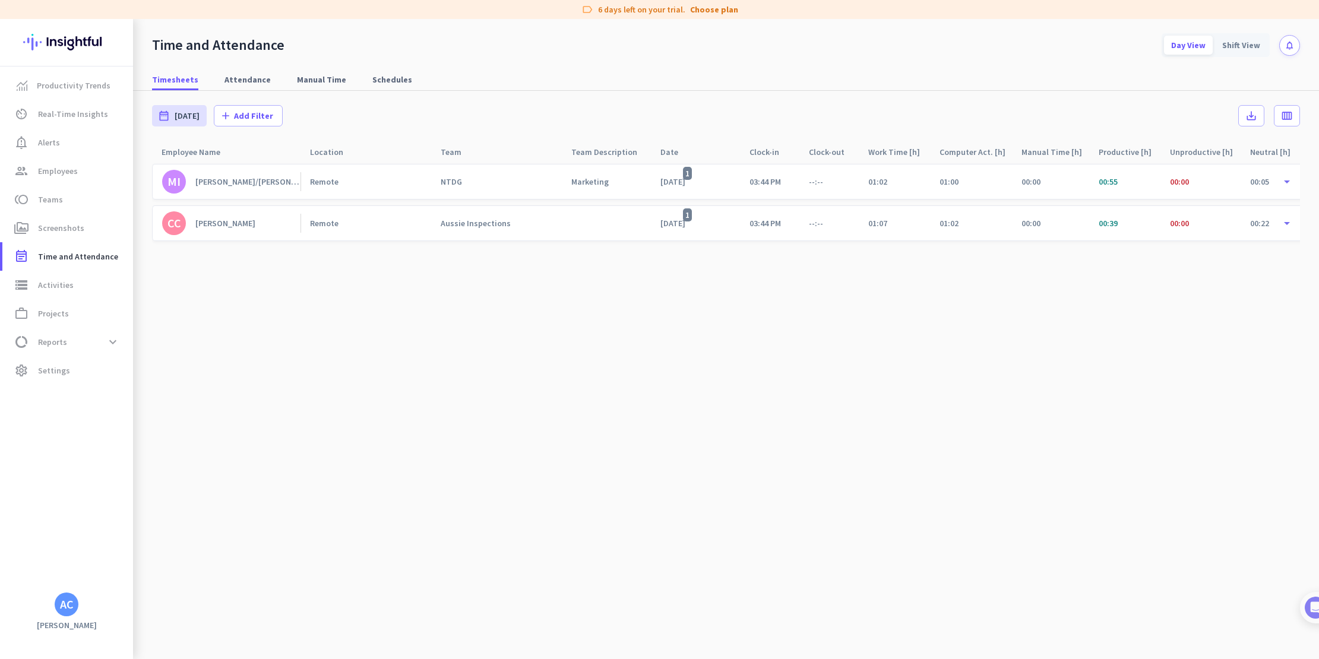
drag, startPoint x: 439, startPoint y: 286, endPoint x: 419, endPoint y: 288, distance: 20.3
click at [434, 287] on cdk-virtual-scroll-viewport "MI [PERSON_NAME]/[PERSON_NAME].stoop Remote NTDG Marketing [DATE] 1 03:44 PM --…" at bounding box center [726, 411] width 1148 height 496
click at [242, 181] on div "[PERSON_NAME]/[PERSON_NAME].stoop" at bounding box center [247, 181] width 105 height 11
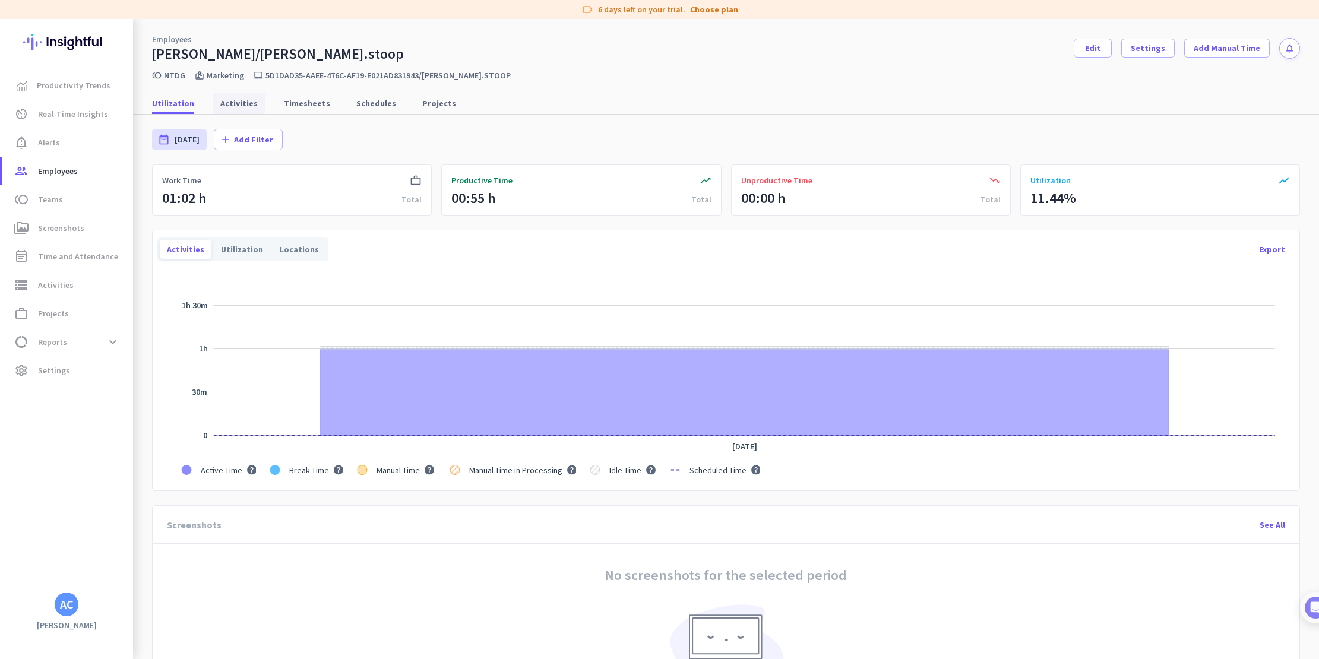
click at [238, 100] on span "Activities" at bounding box center [238, 103] width 37 height 12
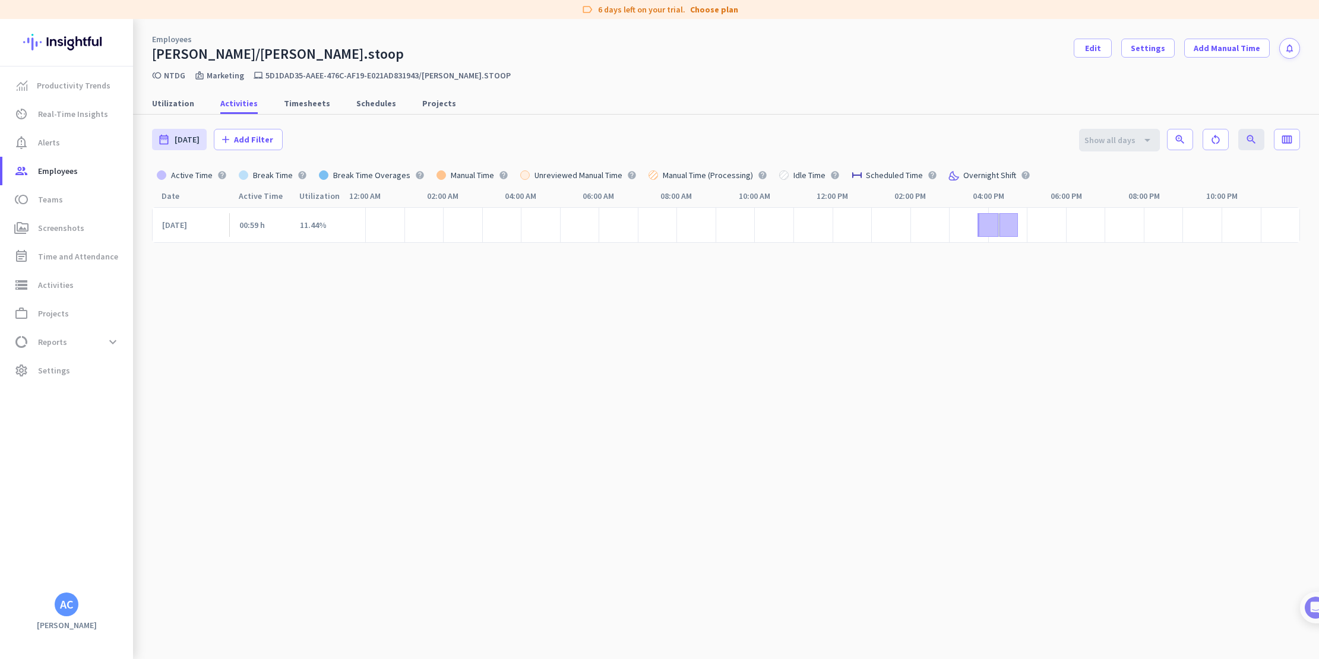
drag, startPoint x: 449, startPoint y: 268, endPoint x: 426, endPoint y: 267, distance: 22.6
click at [440, 268] on cdk-virtual-scroll-viewport "[DATE] 00:59 h 11.44%" at bounding box center [726, 436] width 1148 height 459
click at [55, 169] on span "Employees" at bounding box center [58, 171] width 40 height 14
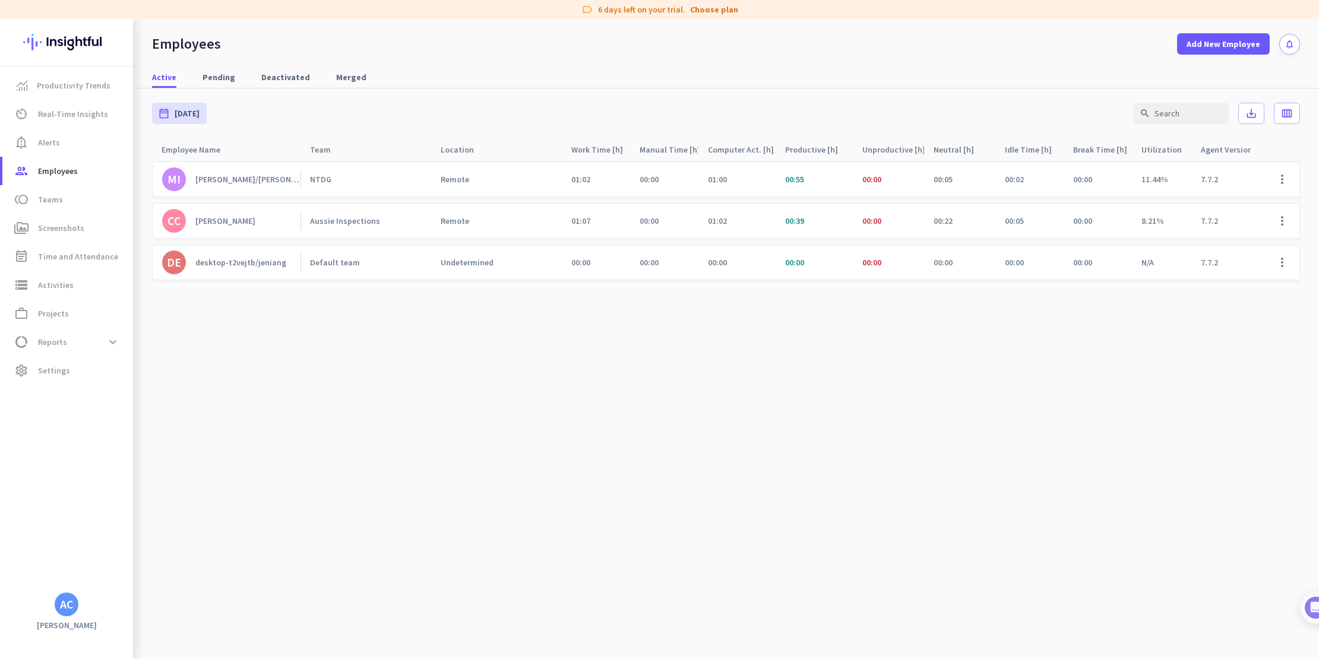
click at [222, 216] on div "[PERSON_NAME]" at bounding box center [225, 221] width 60 height 11
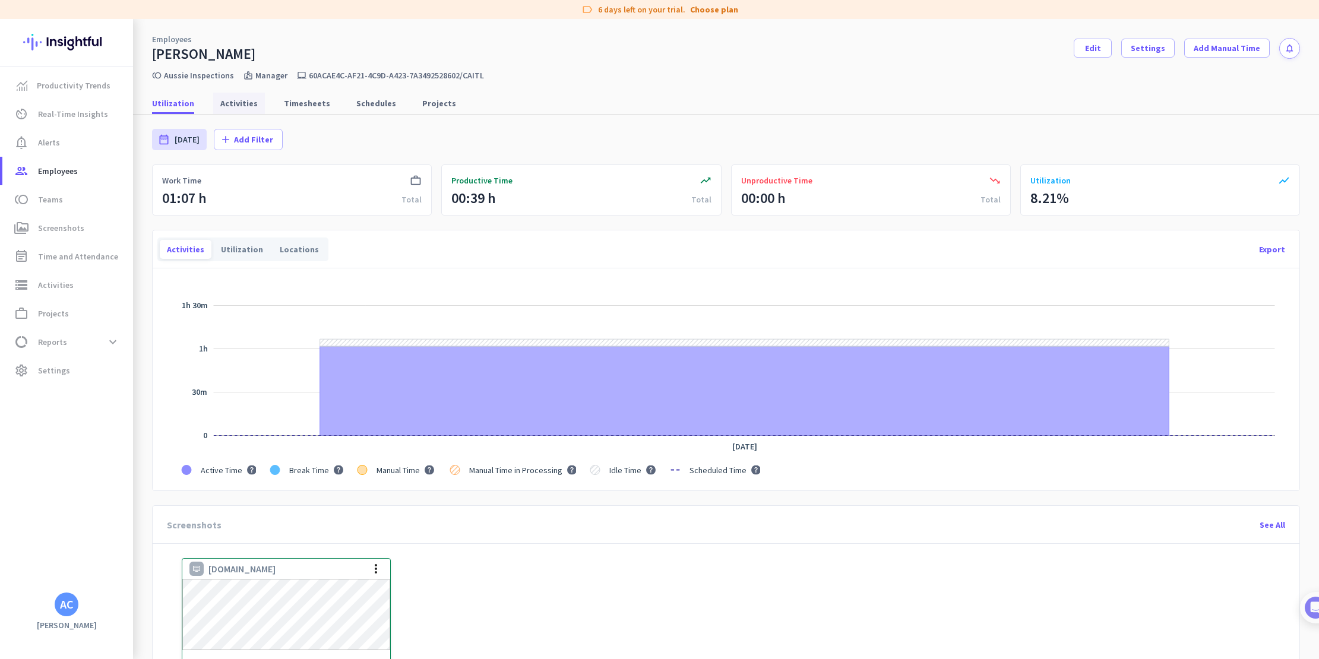
click at [238, 108] on span "Activities" at bounding box center [238, 103] width 37 height 12
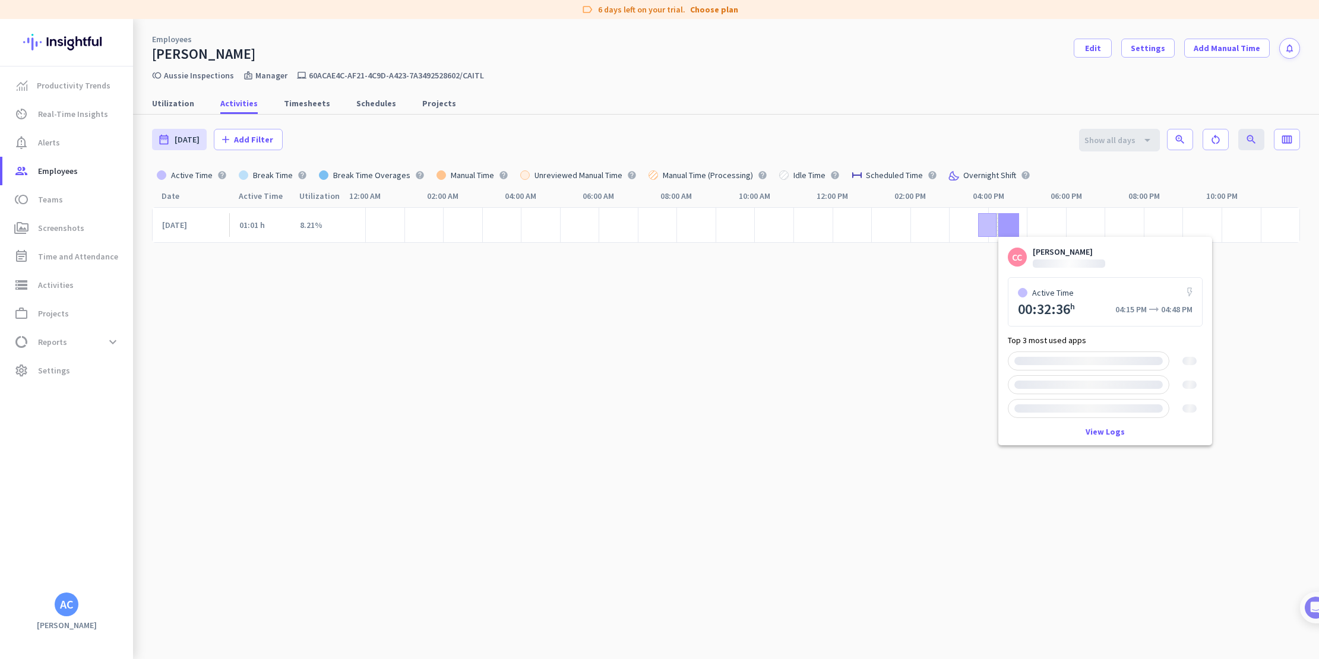
click at [1004, 228] on div at bounding box center [1009, 225] width 21 height 24
click at [798, 327] on cdk-virtual-scroll-viewport "[DATE] 01:01 h 8.21%" at bounding box center [726, 436] width 1148 height 459
click at [43, 164] on span "Employees" at bounding box center [58, 171] width 40 height 14
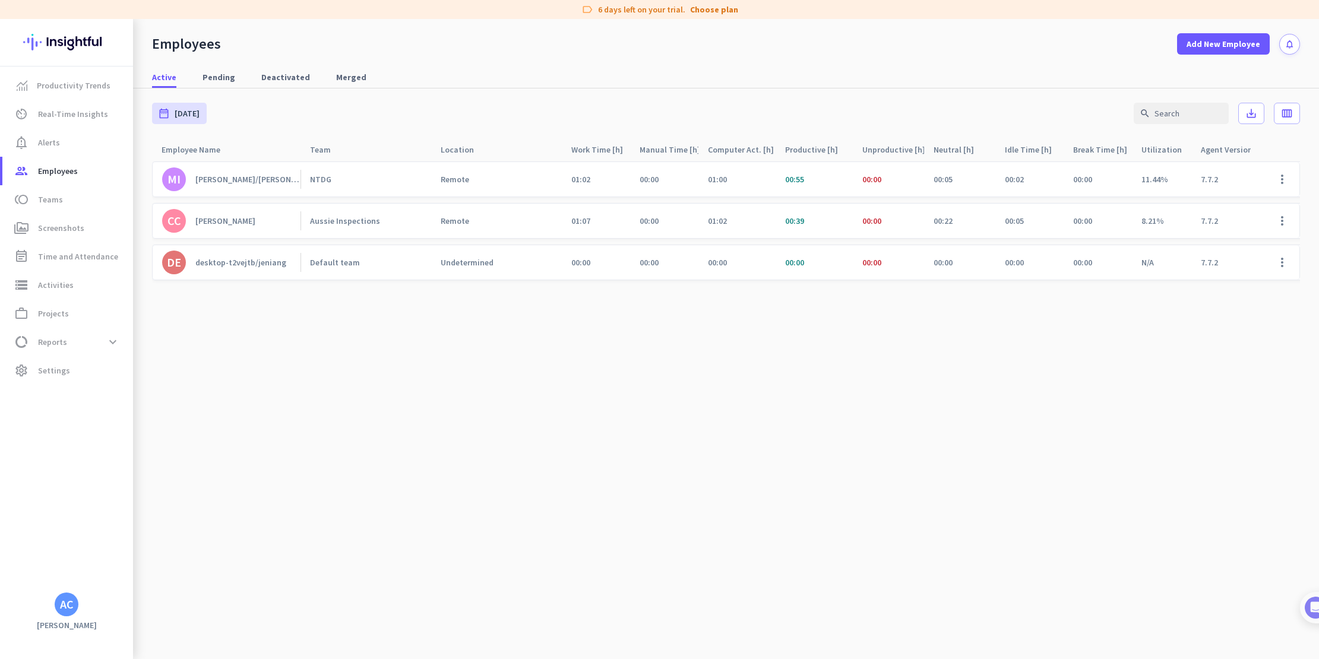
click at [501, 393] on cdk-virtual-scroll-viewport "MI [PERSON_NAME]/[PERSON_NAME].stoop NTDG Remote 01:02 00:00 01:00 00:55 00:00 …" at bounding box center [726, 410] width 1148 height 498
click at [254, 260] on div "desktop-t2vejtb/jeniang" at bounding box center [240, 262] width 91 height 11
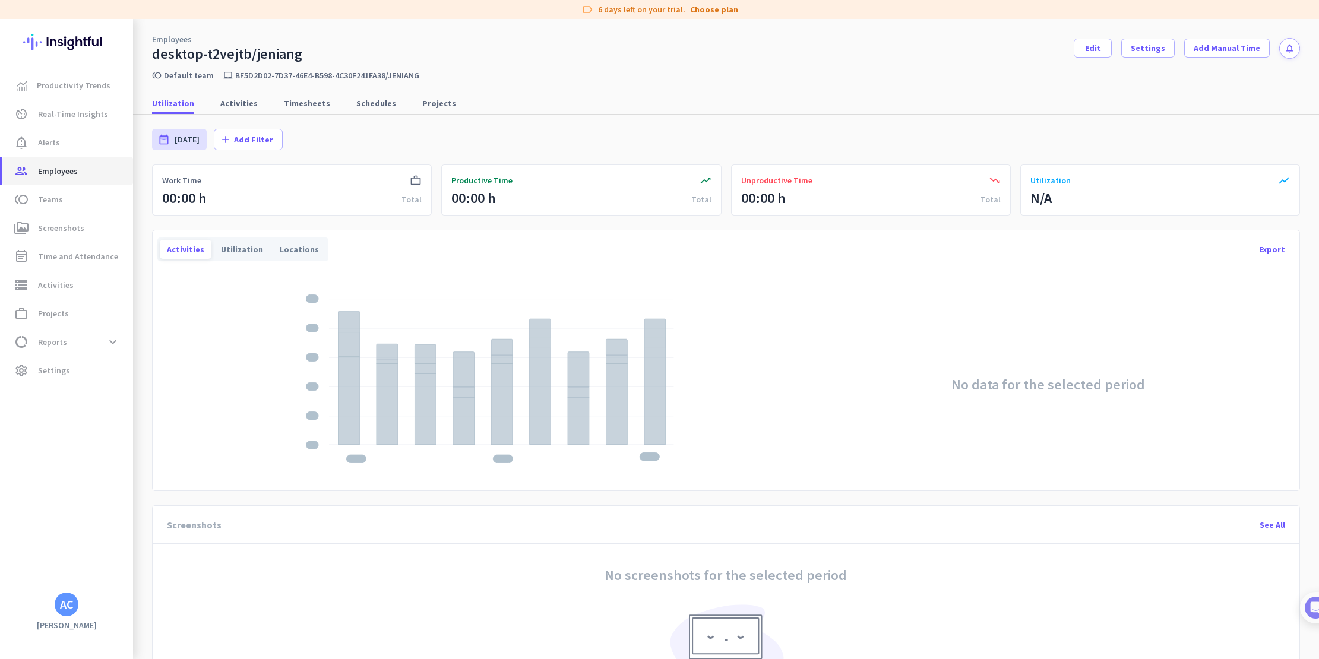
click at [53, 170] on span "Employees" at bounding box center [58, 171] width 40 height 14
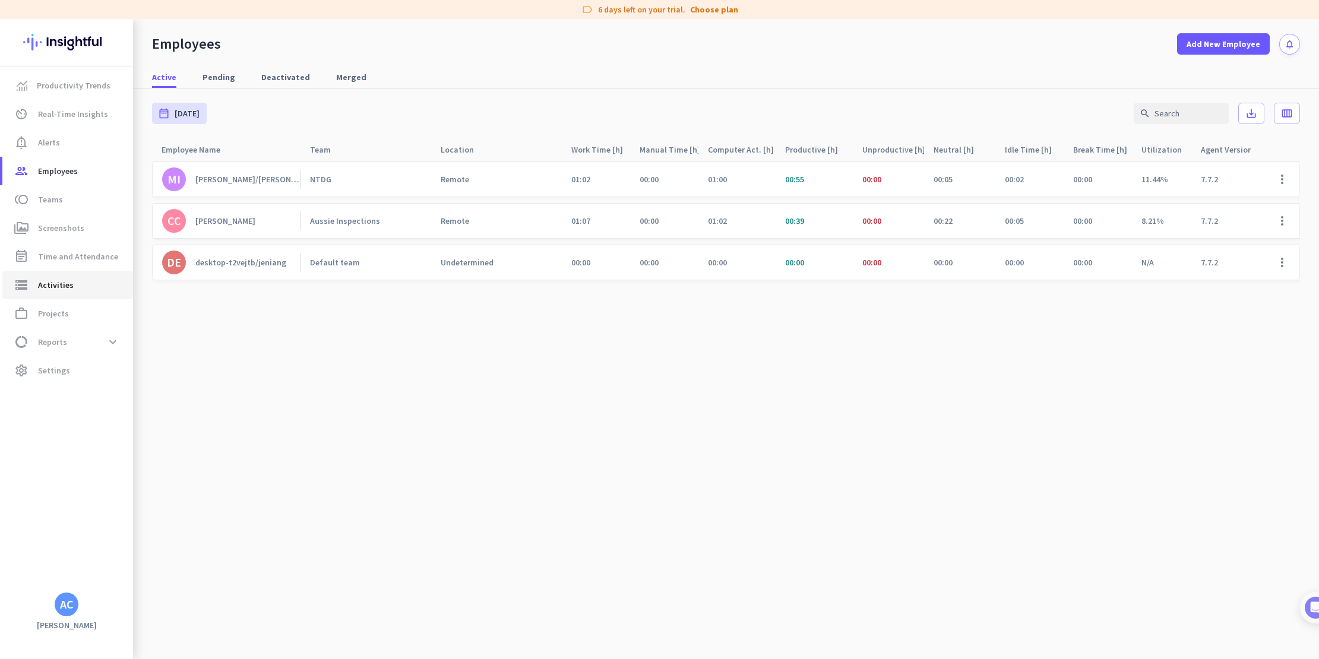
click at [84, 293] on link "storage Activities" at bounding box center [67, 285] width 131 height 29
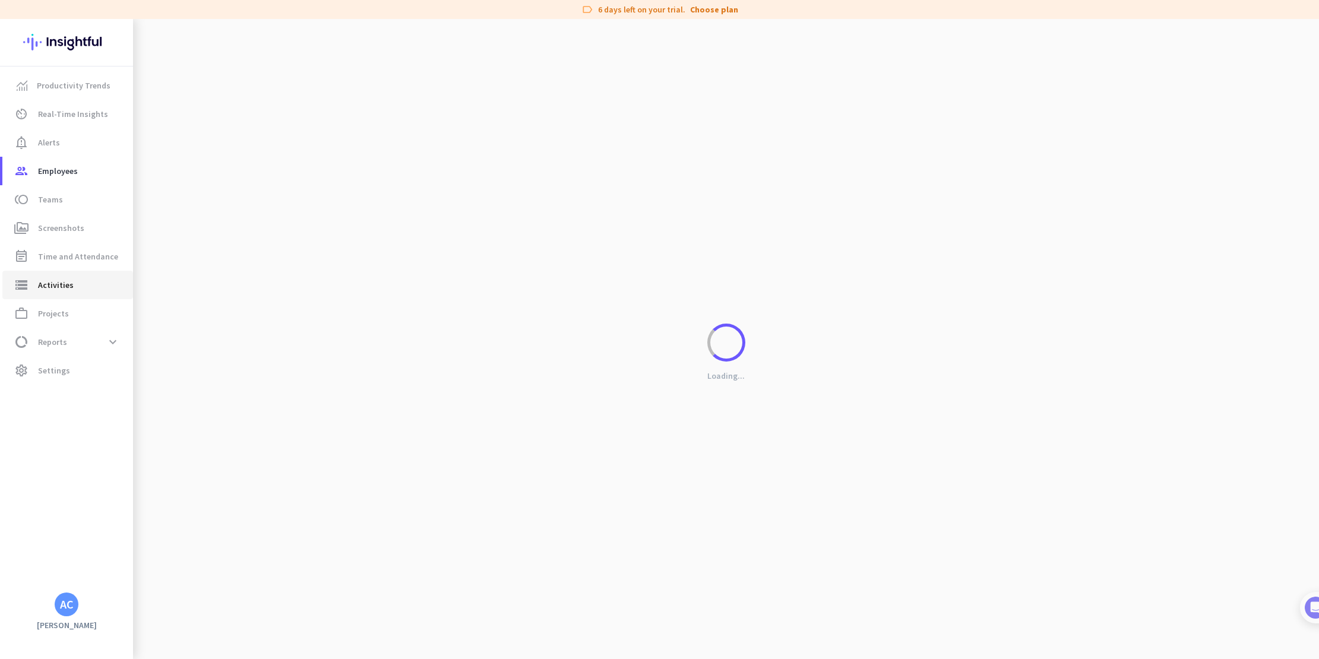
type input "[DATE]"
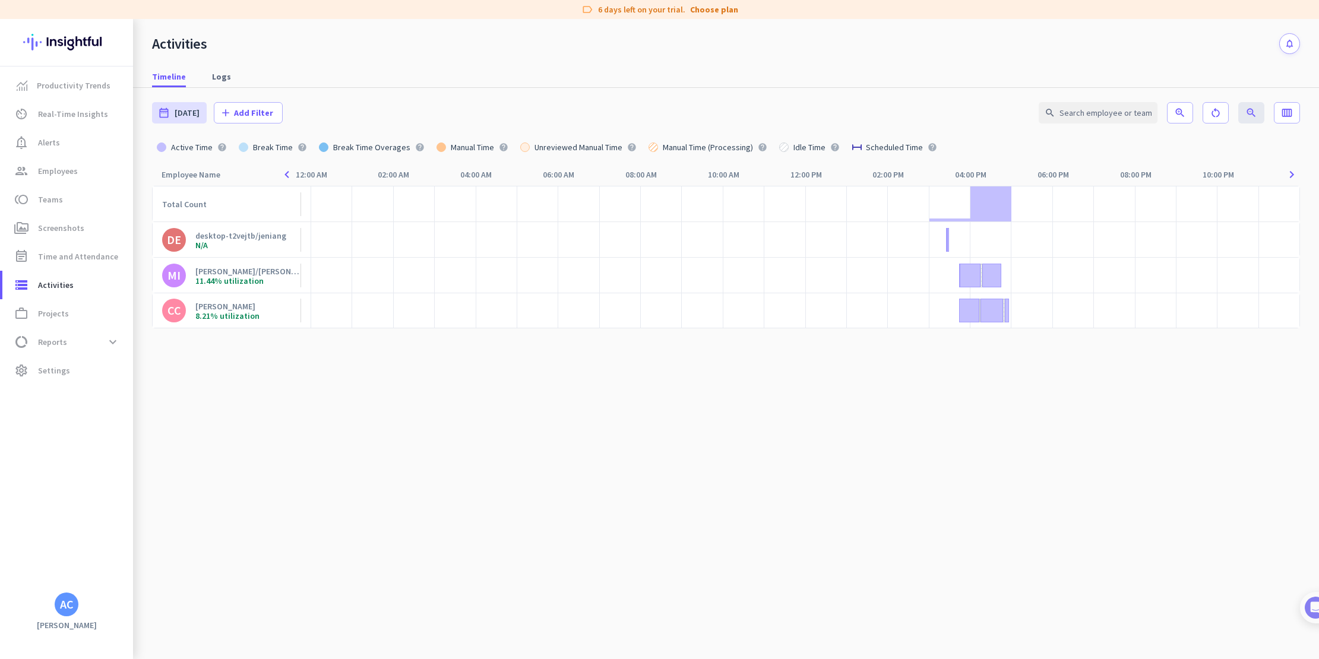
drag, startPoint x: 431, startPoint y: 48, endPoint x: 449, endPoint y: 45, distance: 18.7
click at [431, 48] on div "Activities notifications" at bounding box center [726, 36] width 1186 height 35
drag, startPoint x: 619, startPoint y: 70, endPoint x: 628, endPoint y: 69, distance: 9.6
click at [619, 70] on div "Timeline Logs" at bounding box center [726, 77] width 1186 height 22
click at [226, 74] on span "Logs" at bounding box center [221, 77] width 19 height 12
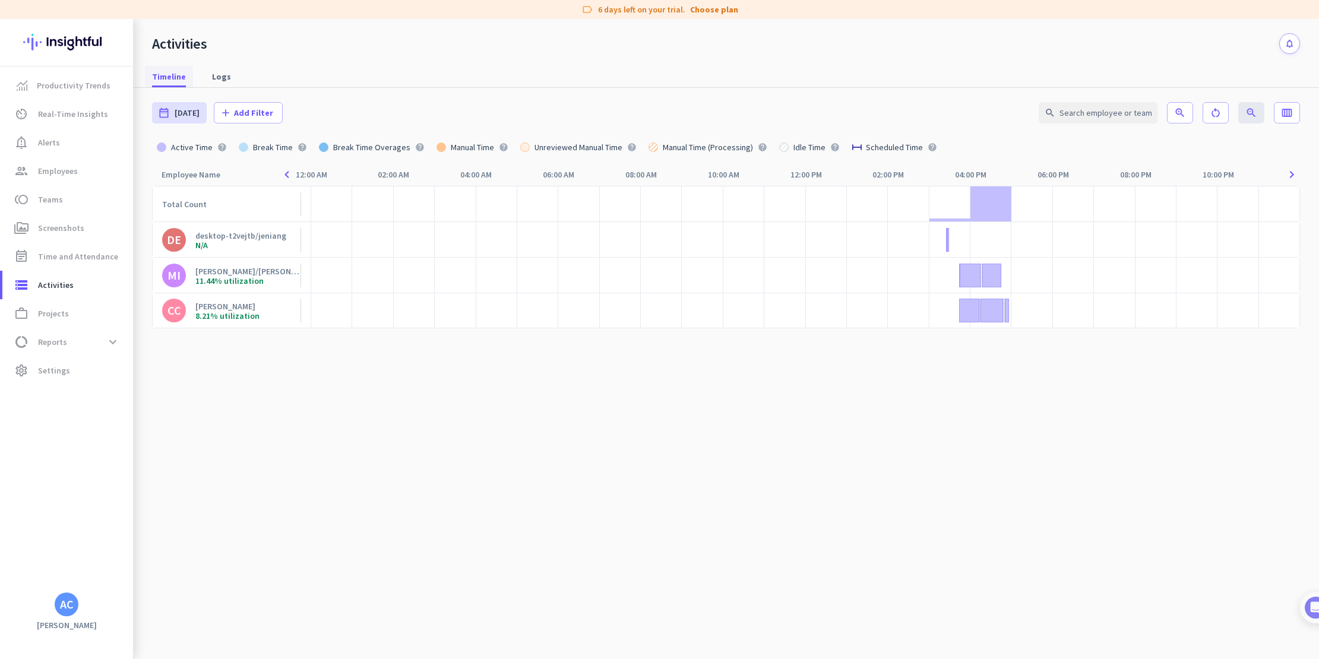
type input "[DATE] - [DATE]"
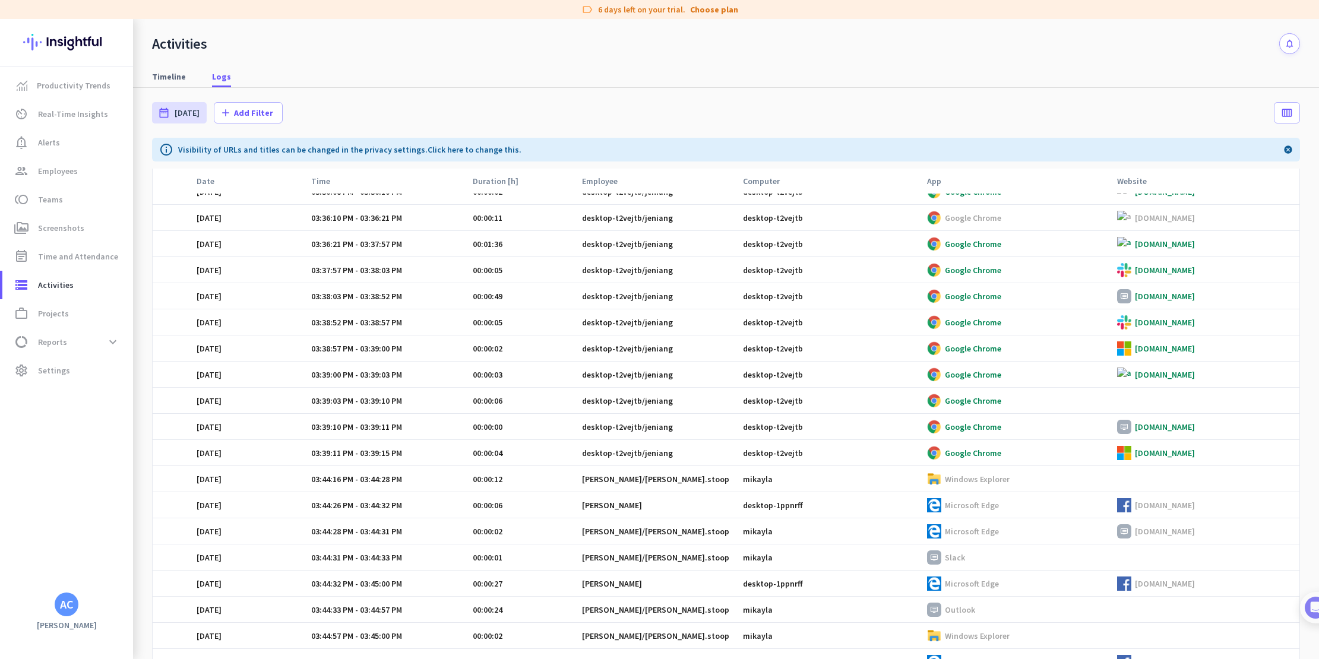
scroll to position [1584, 0]
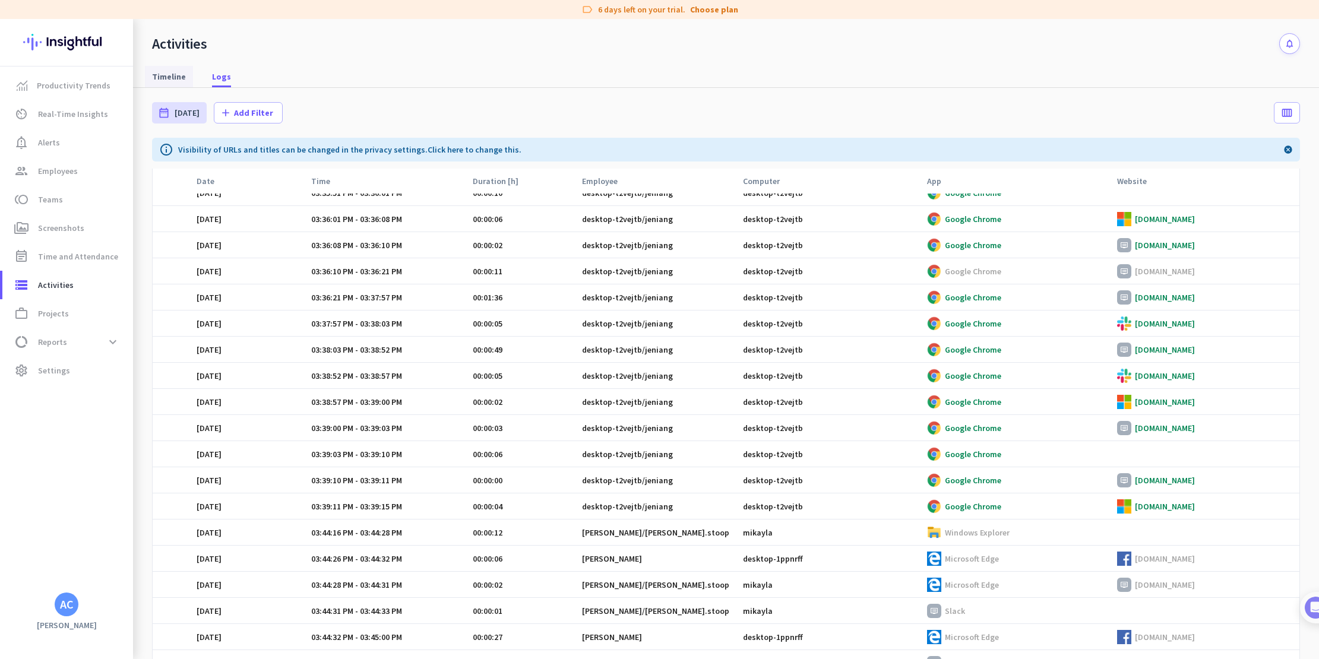
click at [177, 80] on span "Timeline" at bounding box center [169, 77] width 34 height 12
type input "[DATE]"
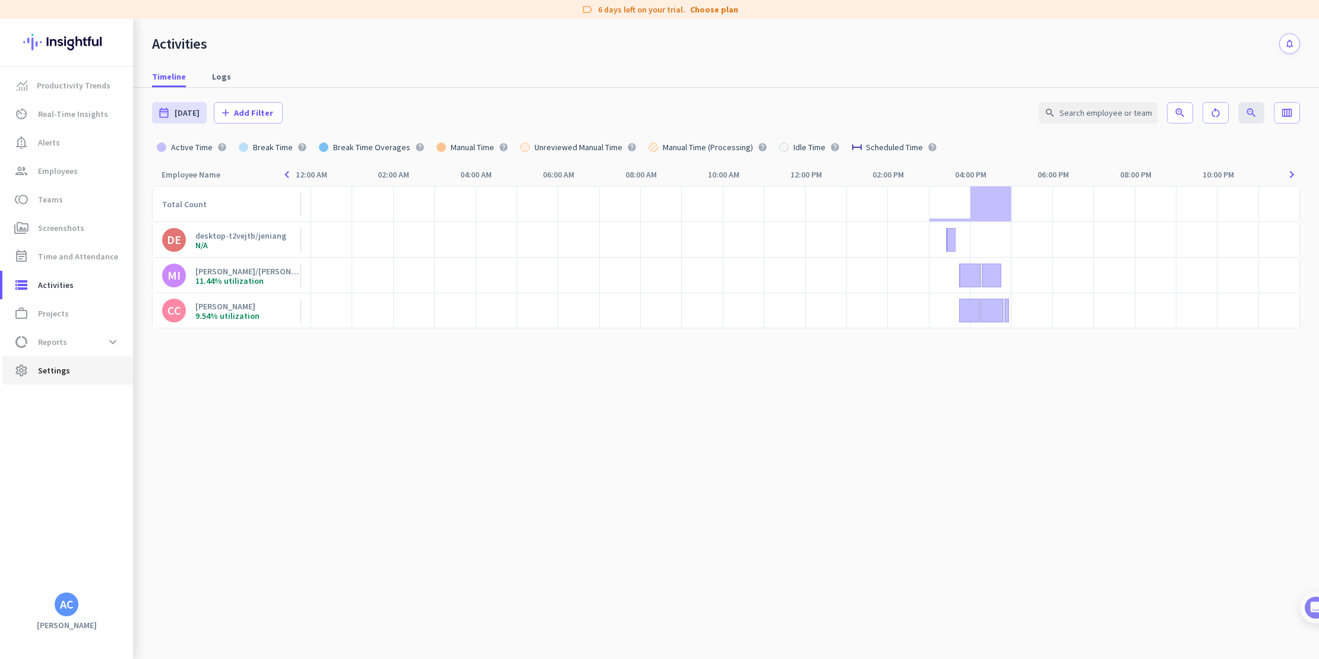
click at [57, 373] on span "Settings" at bounding box center [54, 371] width 32 height 14
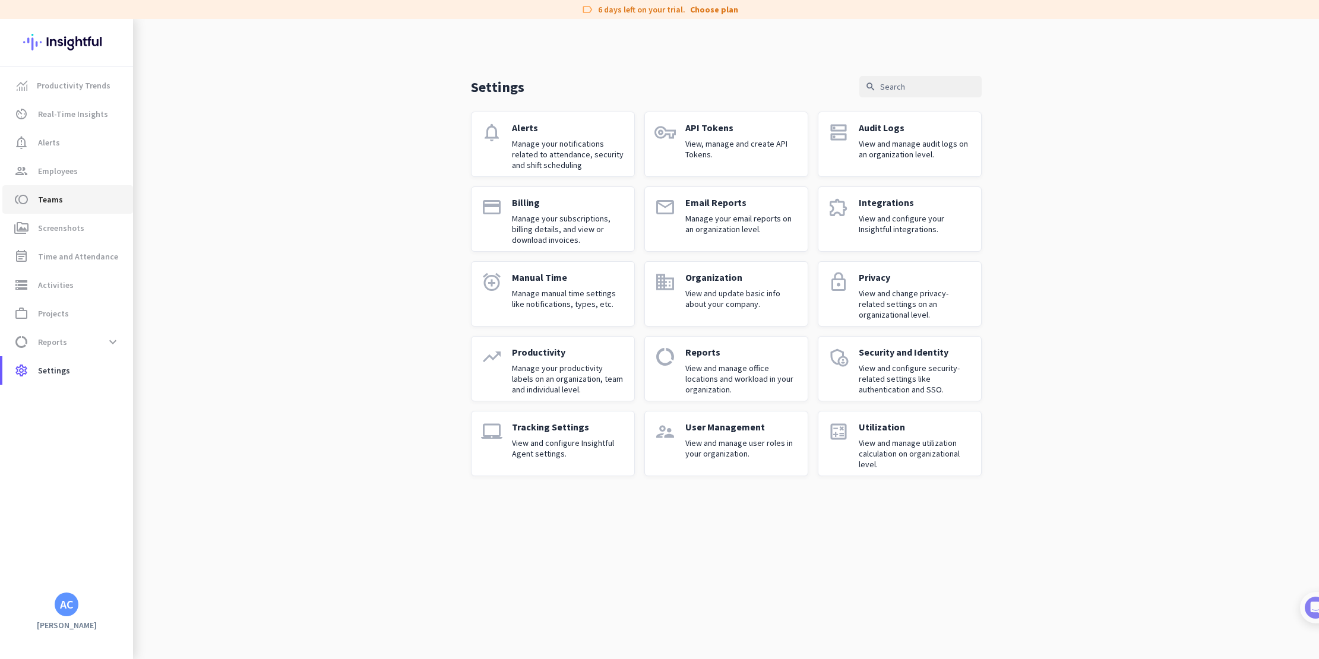
click at [62, 195] on span "toll Teams" at bounding box center [68, 199] width 112 height 14
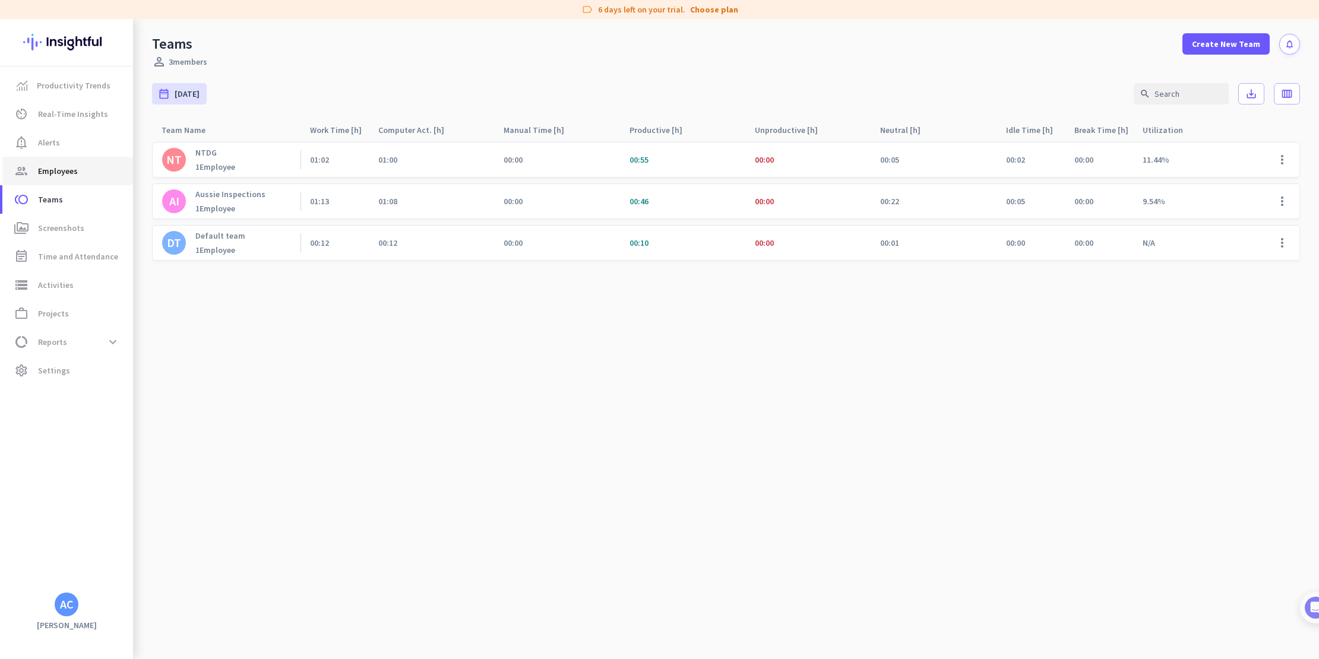
click at [70, 170] on span "Employees" at bounding box center [58, 171] width 40 height 14
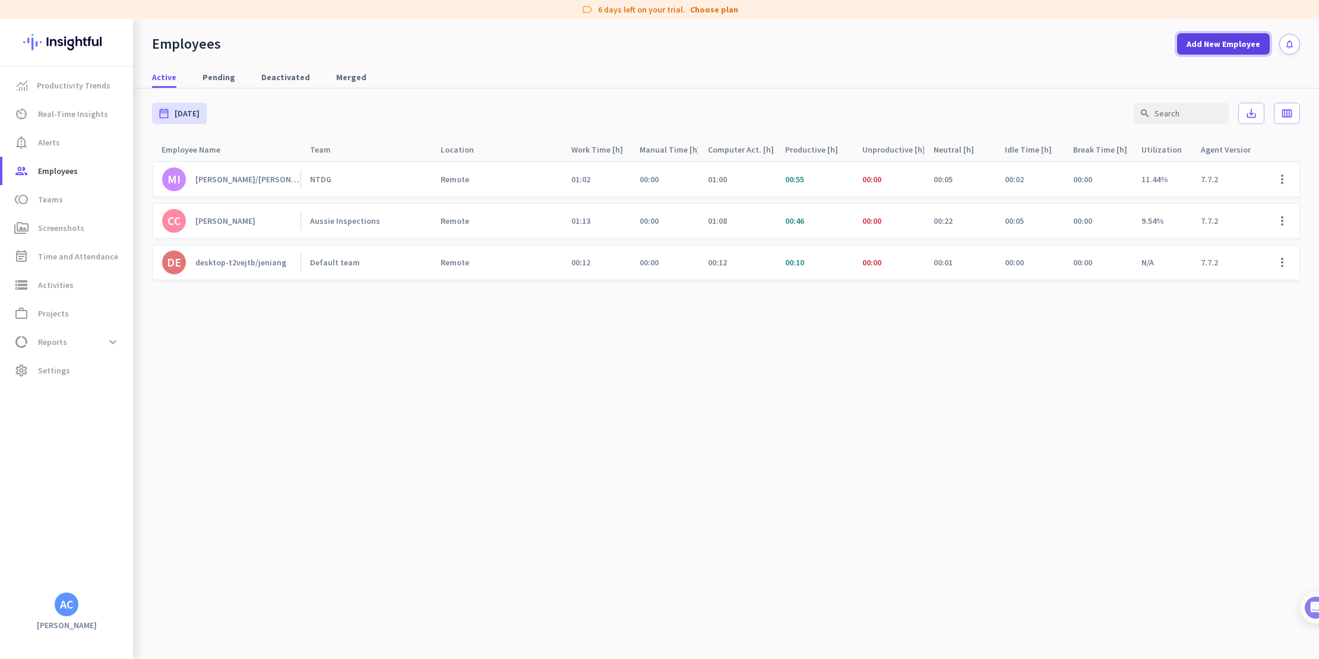
click at [1258, 46] on span "Add New Employee" at bounding box center [1224, 44] width 74 height 12
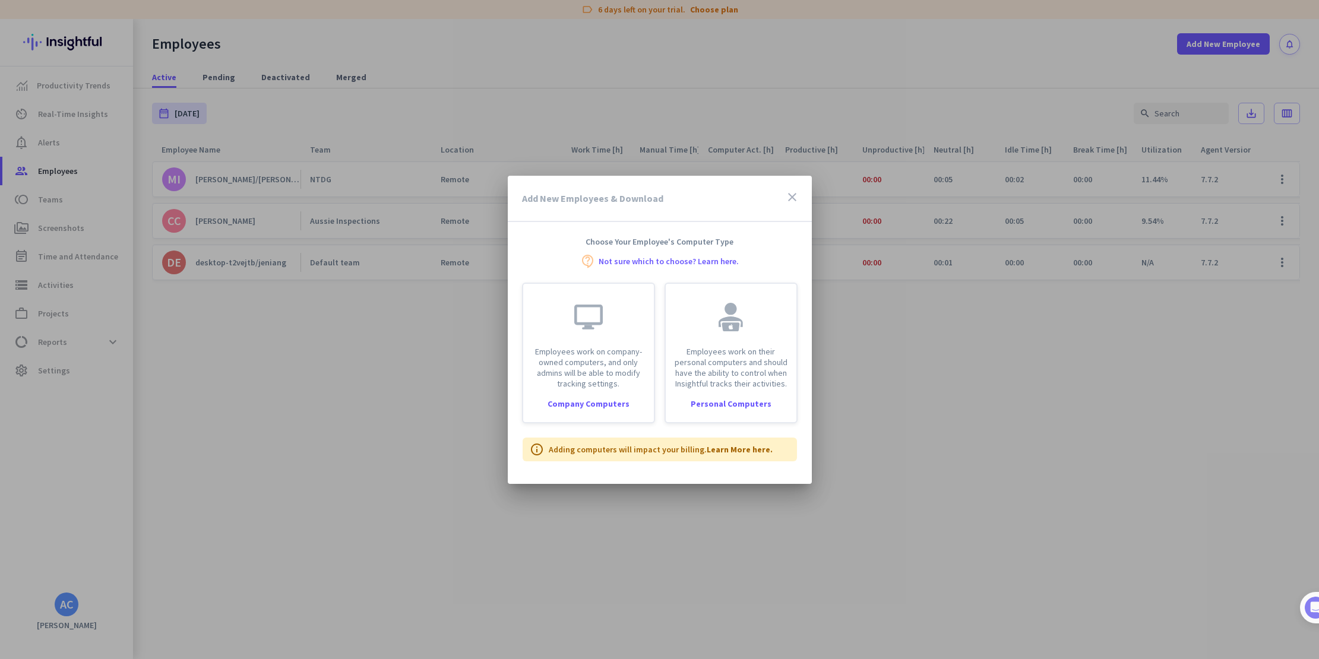
click at [795, 193] on icon "close" at bounding box center [792, 197] width 14 height 14
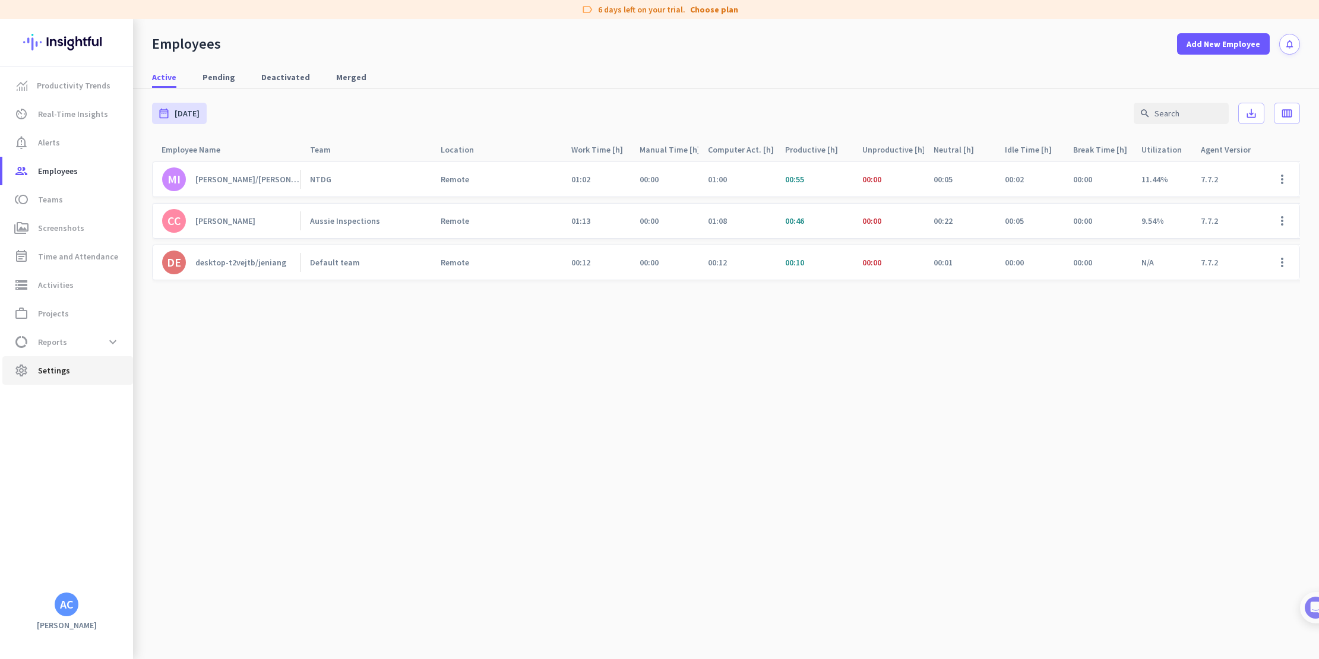
click at [51, 377] on span "Settings" at bounding box center [54, 371] width 32 height 14
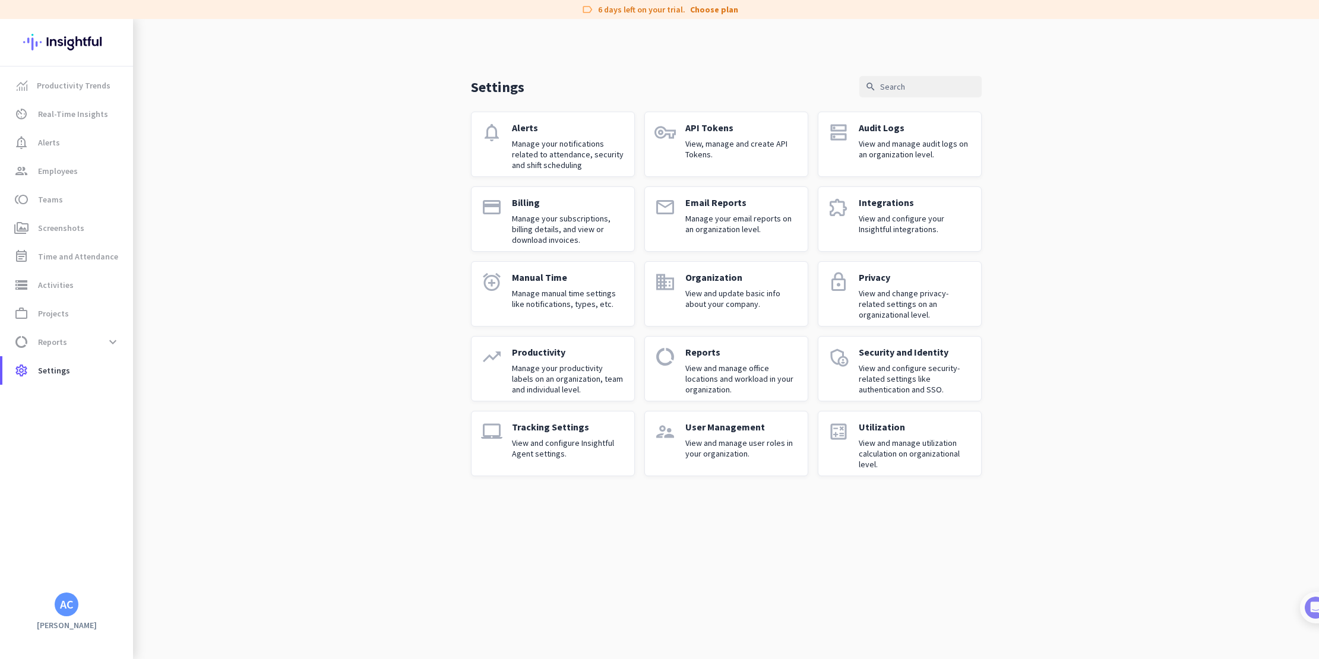
click at [743, 427] on p "User Management" at bounding box center [741, 427] width 113 height 12
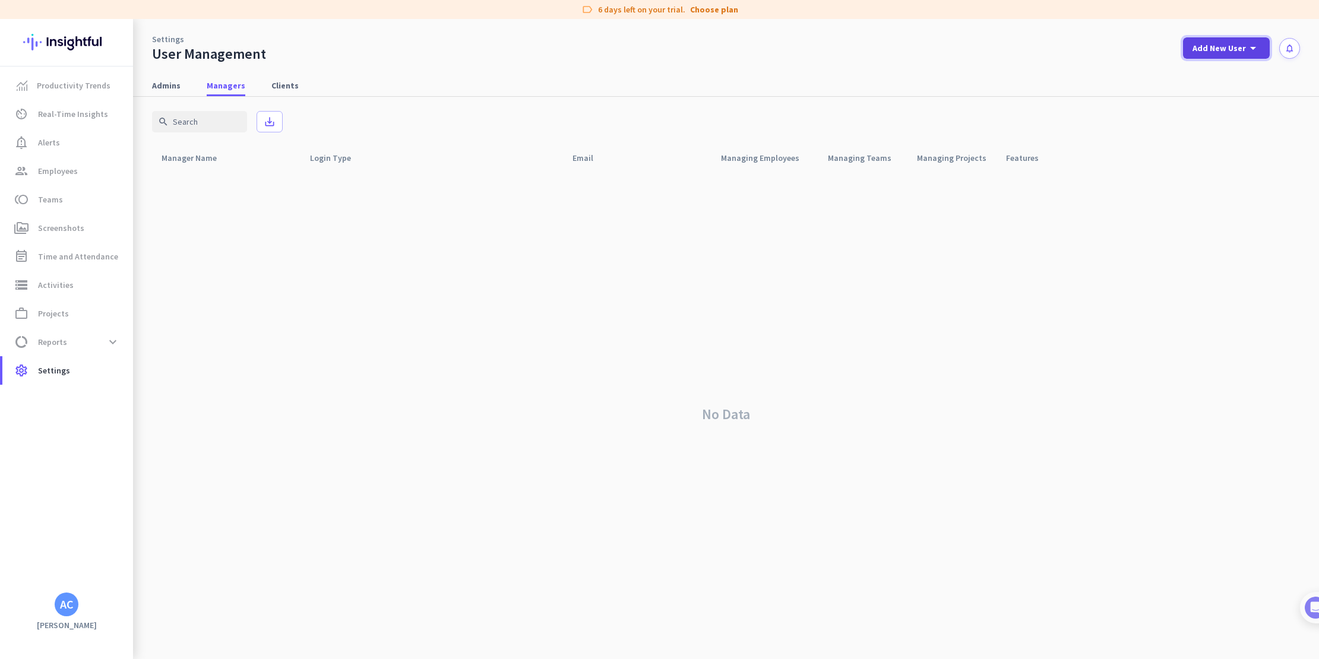
click at [1211, 44] on span "Add New User" at bounding box center [1219, 48] width 53 height 12
click at [1229, 74] on div "Admin" at bounding box center [1225, 74] width 27 height 12
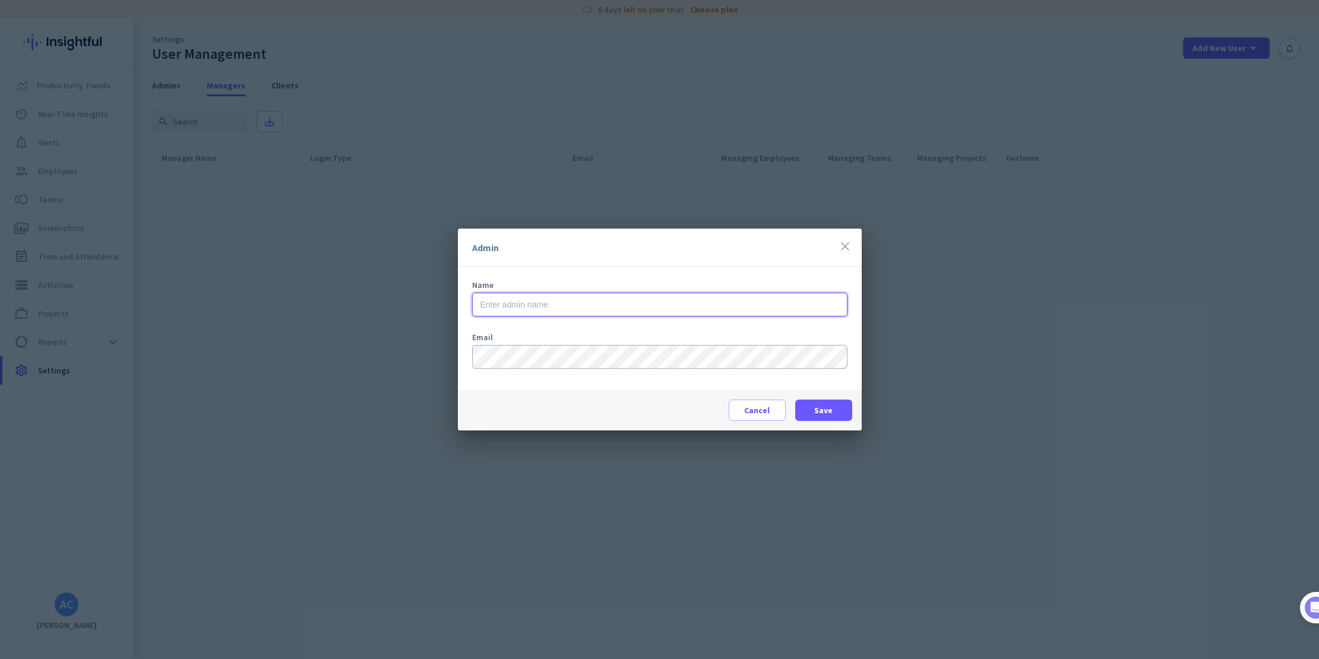
click at [538, 302] on input "text" at bounding box center [659, 305] width 375 height 24
type input "[PERSON_NAME]"
click at [836, 408] on span at bounding box center [823, 410] width 57 height 29
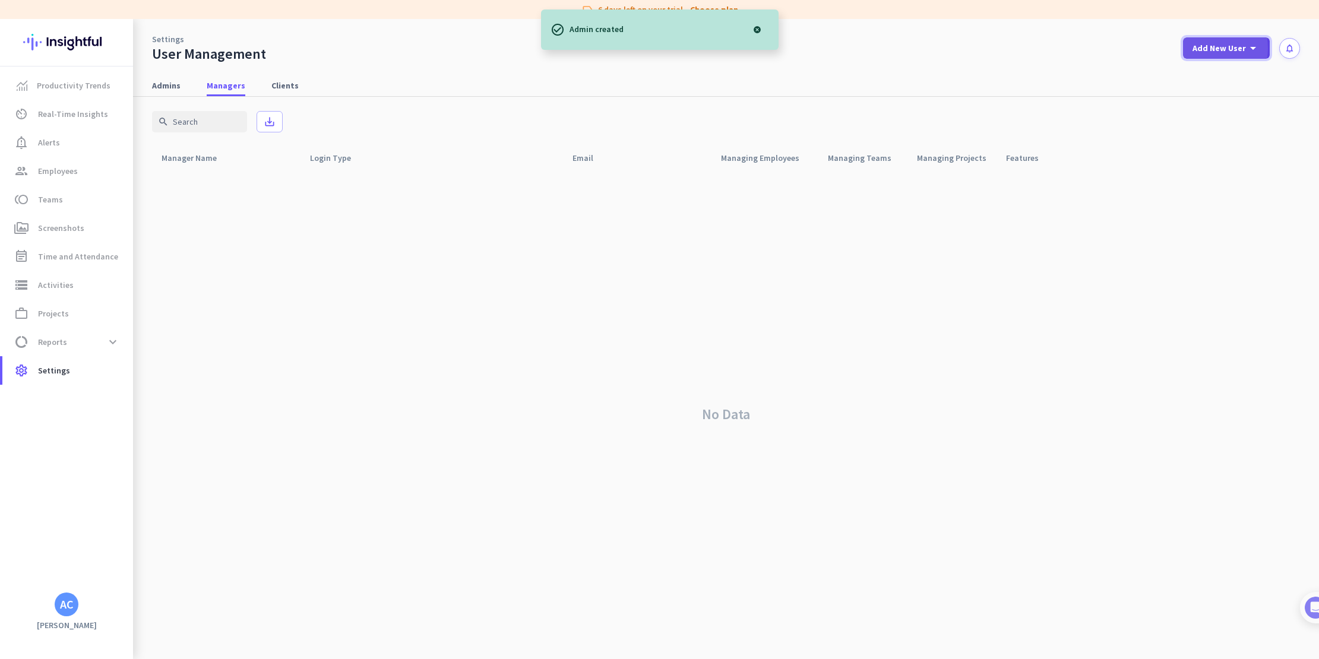
click at [1215, 48] on span "Add New User" at bounding box center [1219, 48] width 53 height 12
click at [1221, 68] on div "Admin" at bounding box center [1225, 74] width 27 height 12
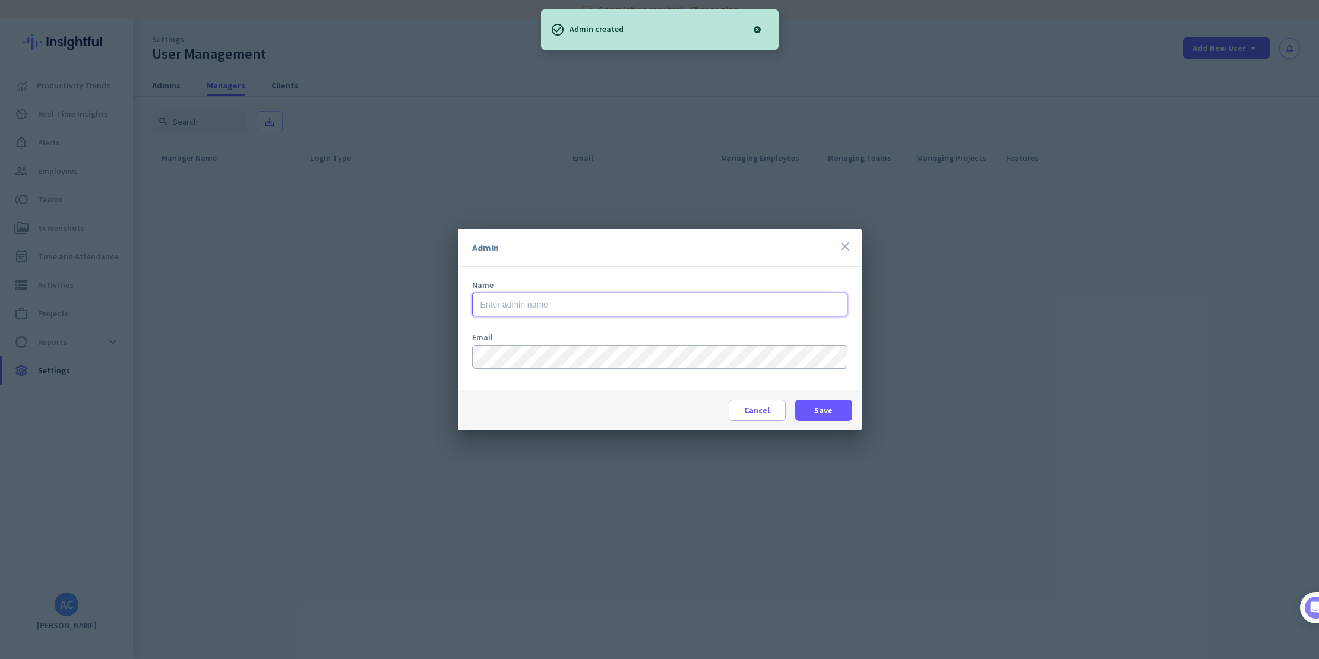
click at [539, 298] on input "text" at bounding box center [659, 305] width 375 height 24
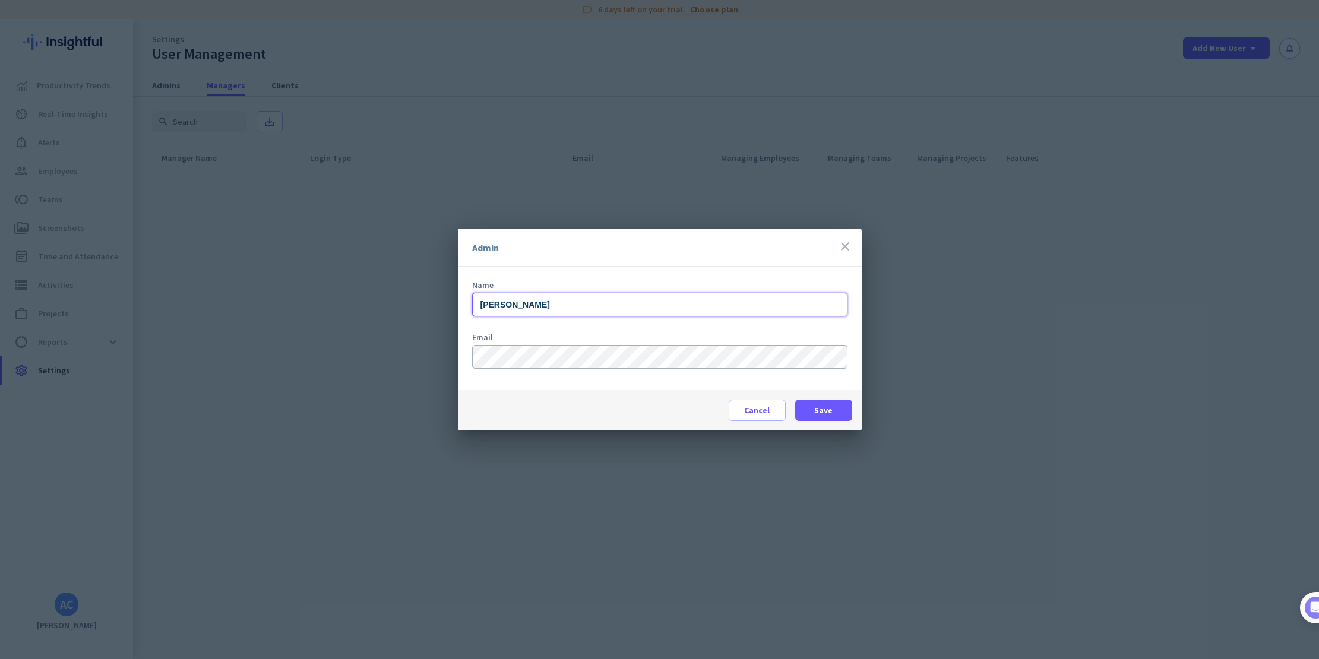
type input "[PERSON_NAME]"
click at [829, 407] on span "Save" at bounding box center [823, 411] width 18 height 12
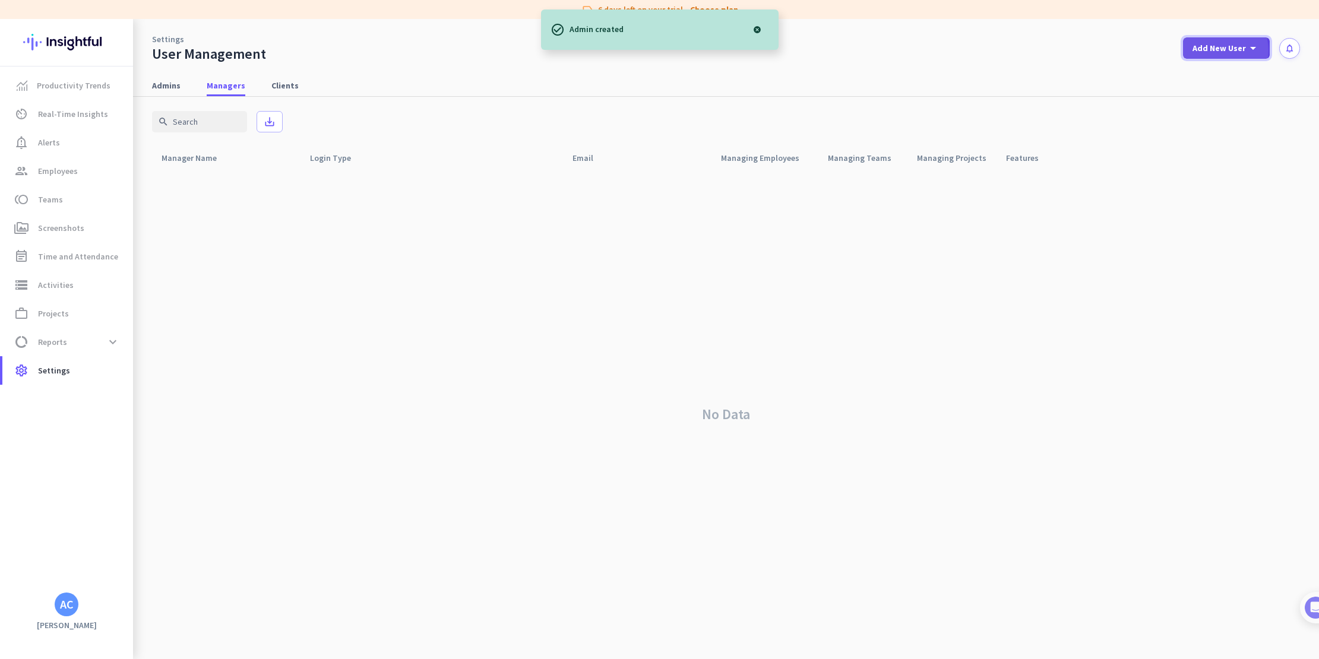
click at [1223, 50] on span "Add New User" at bounding box center [1219, 48] width 53 height 12
click at [1222, 71] on div "Admin" at bounding box center [1225, 74] width 27 height 12
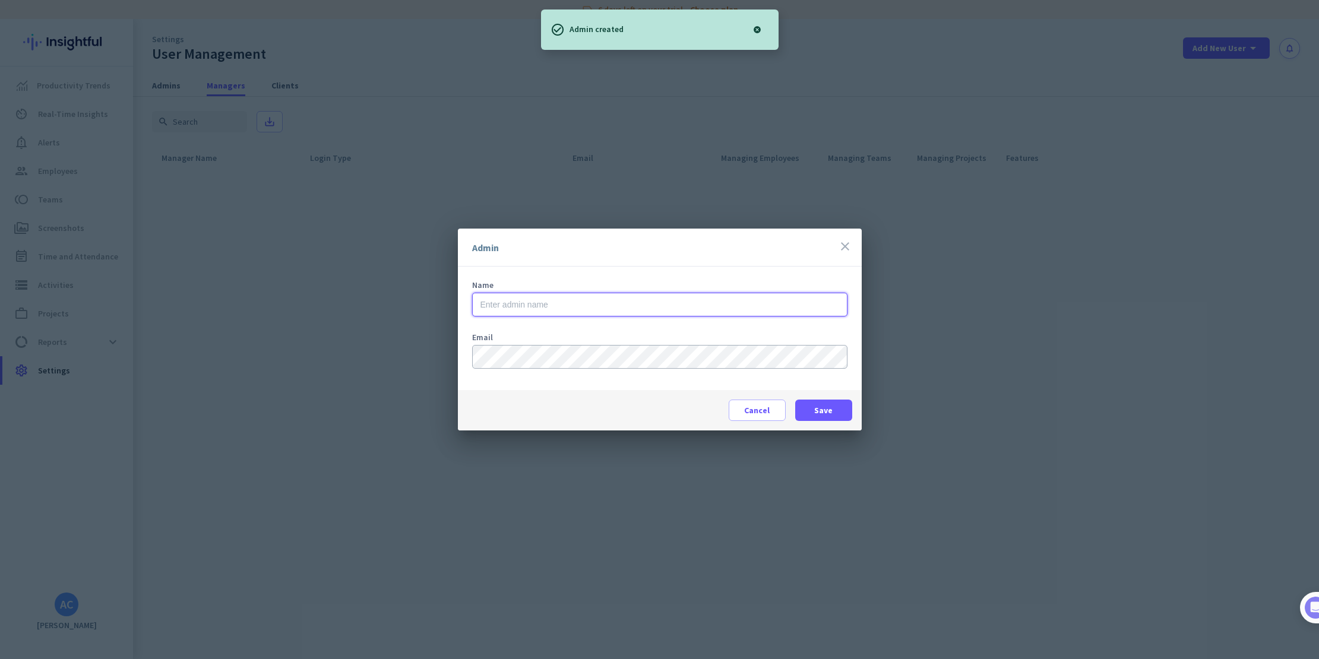
click at [561, 298] on input "text" at bounding box center [659, 305] width 375 height 24
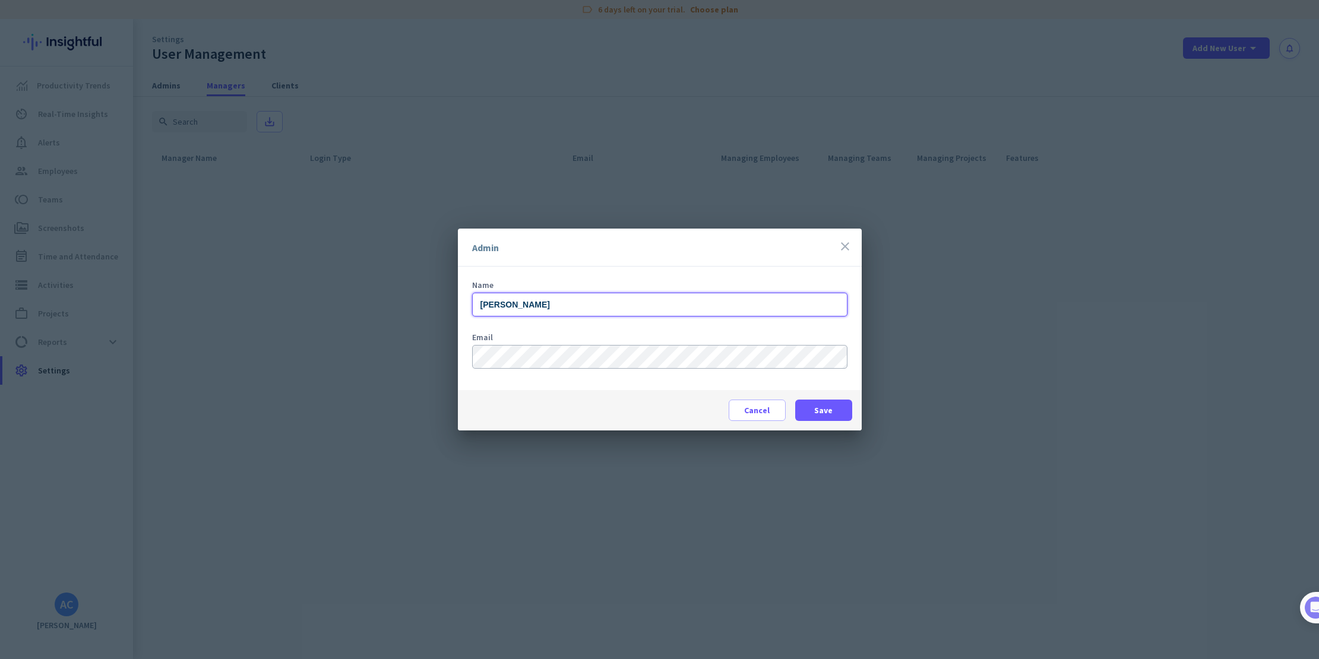
type input "[PERSON_NAME]"
click at [823, 412] on span "Save" at bounding box center [823, 411] width 18 height 12
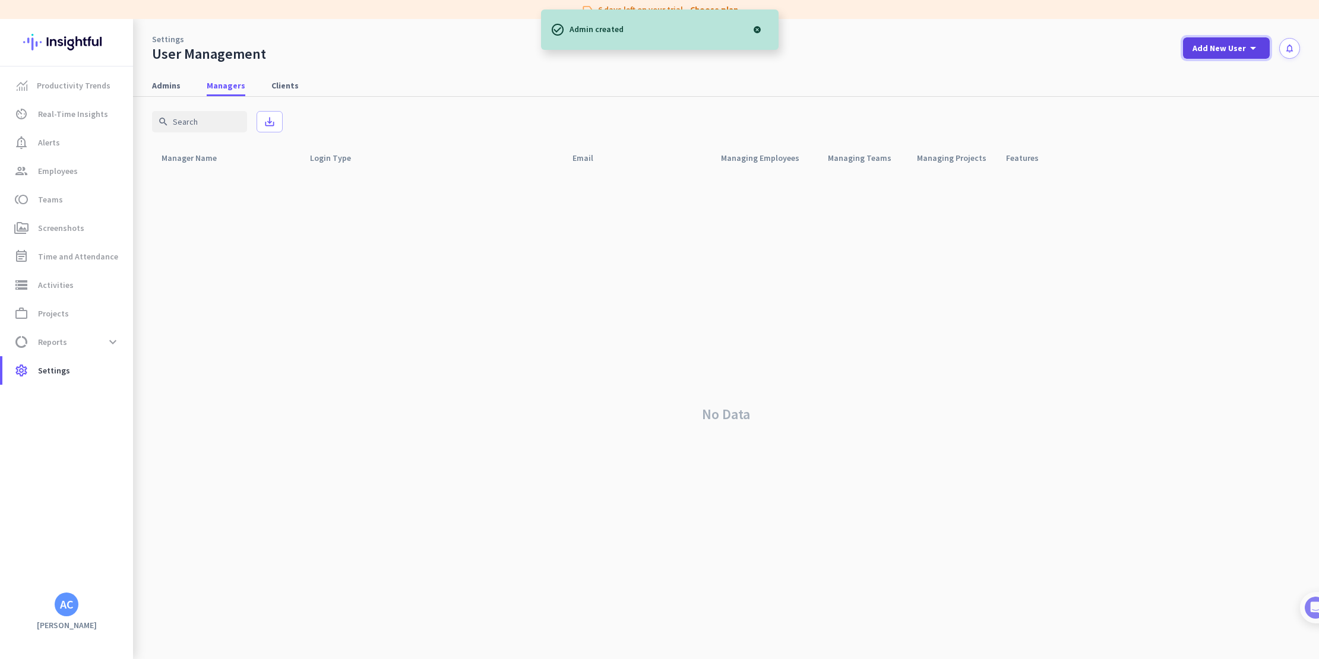
click at [1219, 50] on span "Add New User" at bounding box center [1219, 48] width 53 height 12
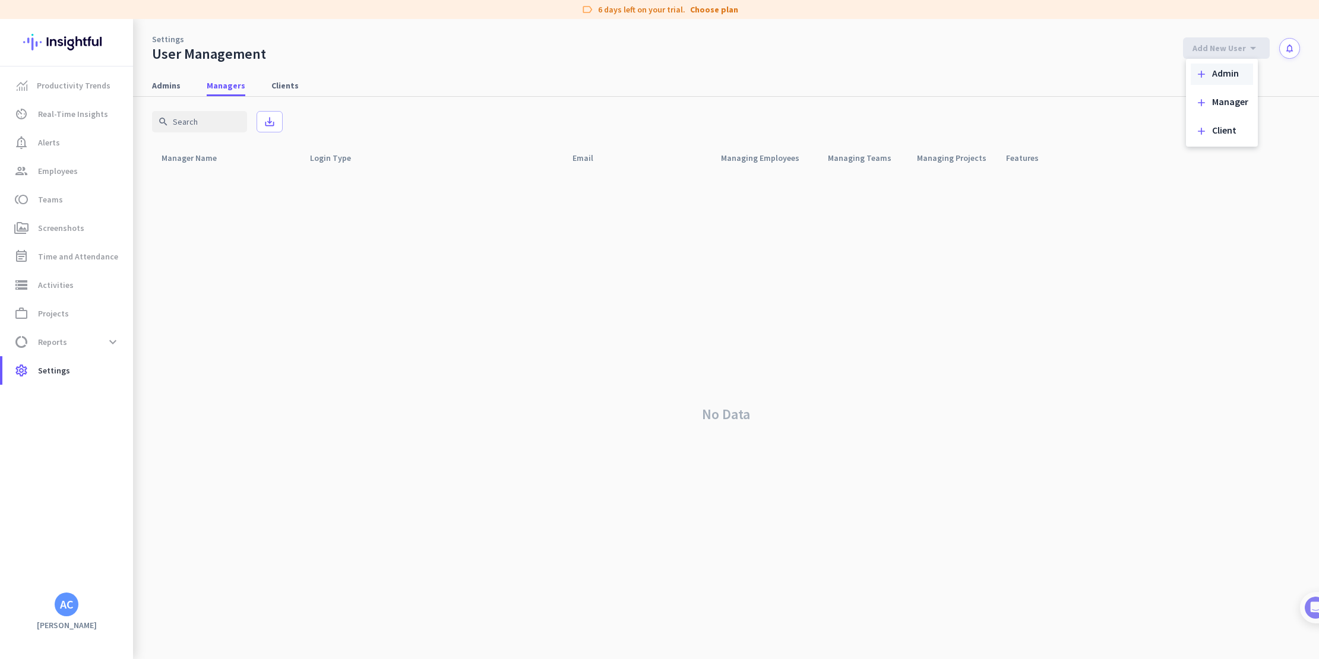
click at [1221, 71] on div "Admin" at bounding box center [1225, 74] width 27 height 12
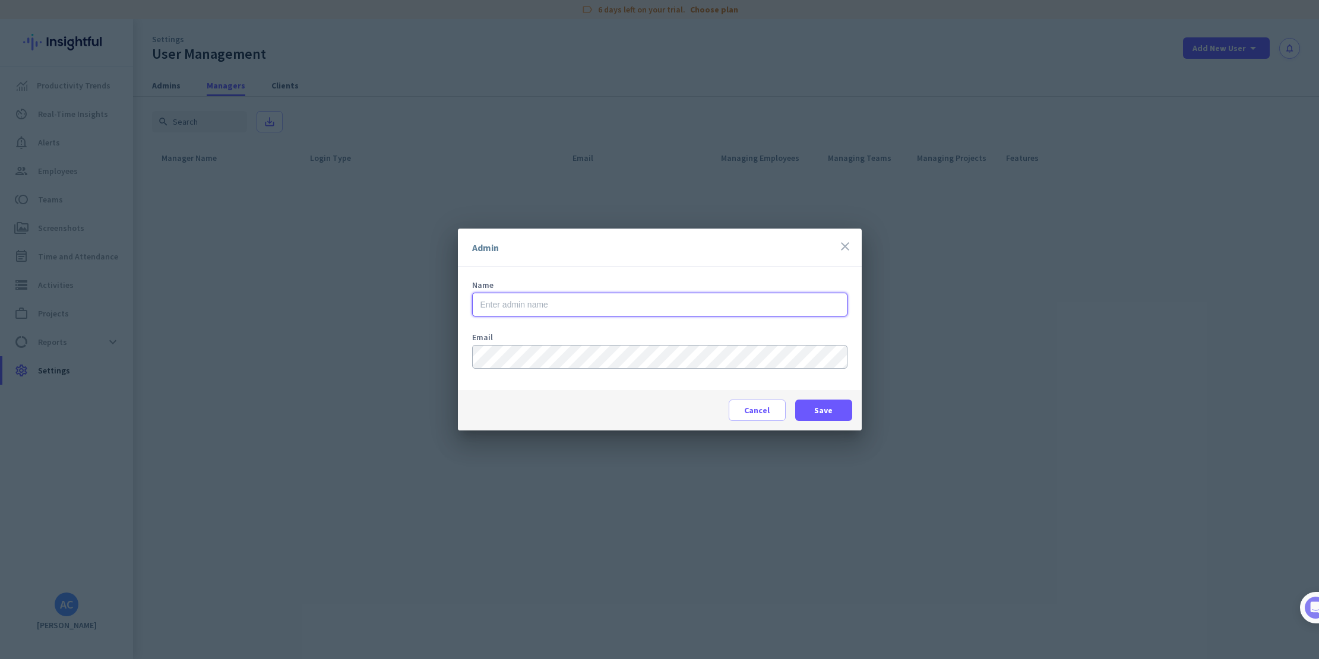
click at [504, 301] on input "text" at bounding box center [659, 305] width 375 height 24
type input "[PERSON_NAME]"
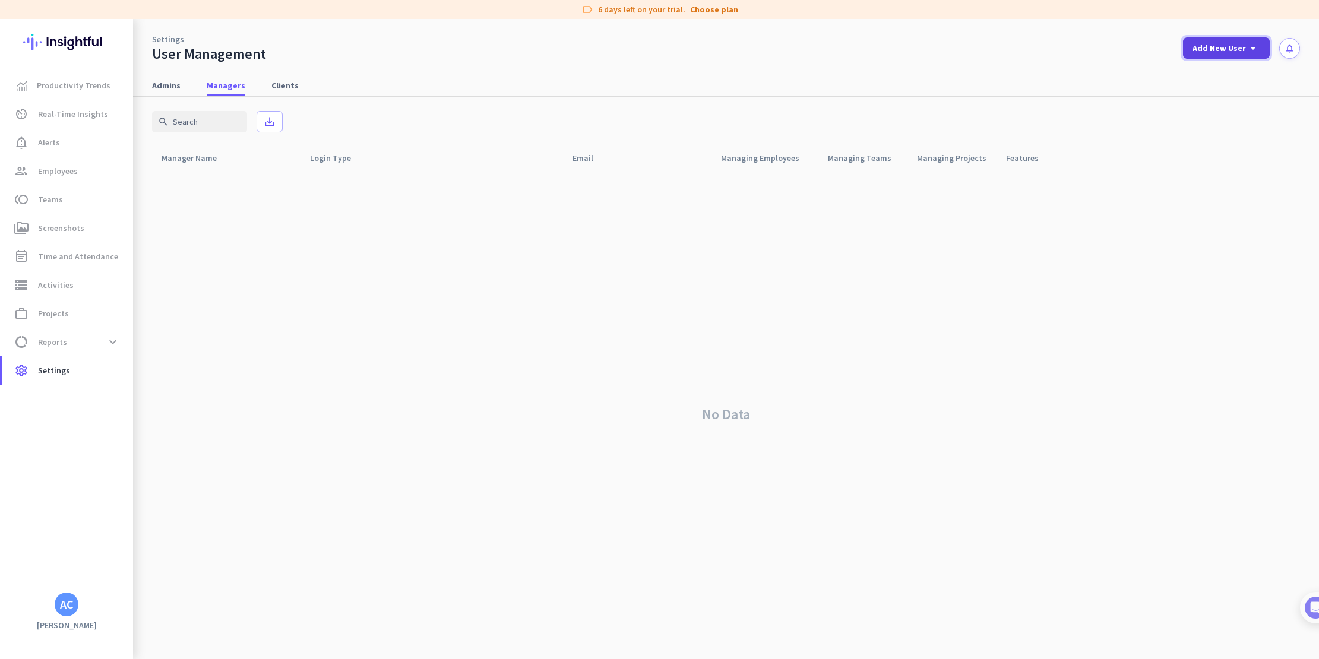
click at [1207, 36] on span at bounding box center [1226, 48] width 87 height 29
click at [977, 44] on div at bounding box center [659, 329] width 1319 height 659
click at [1216, 47] on span "Add New User" at bounding box center [1219, 48] width 53 height 12
click at [1226, 75] on div "Admin" at bounding box center [1225, 74] width 27 height 12
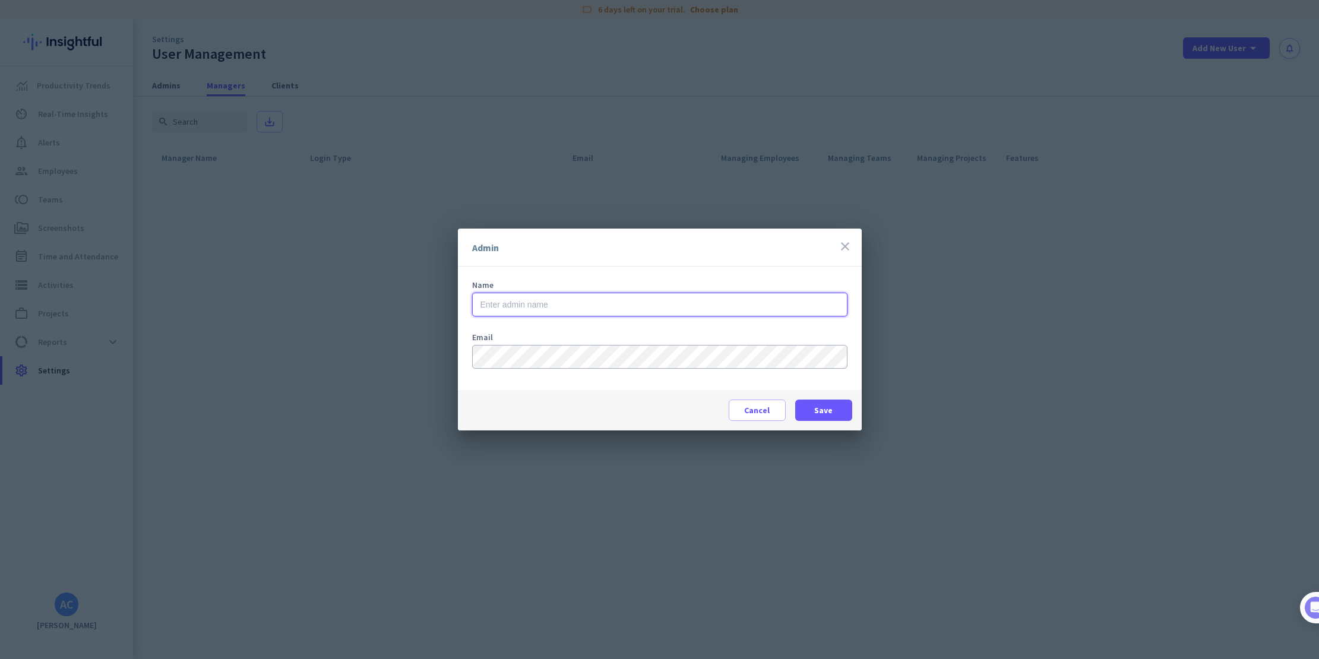
click at [517, 307] on input "text" at bounding box center [659, 305] width 375 height 24
type input "[PERSON_NAME]"
click at [821, 409] on span "Save" at bounding box center [823, 411] width 18 height 12
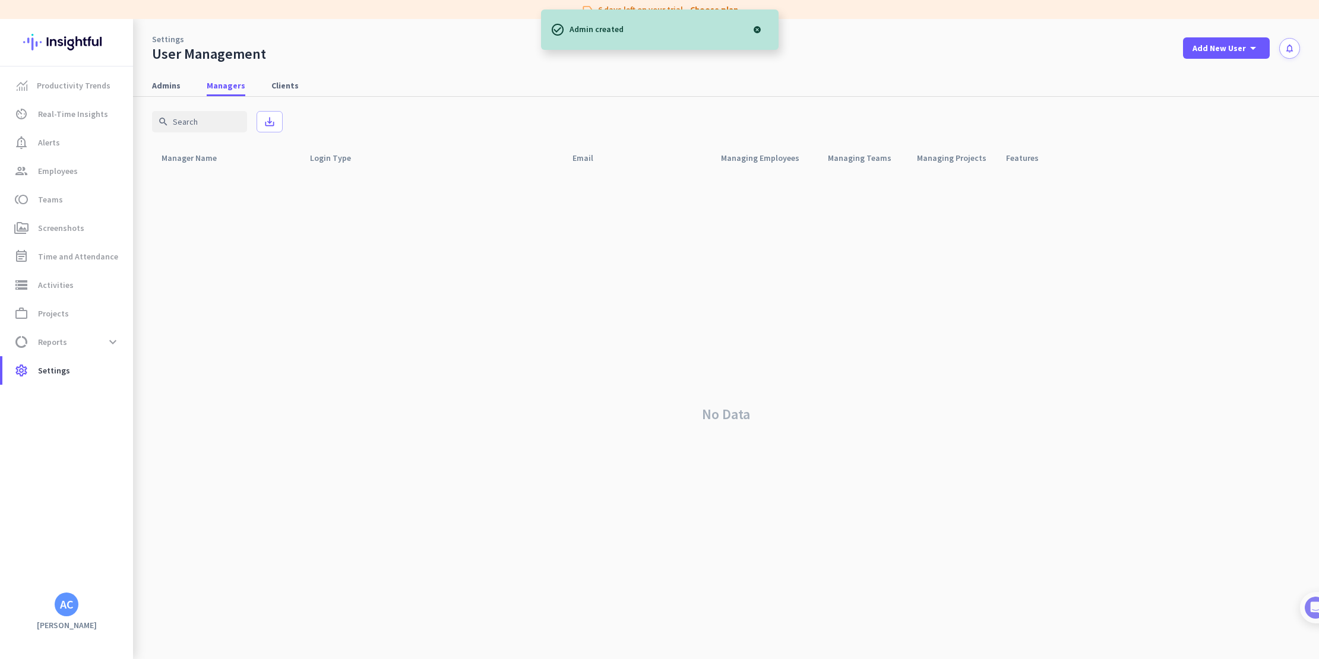
click at [413, 330] on div "No Data" at bounding box center [726, 414] width 1148 height 490
click at [92, 91] on span "Productivity Trends" at bounding box center [74, 85] width 74 height 14
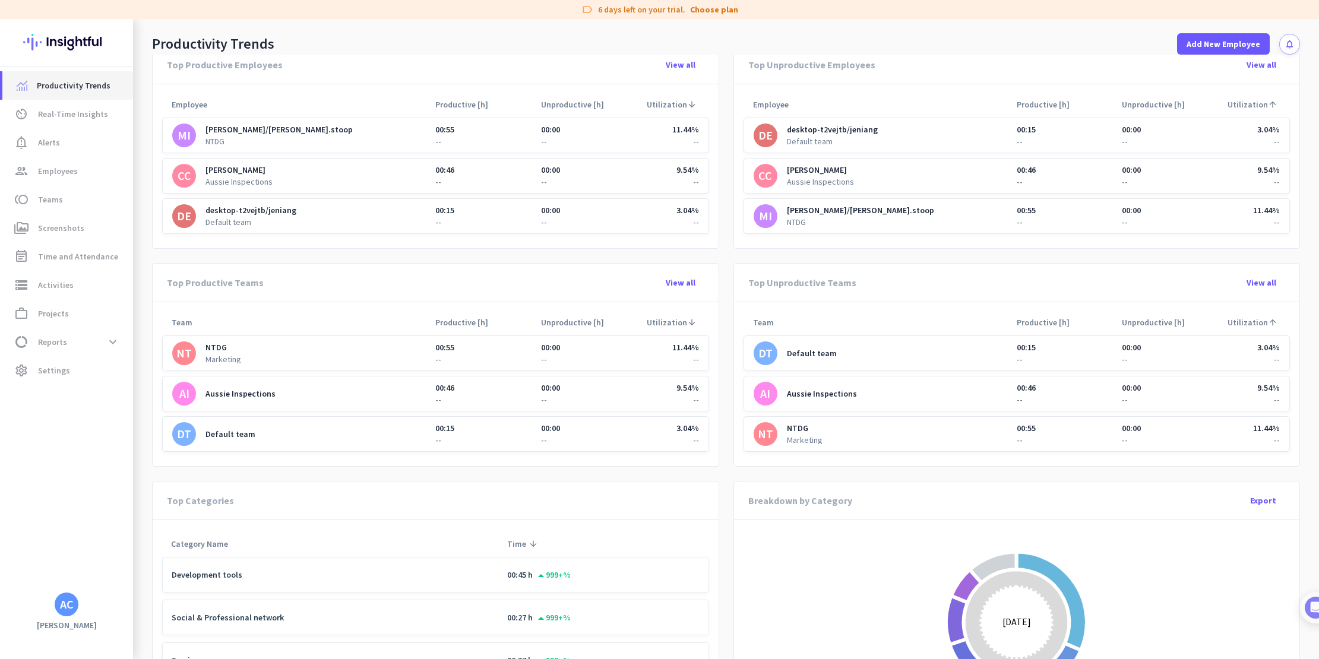
scroll to position [473, 0]
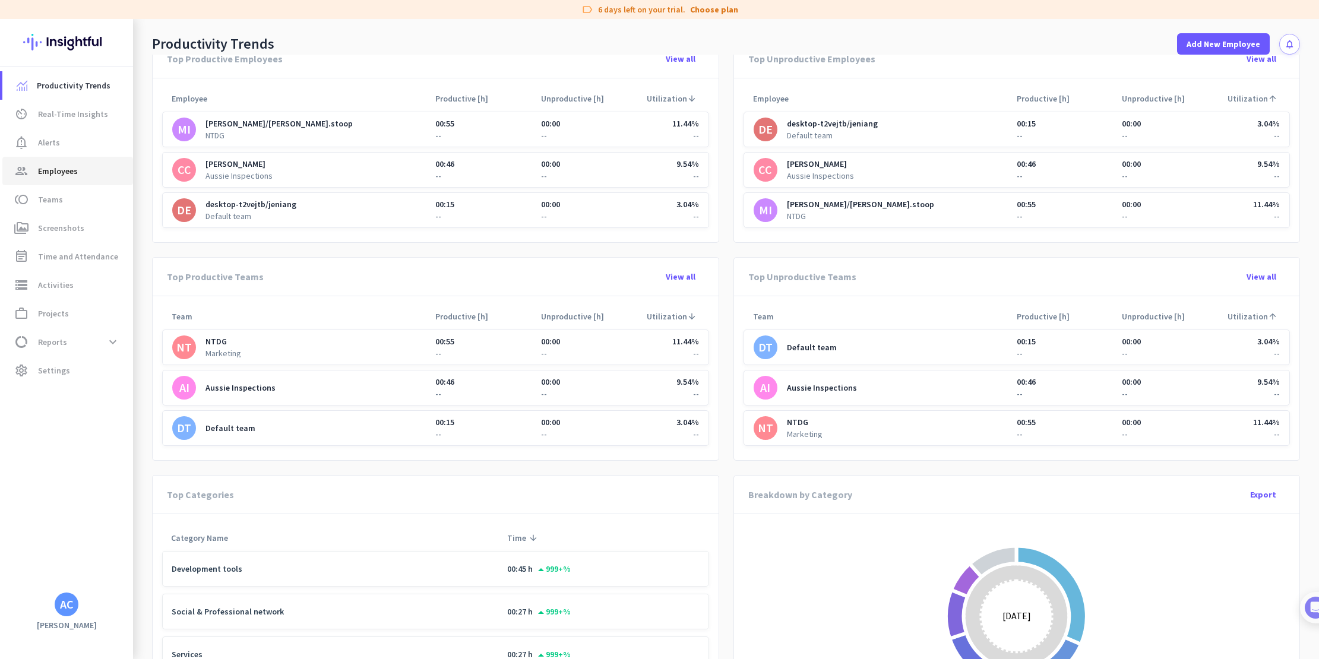
click at [61, 171] on span "Employees" at bounding box center [58, 171] width 40 height 14
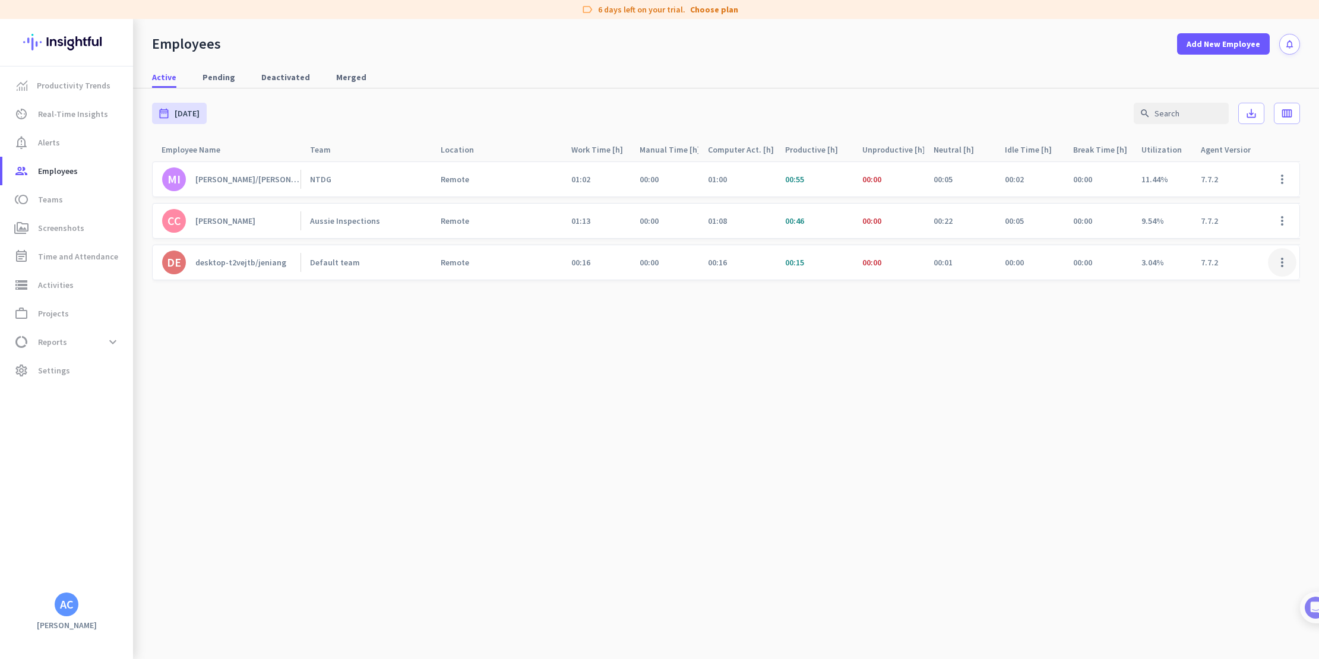
click at [1285, 254] on span at bounding box center [1282, 262] width 29 height 29
click at [1237, 292] on span "Edit" at bounding box center [1248, 288] width 78 height 12
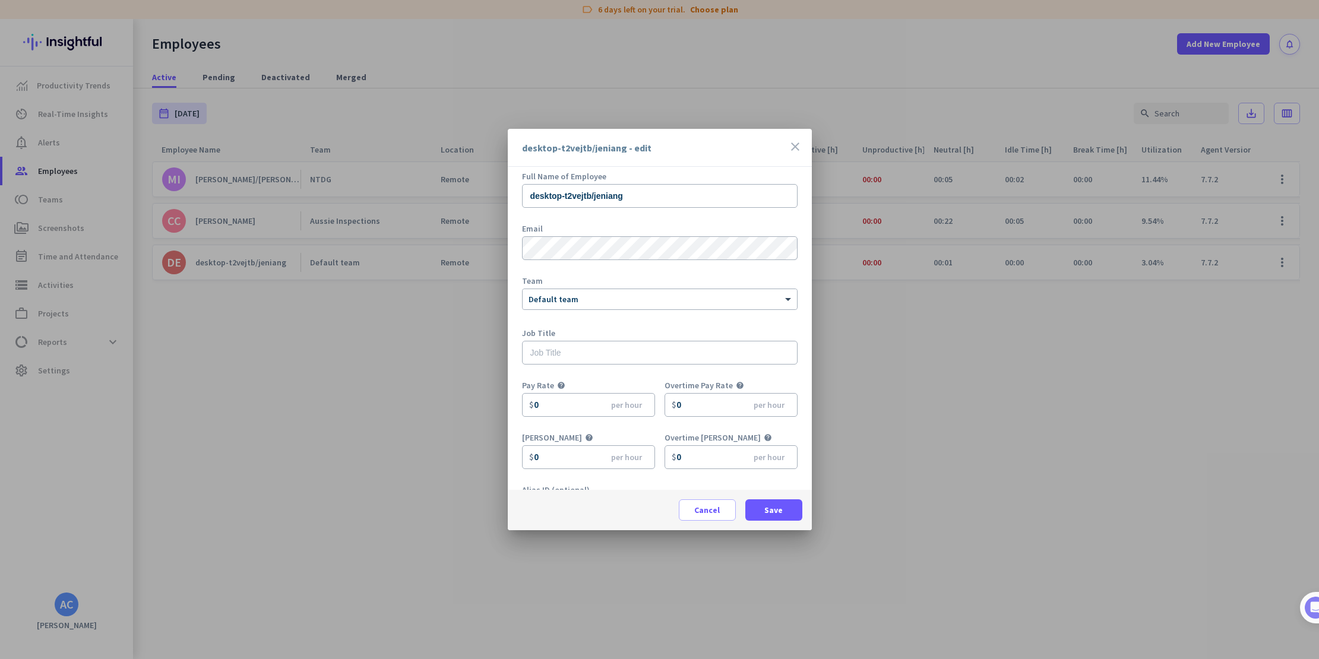
scroll to position [15, 0]
click at [794, 147] on icon "close" at bounding box center [795, 147] width 14 height 14
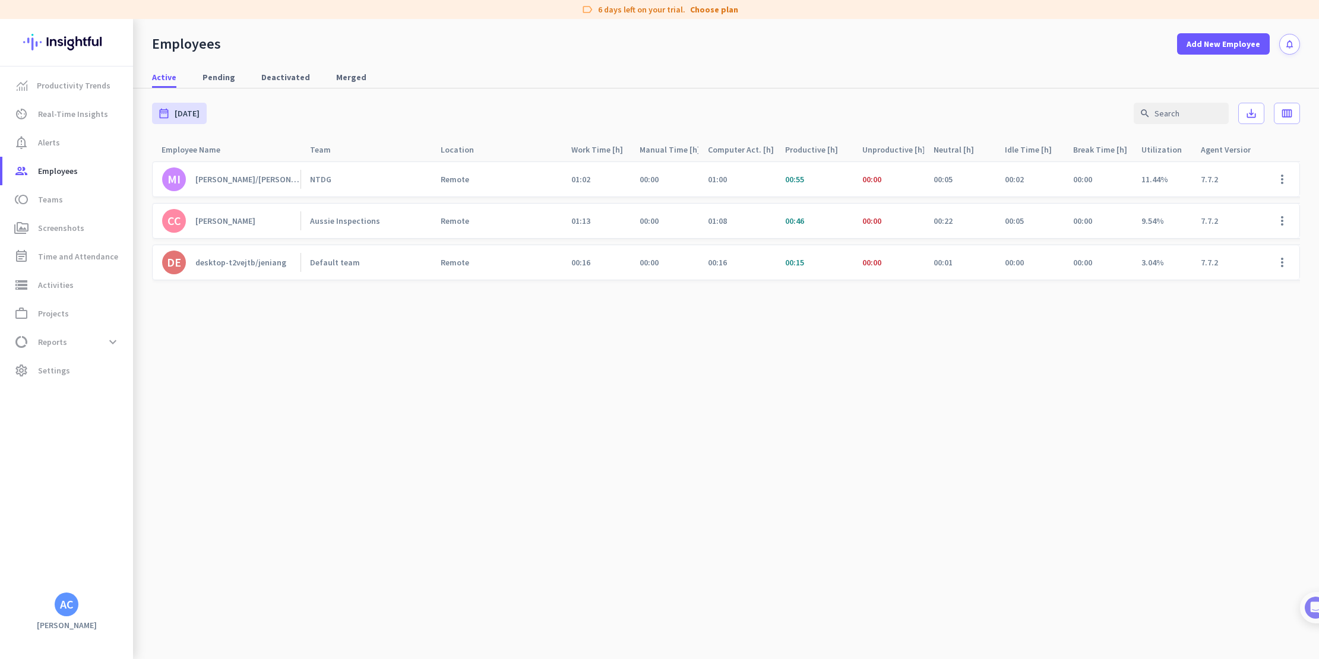
click at [573, 329] on cdk-virtual-scroll-viewport "MI [PERSON_NAME]/[PERSON_NAME].stoop NTDG Remote 01:02 00:00 01:00 00:55 00:00 …" at bounding box center [726, 410] width 1148 height 498
